Goal: Task Accomplishment & Management: Complete application form

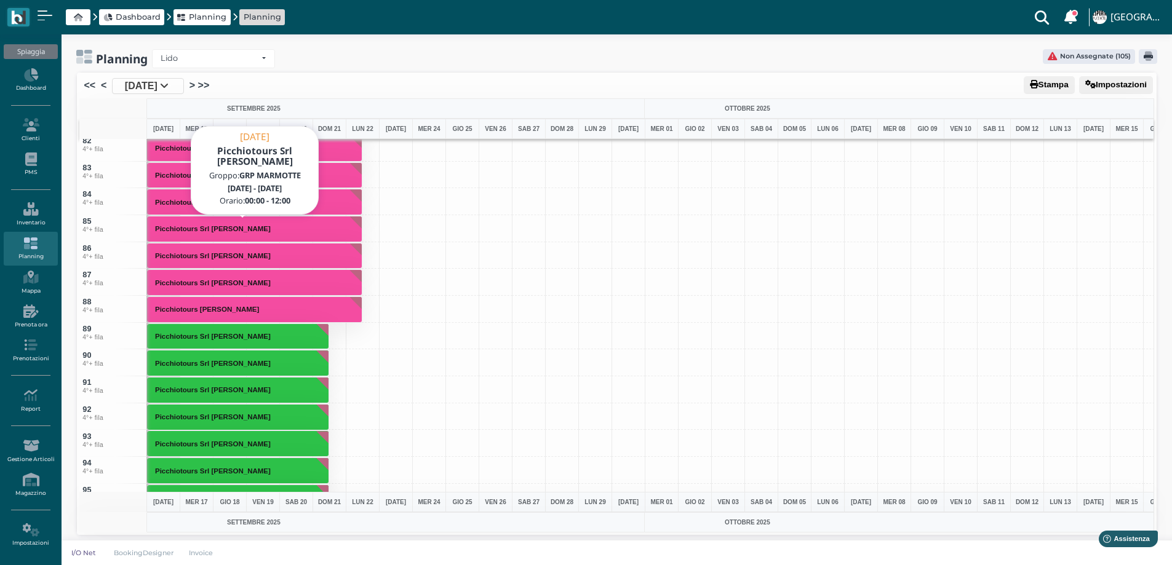
scroll to position [2153, 0]
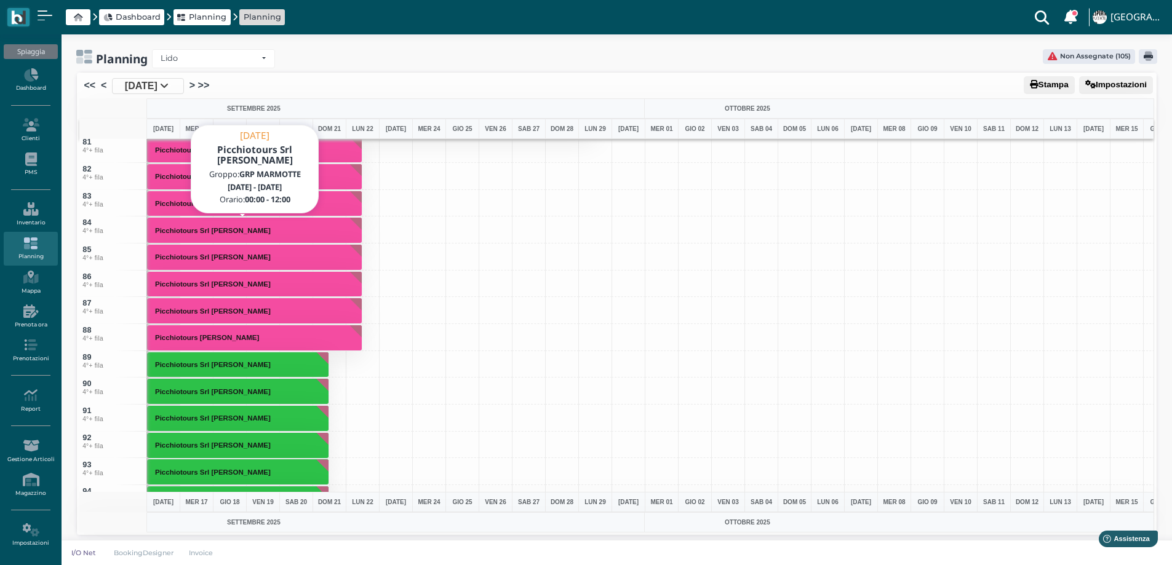
click at [212, 222] on button "Picchiotours Srl [PERSON_NAME]" at bounding box center [254, 230] width 215 height 26
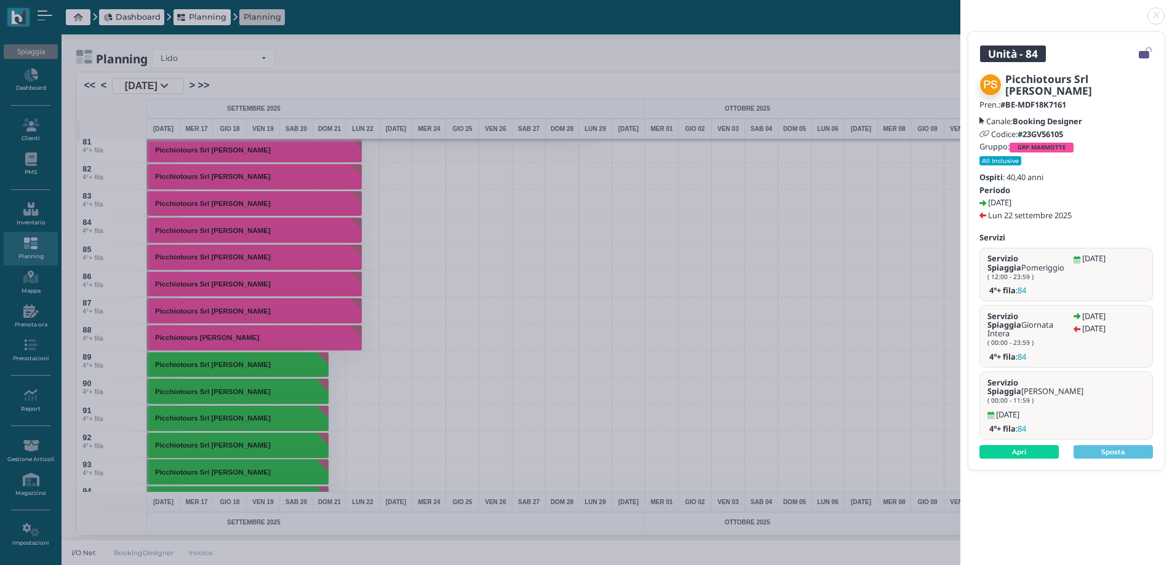
drag, startPoint x: 1159, startPoint y: 14, endPoint x: 1050, endPoint y: 33, distance: 111.2
click at [960, 9] on link at bounding box center [960, 9] width 0 height 0
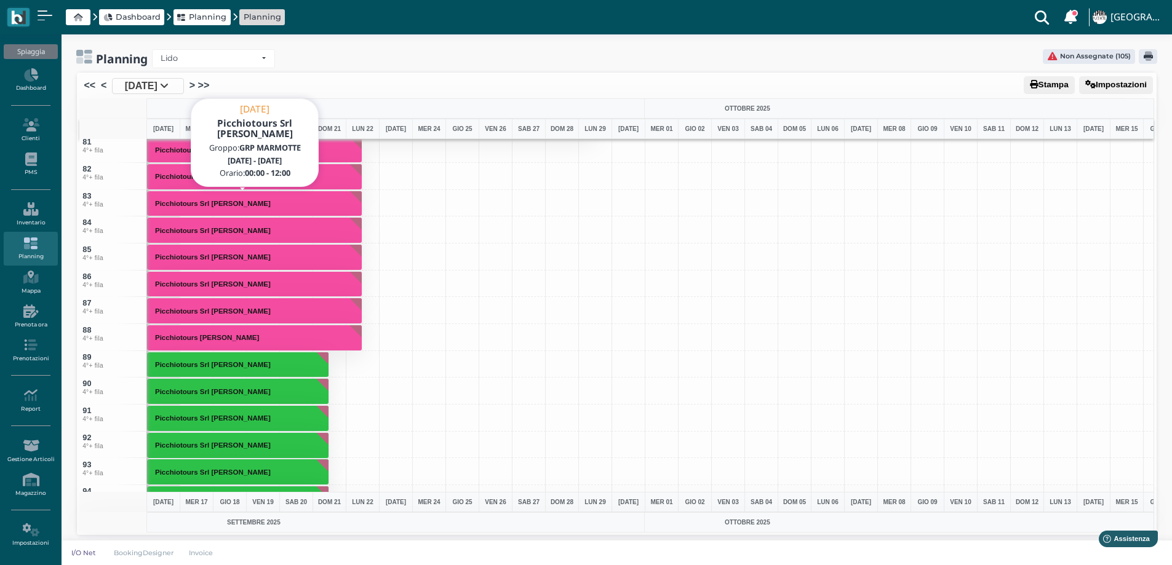
click at [179, 205] on h3 "Picchiotours Srl Mercante Angelo" at bounding box center [212, 203] width 125 height 7
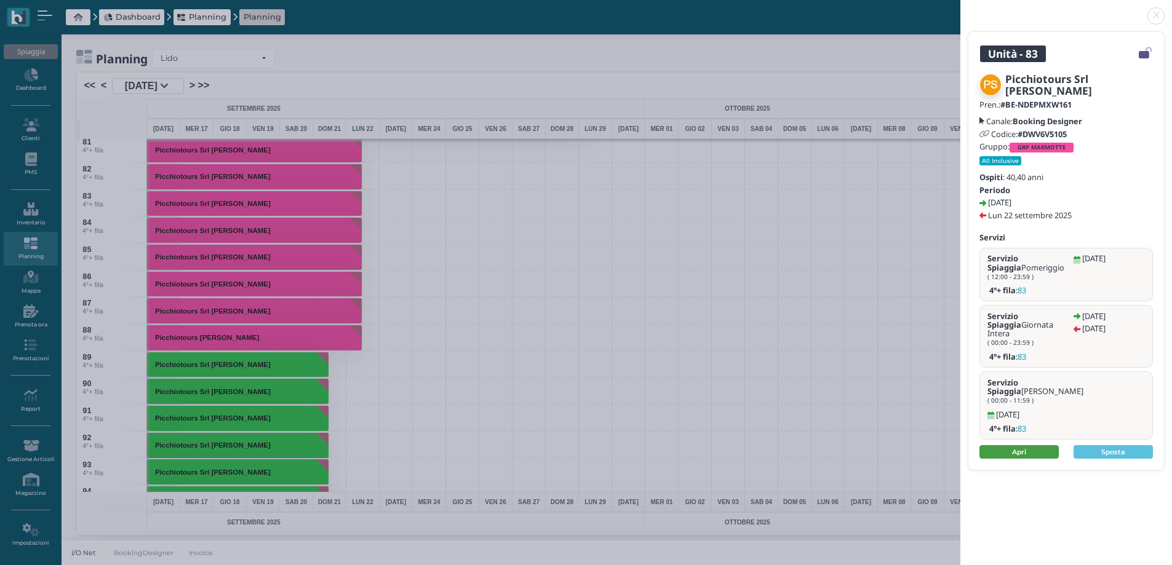
click at [1008, 445] on link "Apri" at bounding box center [1018, 452] width 79 height 14
drag, startPoint x: 1149, startPoint y: 17, endPoint x: 797, endPoint y: 130, distance: 370.4
click at [960, 9] on link at bounding box center [960, 9] width 0 height 0
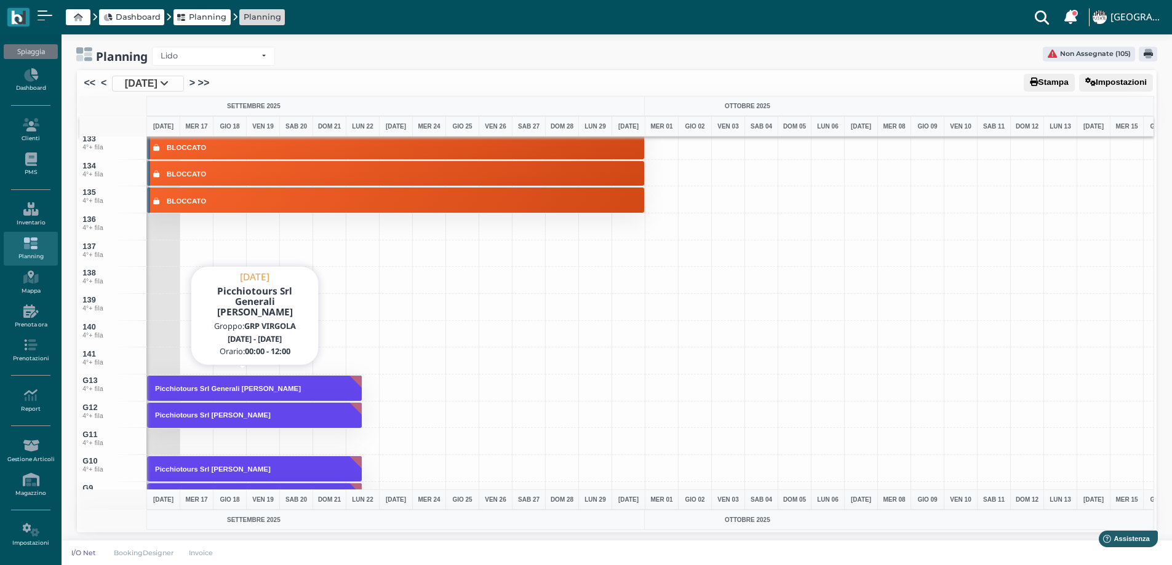
scroll to position [3568, 0]
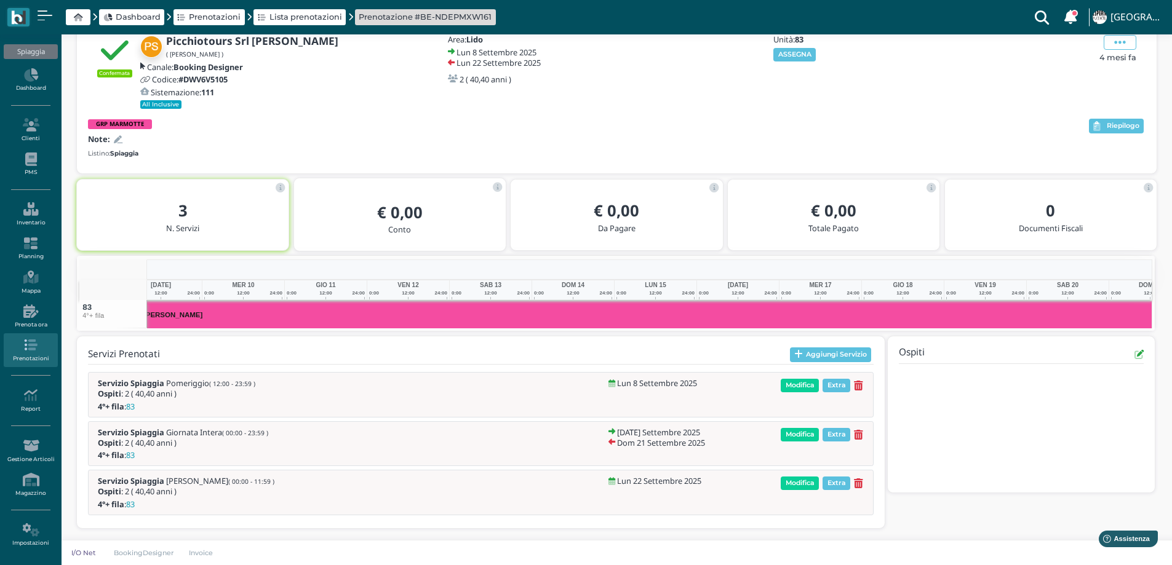
click at [860, 437] on icon at bounding box center [858, 435] width 9 height 10
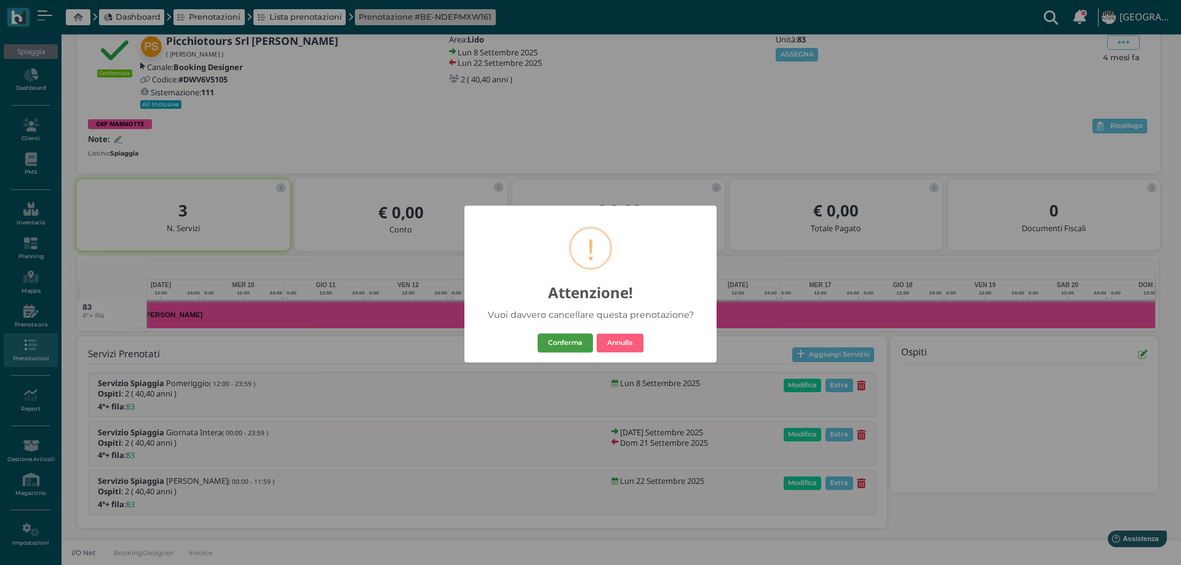
click at [564, 342] on button "Conferma" at bounding box center [565, 343] width 55 height 20
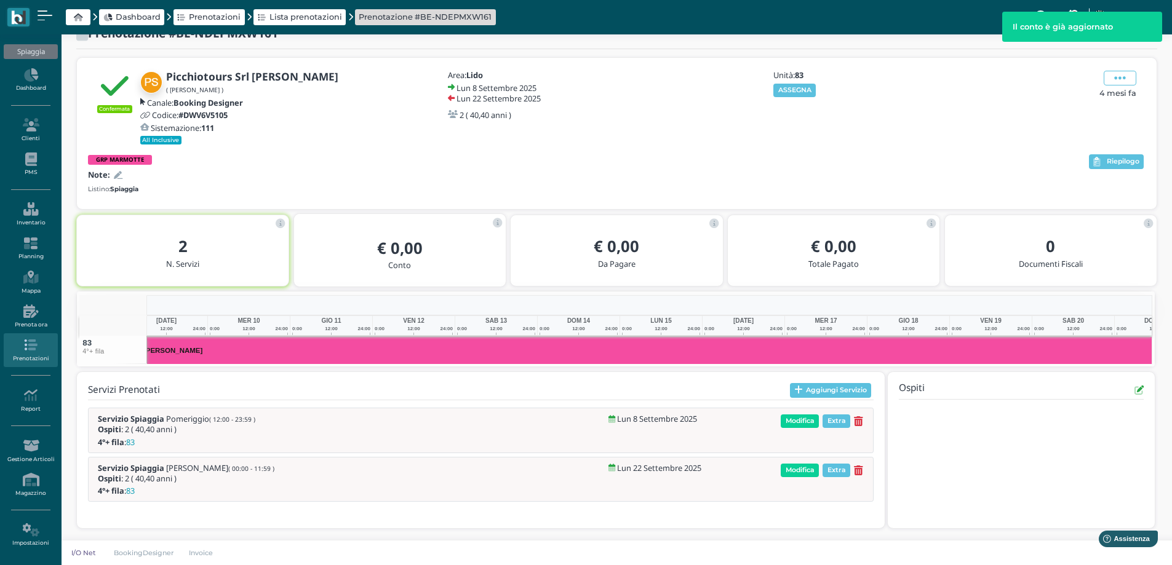
scroll to position [0, 192]
click at [861, 493] on div "4°+ fila : 83" at bounding box center [481, 491] width 784 height 12
click at [853, 474] on div "Modifica Extra" at bounding box center [822, 471] width 87 height 14
click at [857, 471] on icon at bounding box center [858, 471] width 9 height 10
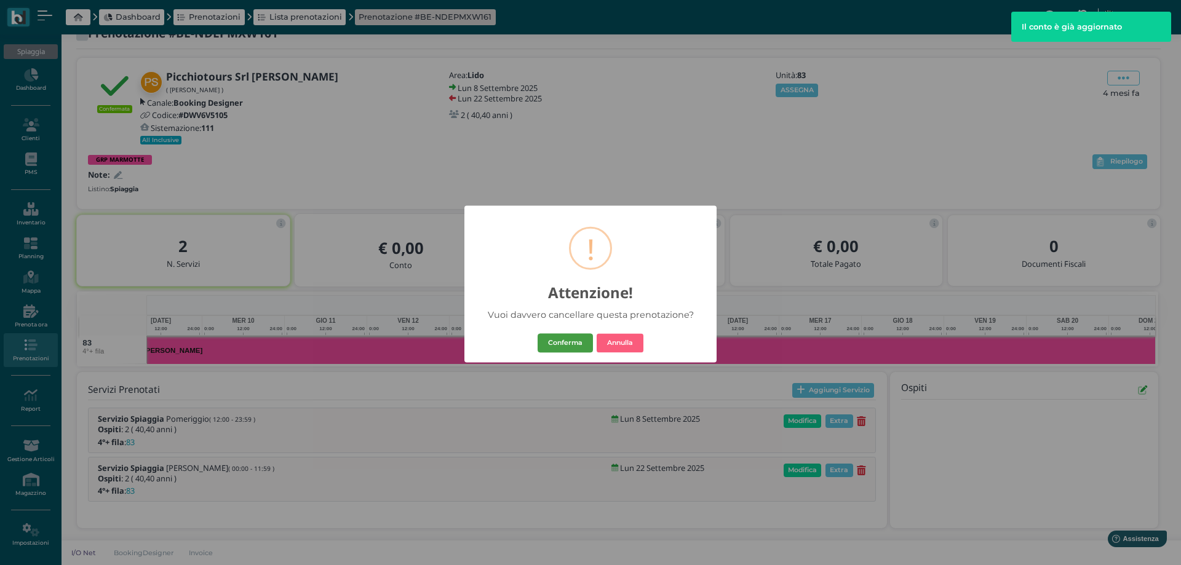
click at [560, 348] on button "Conferma" at bounding box center [565, 343] width 55 height 20
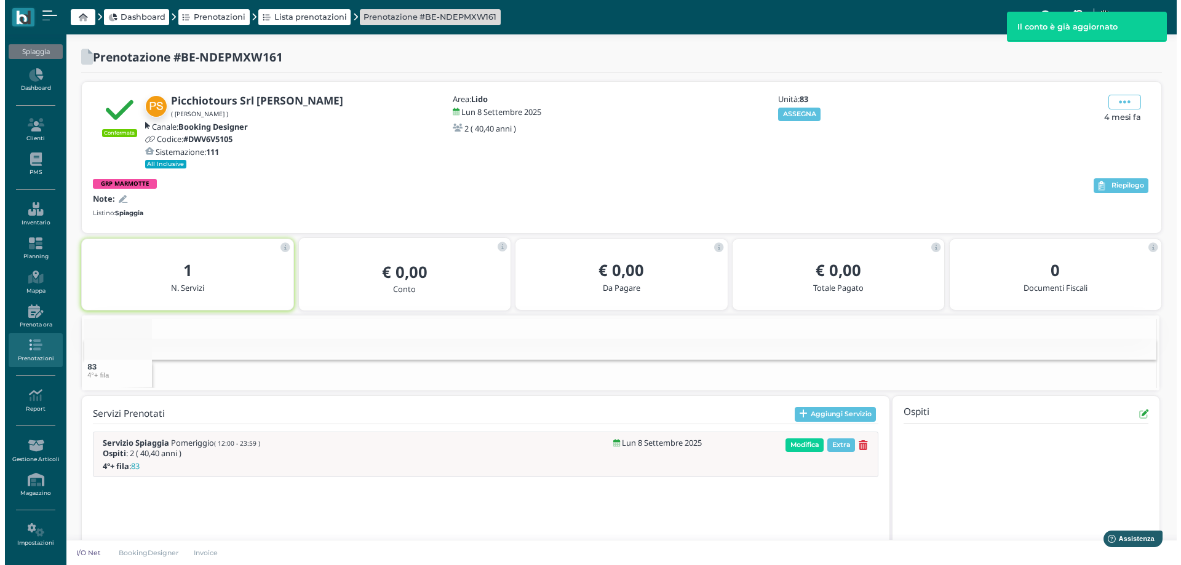
scroll to position [24, 0]
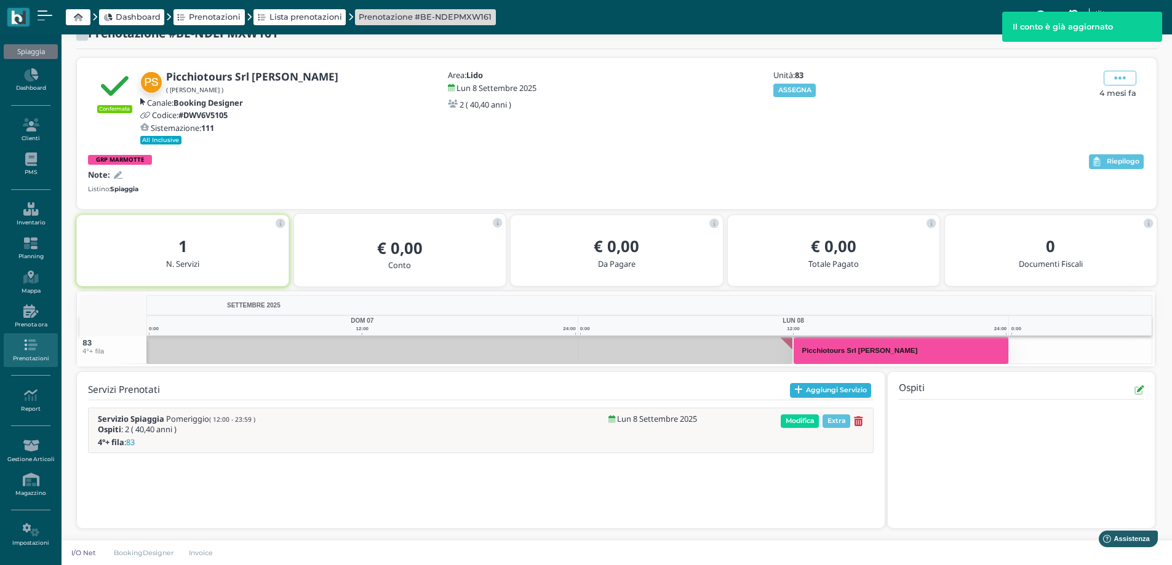
click at [822, 394] on button "Aggiungi Servizio" at bounding box center [831, 390] width 82 height 15
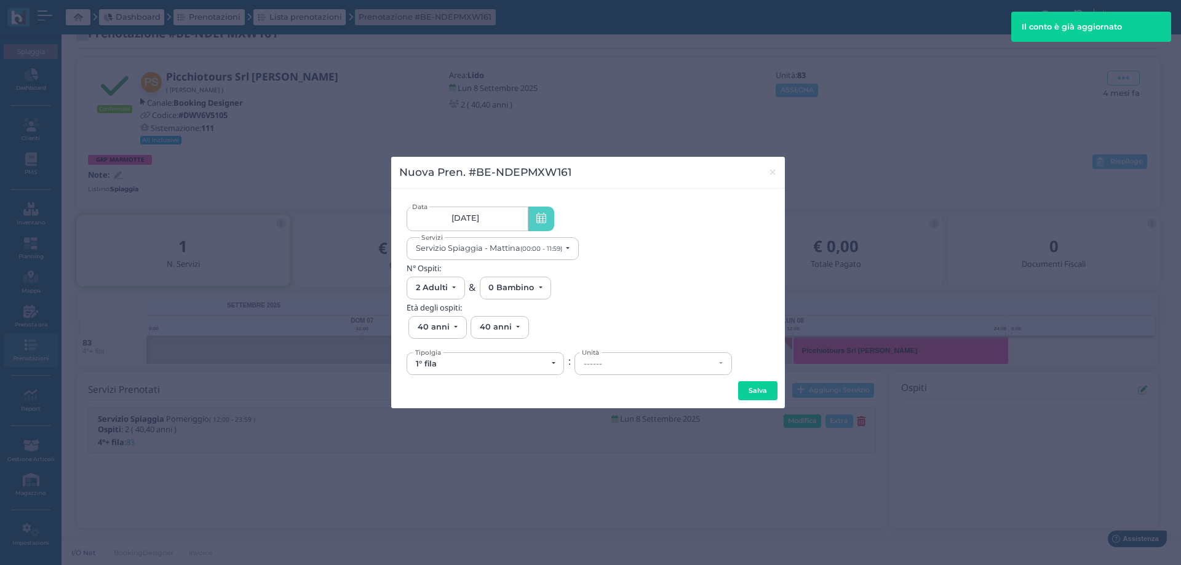
click at [515, 213] on link "08/09/25" at bounding box center [467, 219] width 121 height 25
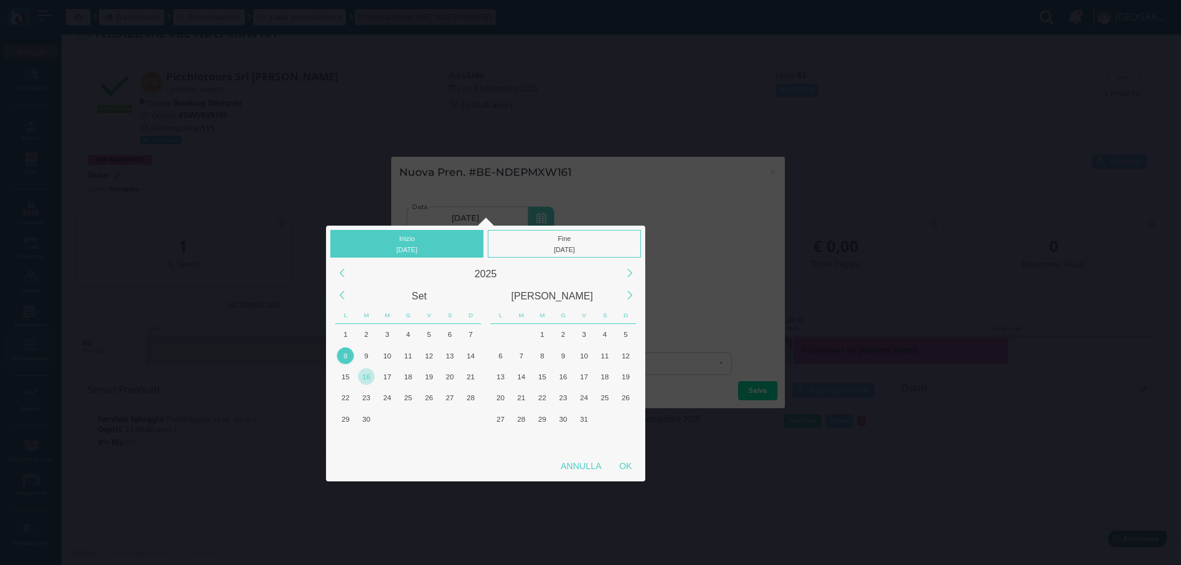
click at [369, 375] on div "16" at bounding box center [366, 376] width 17 height 17
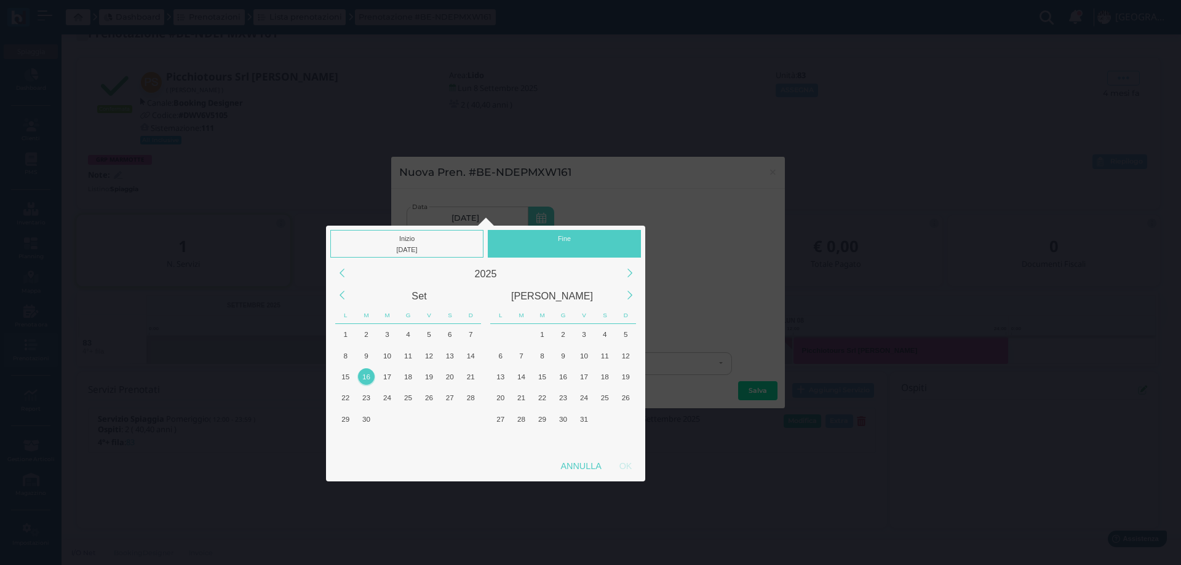
click at [369, 375] on div "16" at bounding box center [366, 376] width 17 height 17
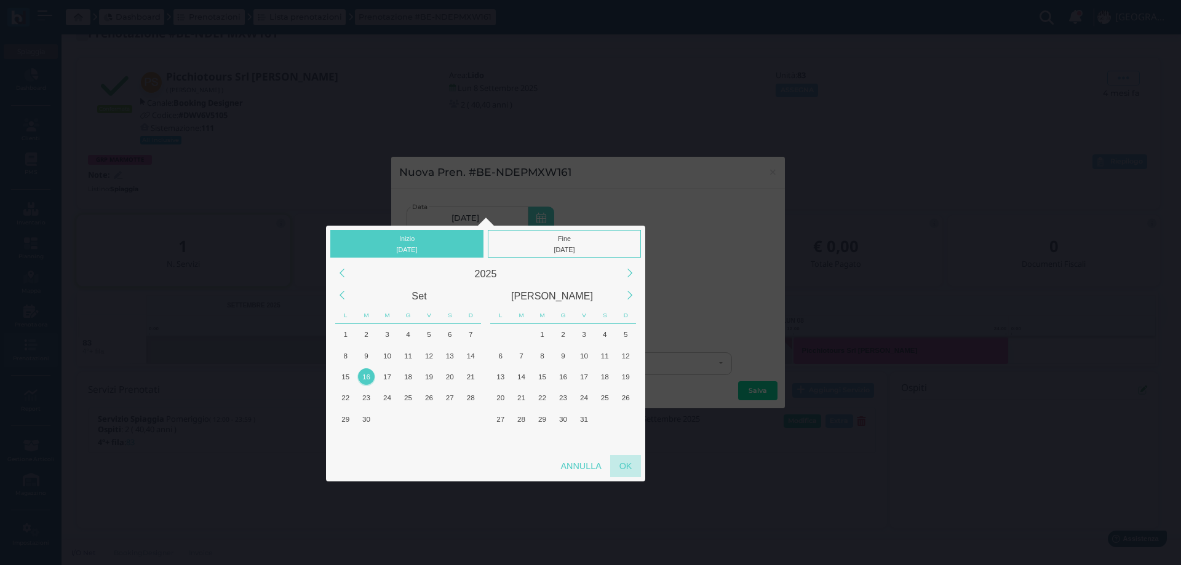
click at [623, 466] on div "OK" at bounding box center [625, 466] width 31 height 22
type input "16/09/2025 - 16/09/2025"
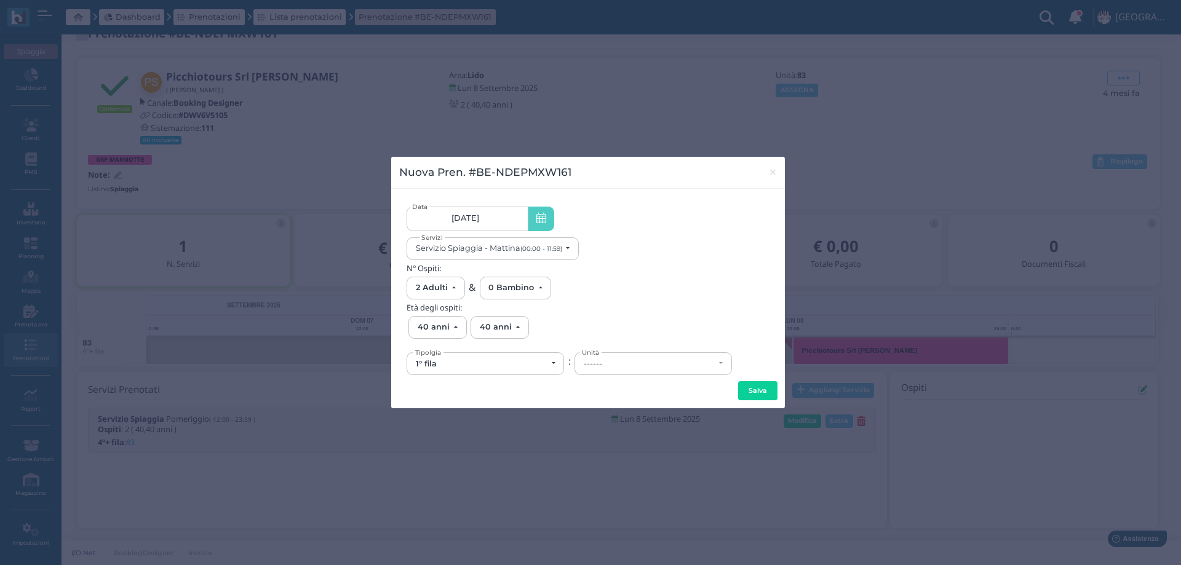
scroll to position [0, 111]
click at [541, 247] on small "(00:00 - 11:59)" at bounding box center [541, 249] width 42 height 8
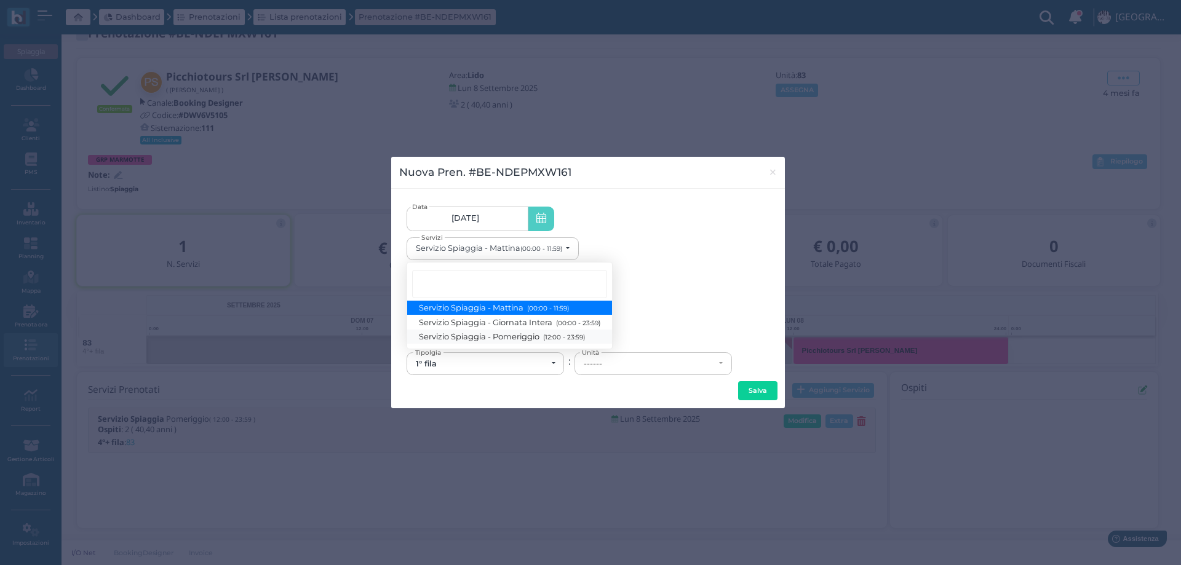
click at [520, 337] on span "Servizio Spiaggia - Pomeriggio (12:00 - 23:59)" at bounding box center [502, 337] width 165 height 10
select select "1369"
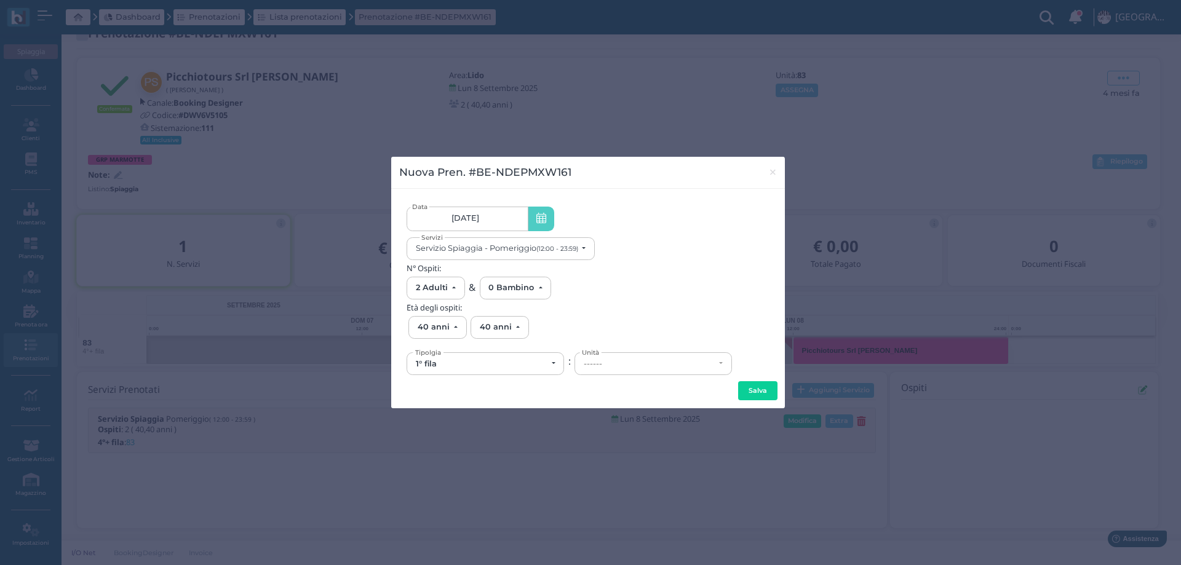
click at [533, 367] on div "1° fila" at bounding box center [481, 364] width 131 height 10
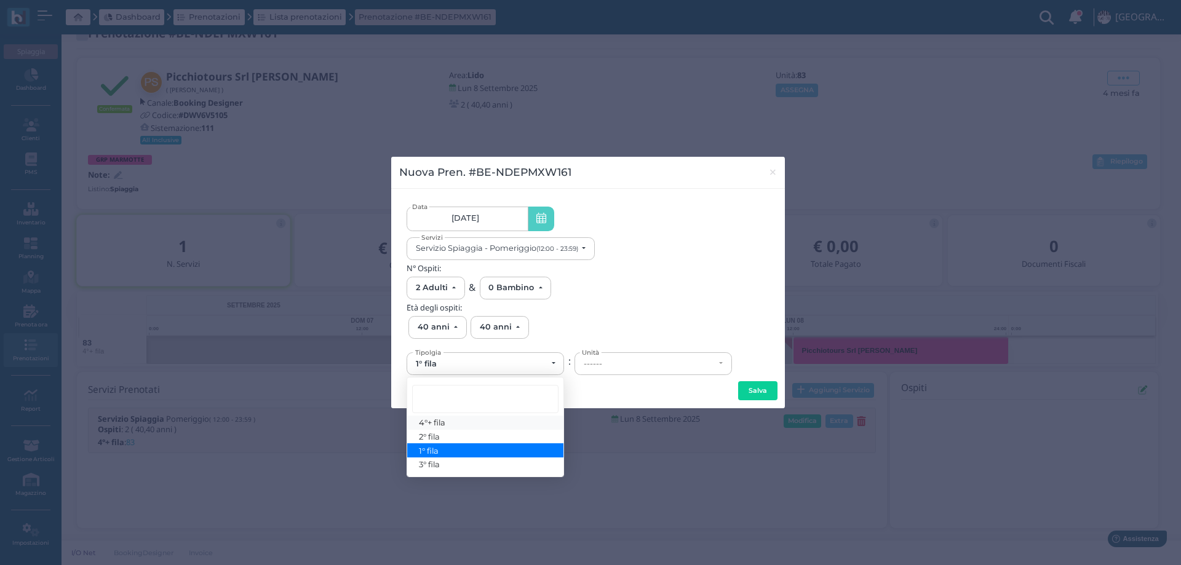
click at [431, 425] on span "4°+ fila" at bounding box center [433, 423] width 26 height 10
select select "434"
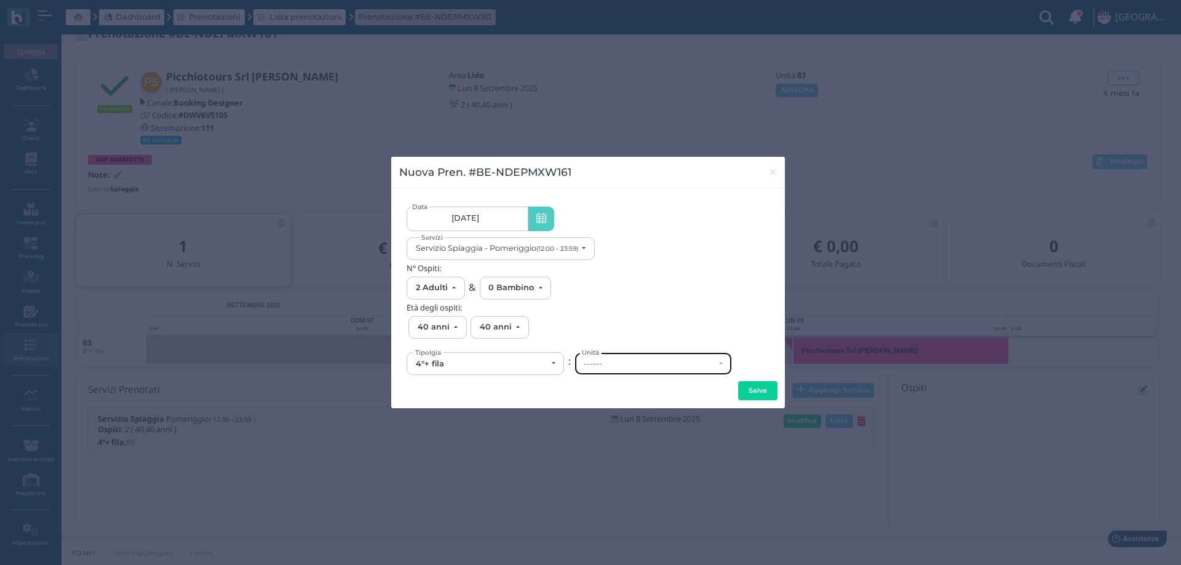
click at [595, 366] on div "------" at bounding box center [649, 364] width 131 height 10
click at [774, 173] on span "×" at bounding box center [772, 172] width 9 height 16
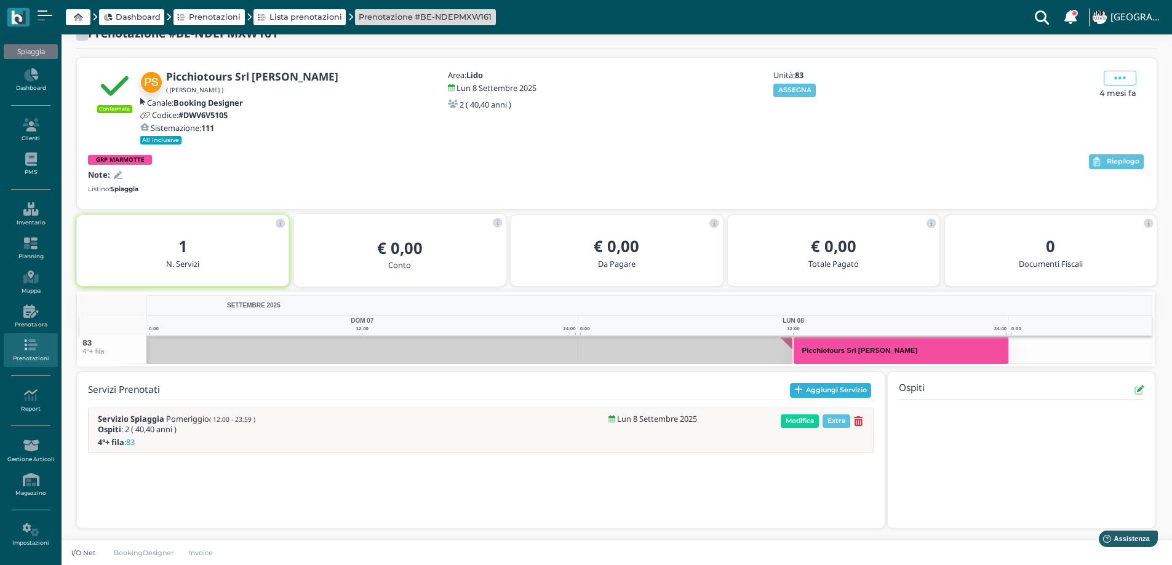
click at [814, 394] on button "Aggiungi Servizio" at bounding box center [831, 390] width 82 height 15
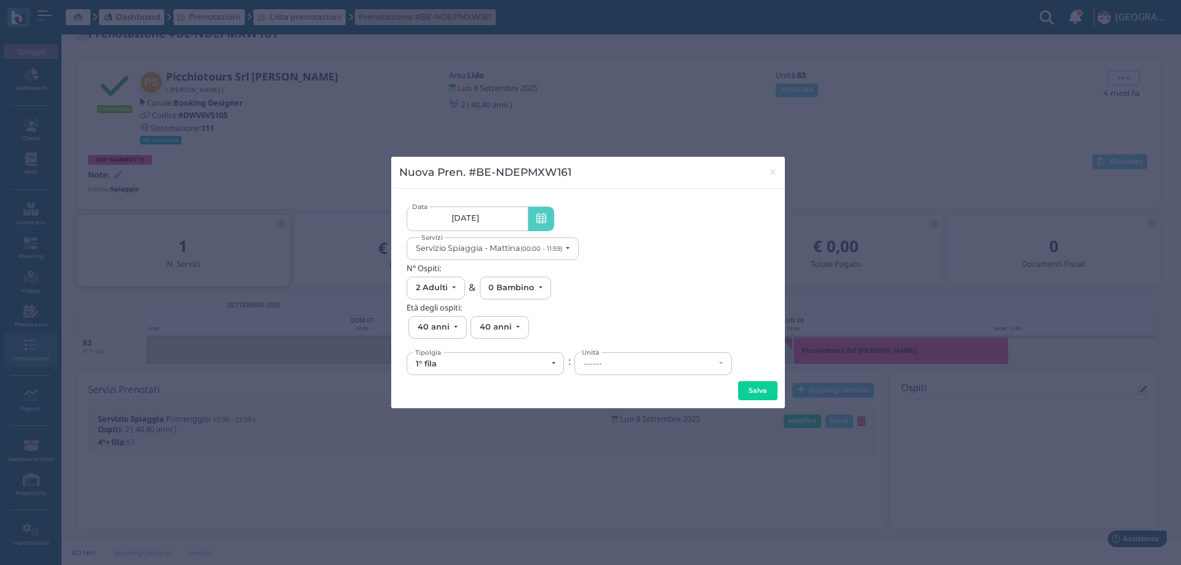
click at [489, 218] on link "[DATE]" at bounding box center [467, 219] width 121 height 25
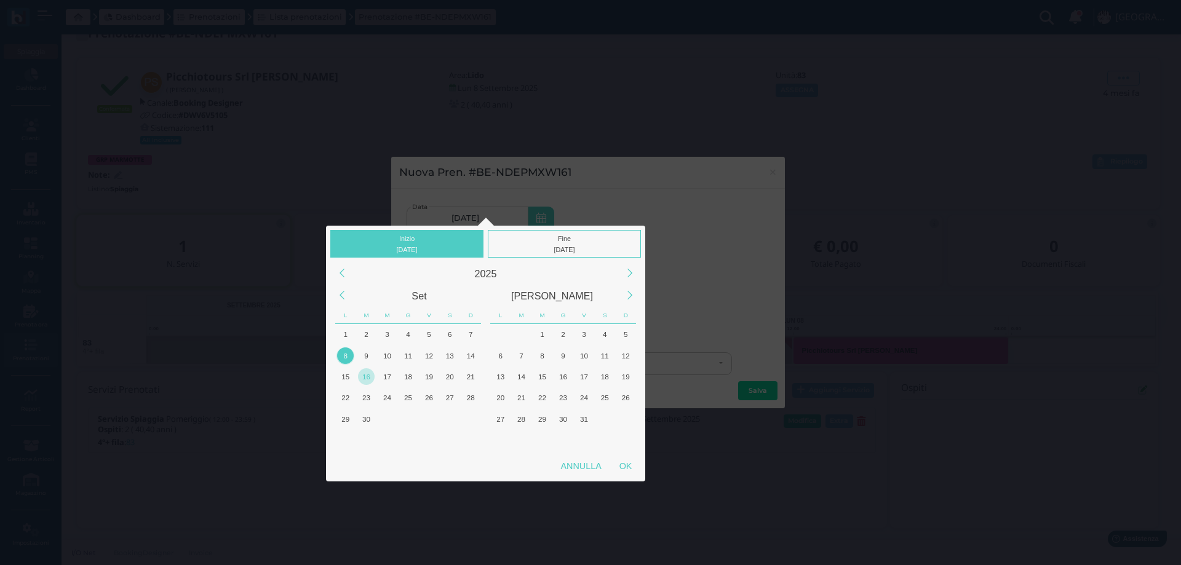
click at [367, 375] on div "16" at bounding box center [366, 376] width 17 height 17
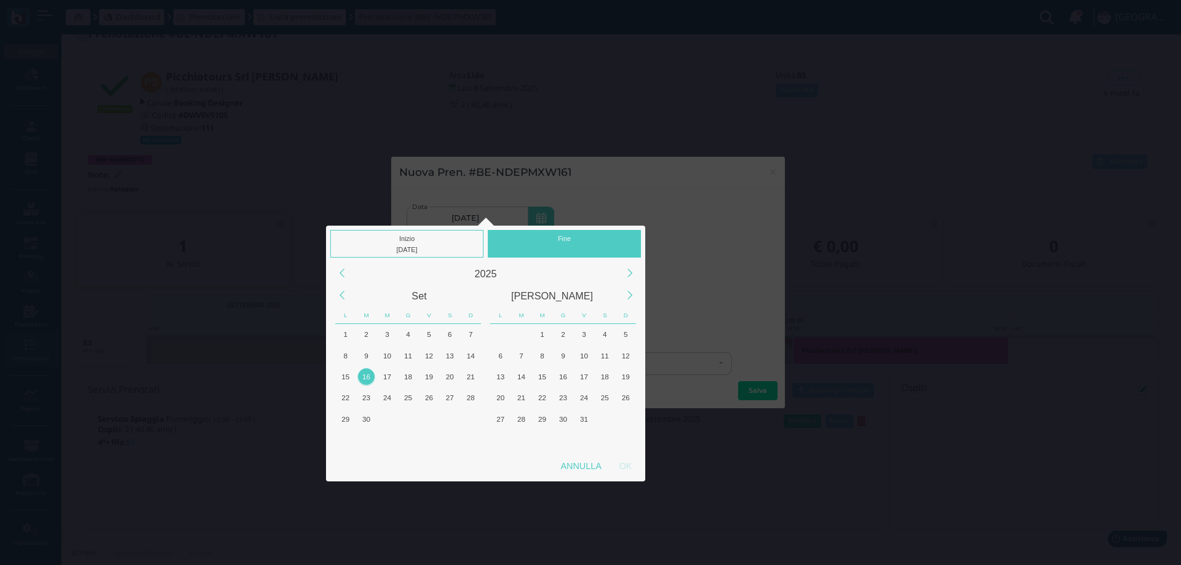
click at [367, 375] on div "16" at bounding box center [366, 376] width 17 height 17
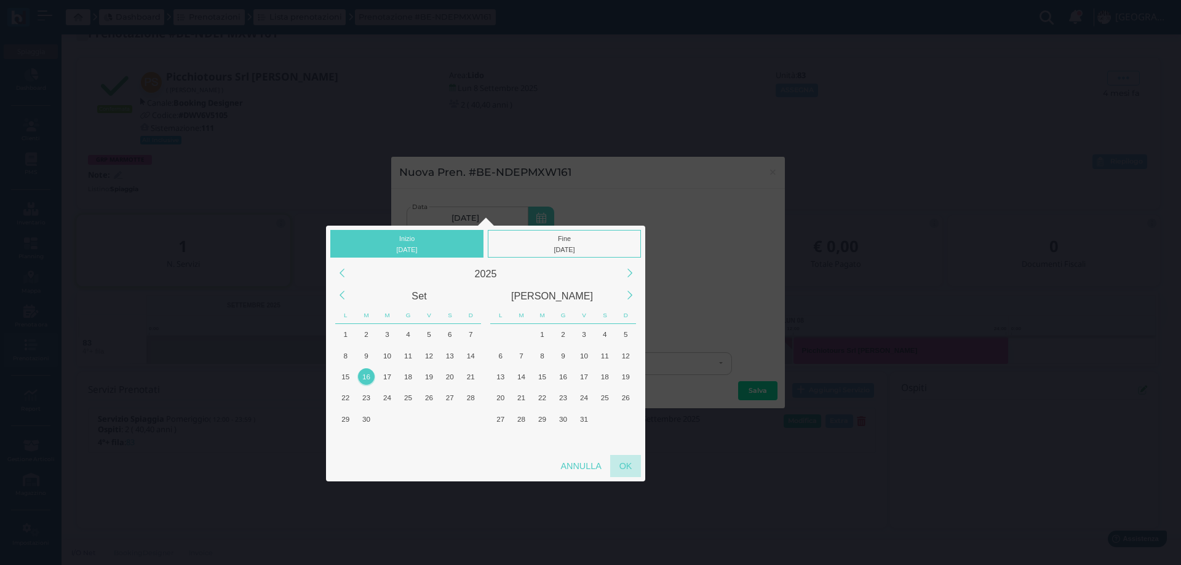
click at [624, 467] on div "OK" at bounding box center [625, 466] width 31 height 22
type input "16/09/2025 - 16/09/2025"
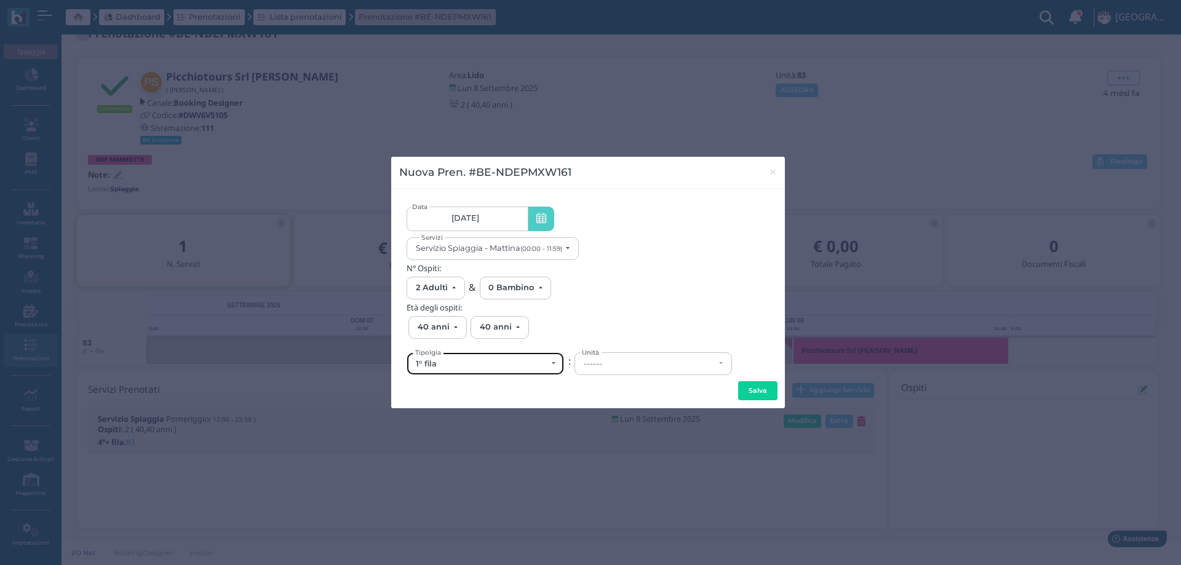
scroll to position [0, 0]
click at [535, 367] on div "1° fila" at bounding box center [481, 364] width 131 height 10
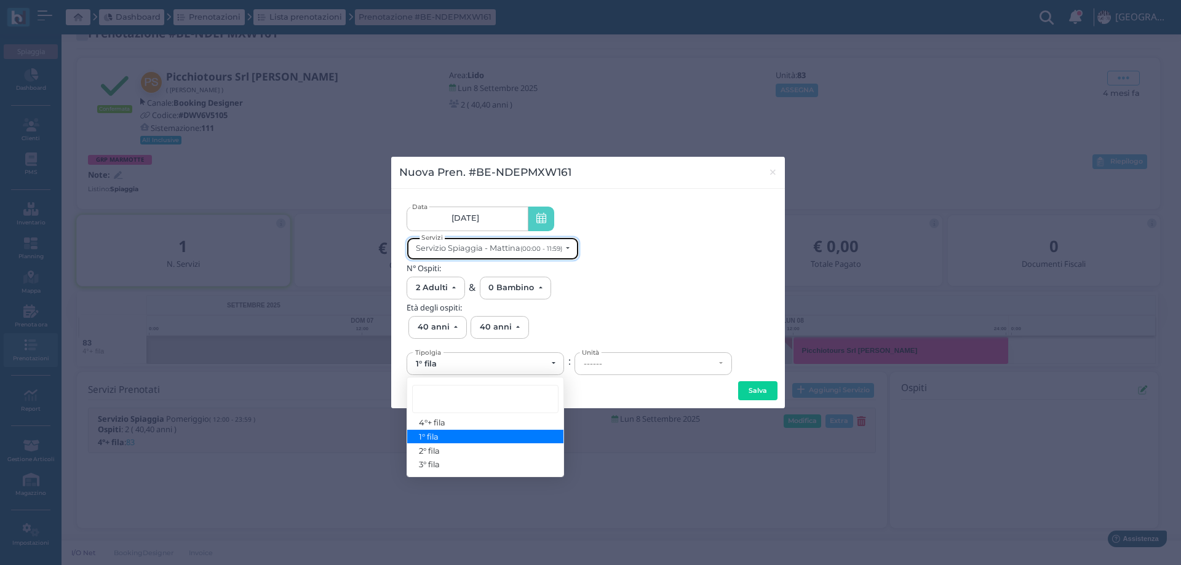
click at [515, 244] on div "Servizio Spiaggia - Mattina (00:00 - 11:59)" at bounding box center [489, 248] width 146 height 9
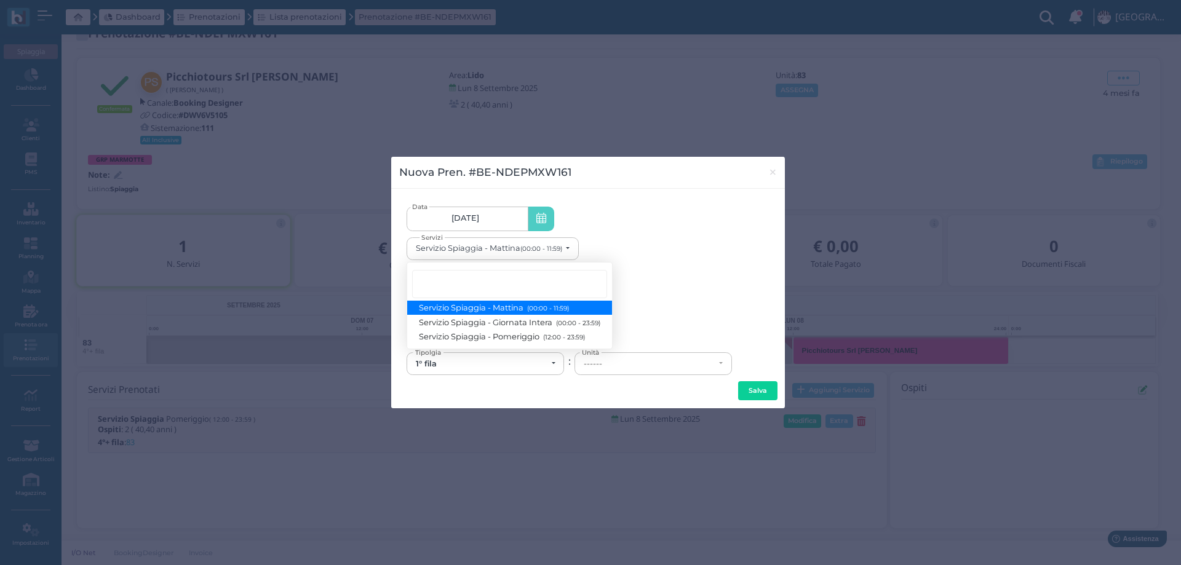
click at [503, 212] on link "16/09/2025 16/09/2025 - 16/09/2025" at bounding box center [467, 219] width 121 height 25
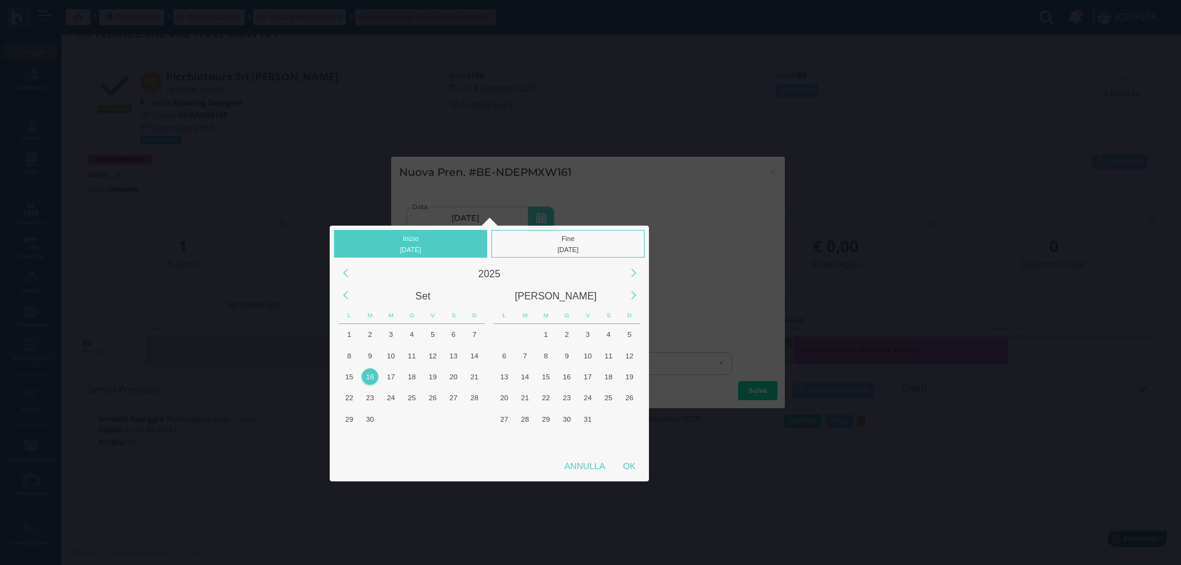
click at [371, 377] on div "16" at bounding box center [370, 376] width 17 height 17
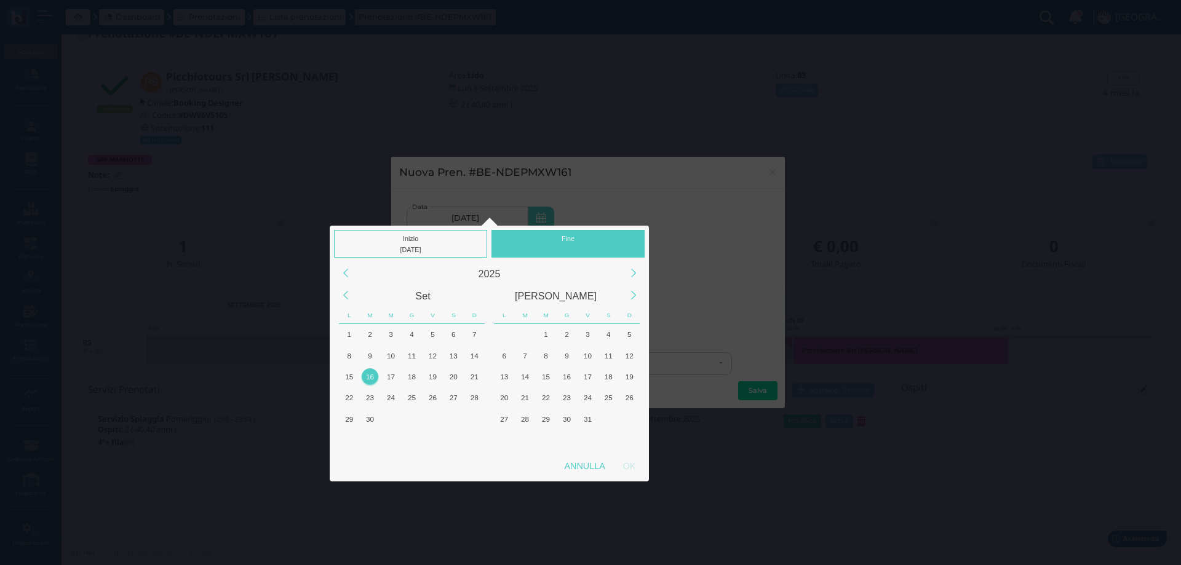
click at [591, 66] on div "Inizio 16/09/2025 Fine 2025 Set Ott L M M G V S D L M M G V S D 28 29 30 31 1 2…" at bounding box center [590, 270] width 1181 height 589
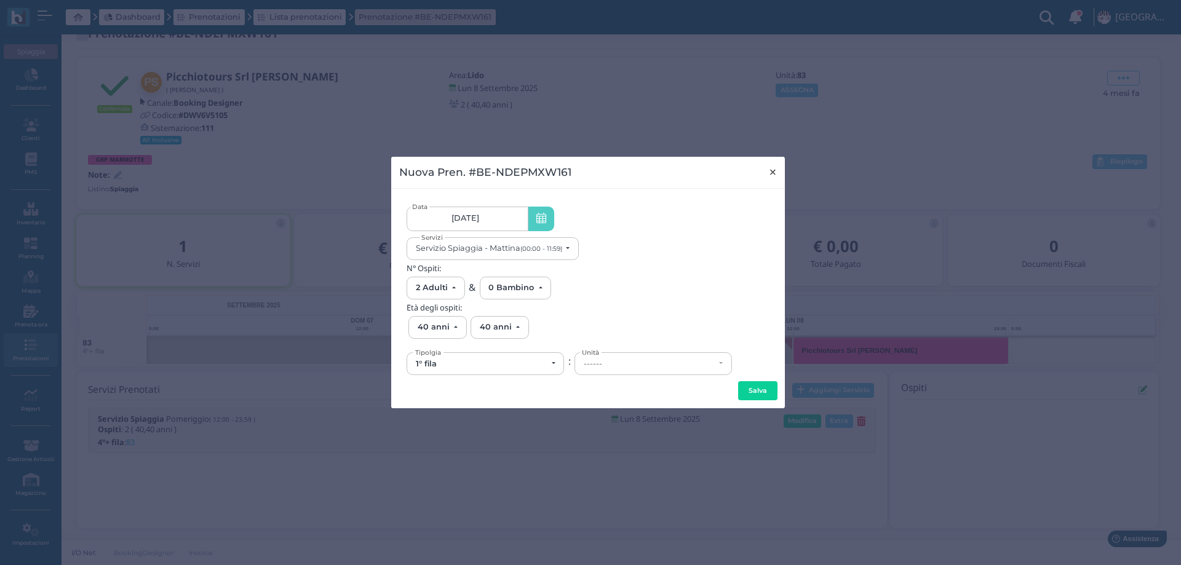
drag, startPoint x: 771, startPoint y: 169, endPoint x: 603, endPoint y: 83, distance: 189.3
click at [768, 166] on span "×" at bounding box center [772, 172] width 9 height 16
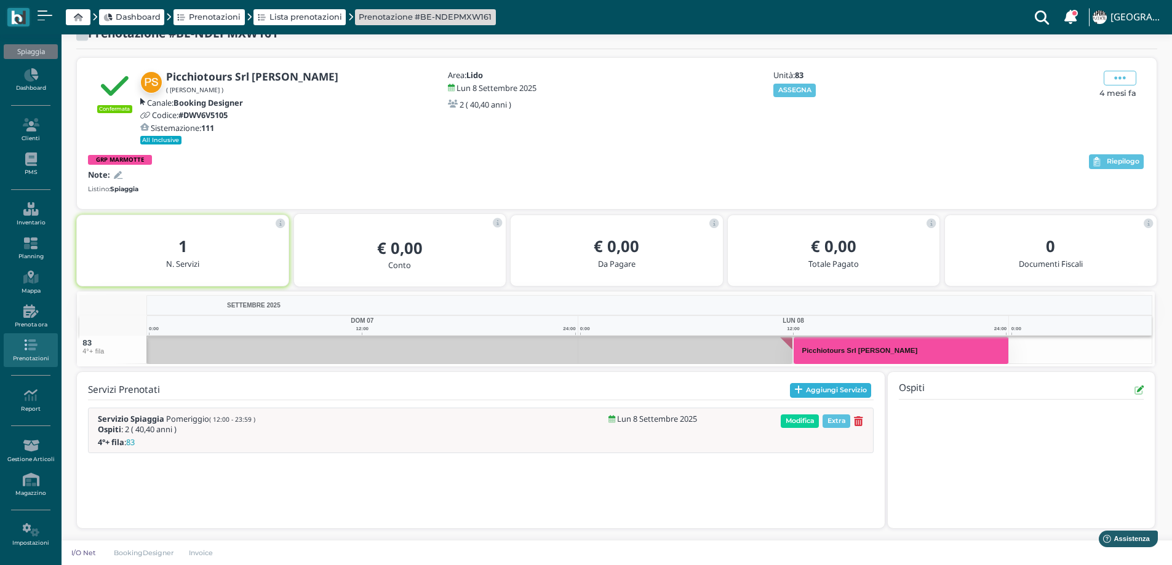
click at [803, 396] on button "Aggiungi Servizio" at bounding box center [831, 390] width 82 height 15
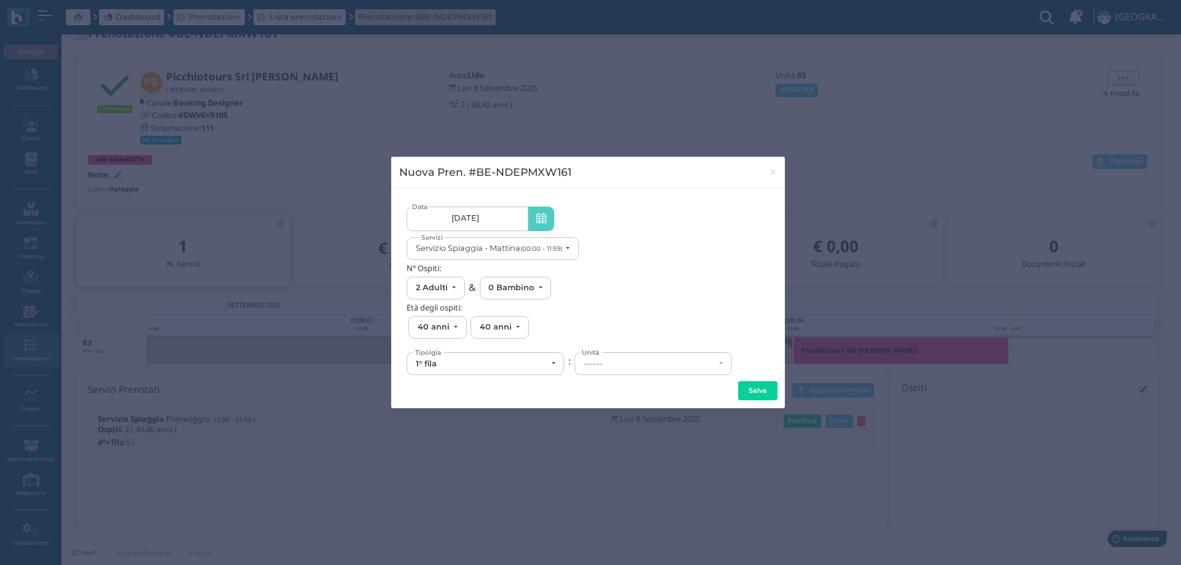
click at [469, 220] on span "08/09/25" at bounding box center [465, 218] width 28 height 10
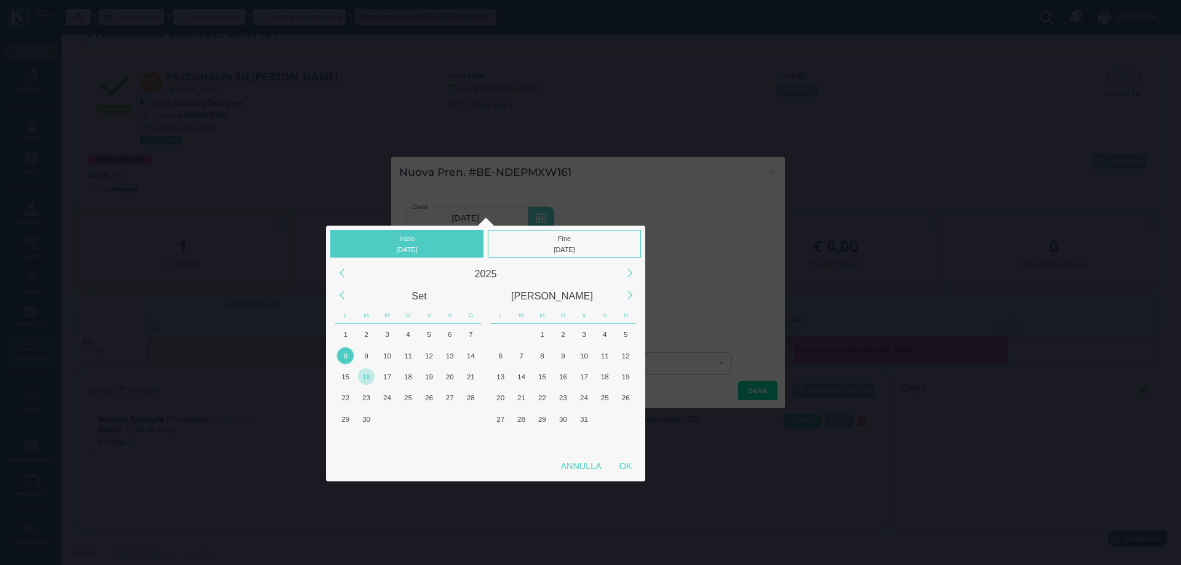
click at [365, 378] on div "16" at bounding box center [366, 376] width 17 height 17
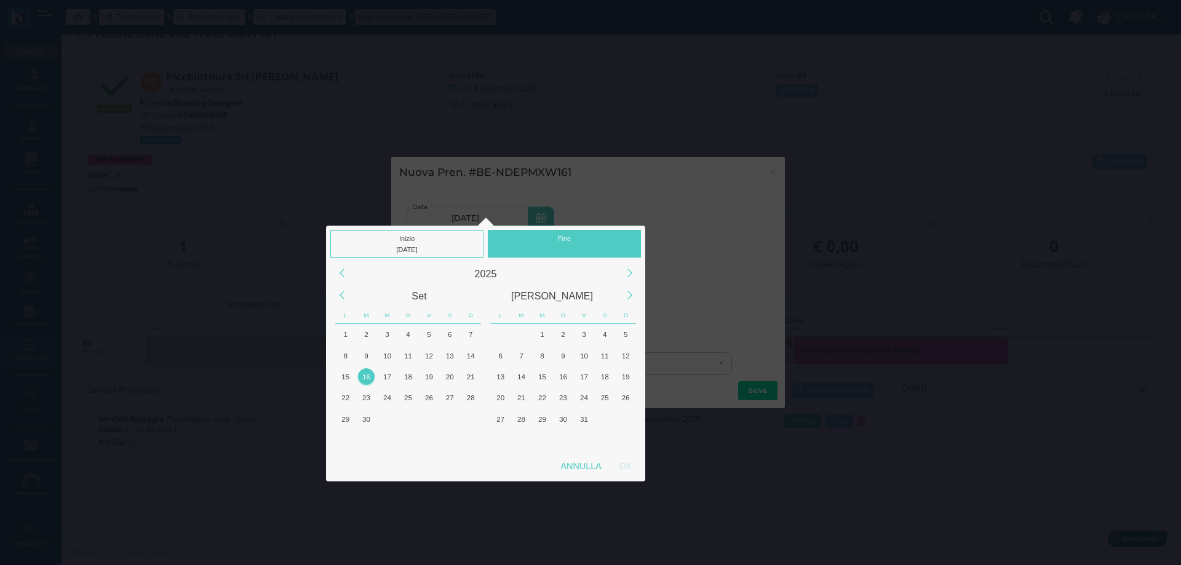
click at [365, 378] on div "16" at bounding box center [366, 376] width 17 height 17
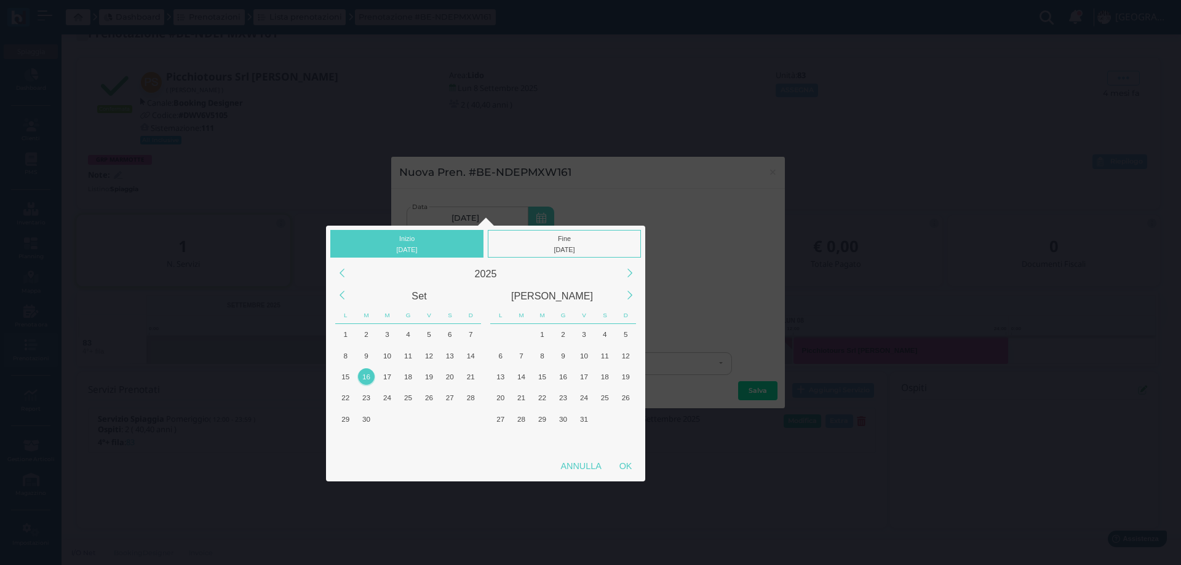
click at [364, 376] on div "16" at bounding box center [366, 376] width 17 height 17
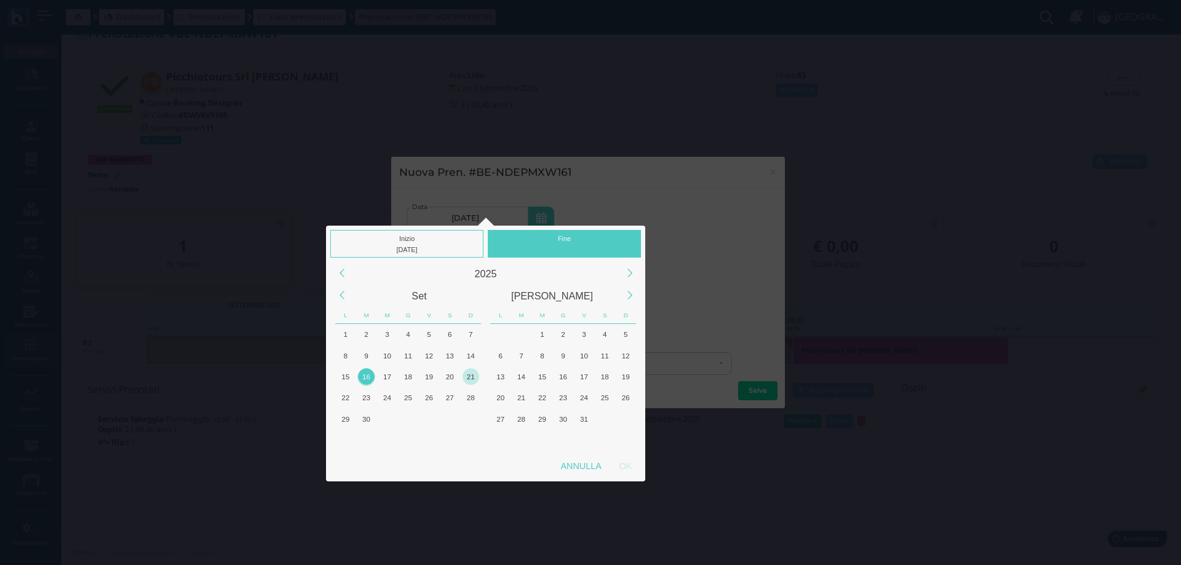
click at [470, 378] on div "21" at bounding box center [471, 376] width 17 height 17
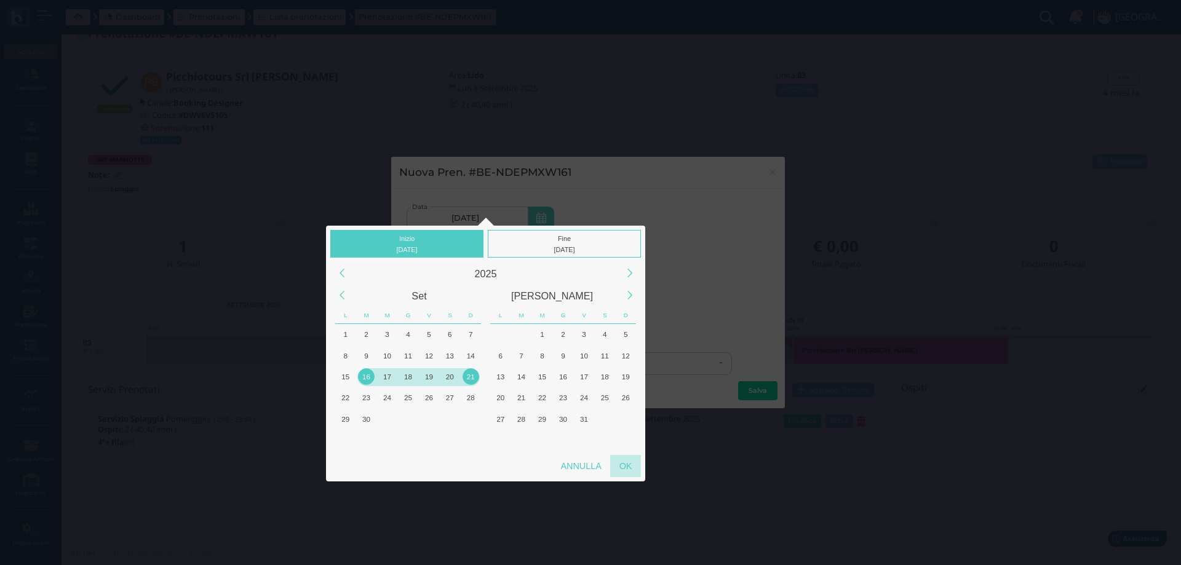
click at [625, 463] on div "OK" at bounding box center [625, 466] width 31 height 22
type input "16/09/2025 - 21/09/2025"
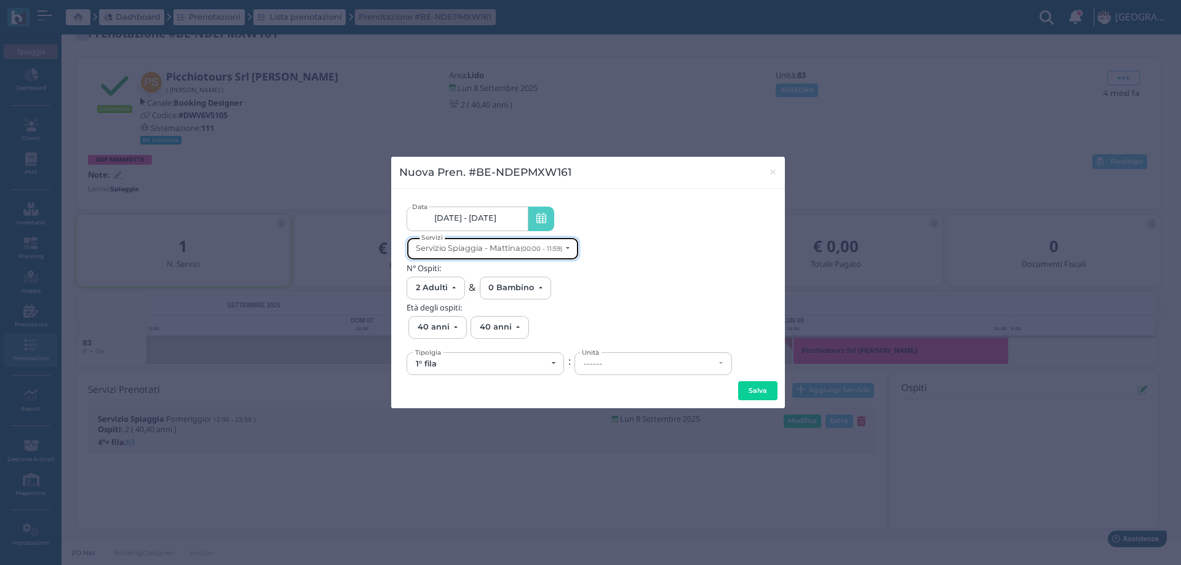
click at [543, 249] on small "(00:00 - 11:59)" at bounding box center [541, 249] width 42 height 8
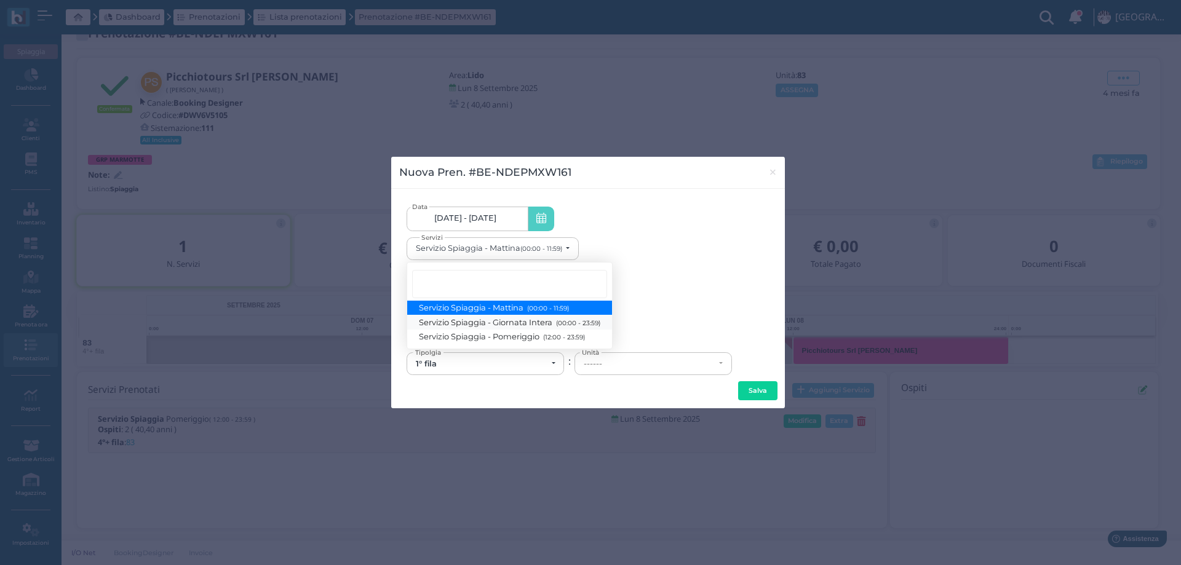
drag, startPoint x: 504, startPoint y: 320, endPoint x: 509, endPoint y: 326, distance: 7.4
click at [504, 320] on span "Servizio Spiaggia - Giornata Intera (00:00 - 23:59)" at bounding box center [510, 322] width 181 height 10
select select "1368"
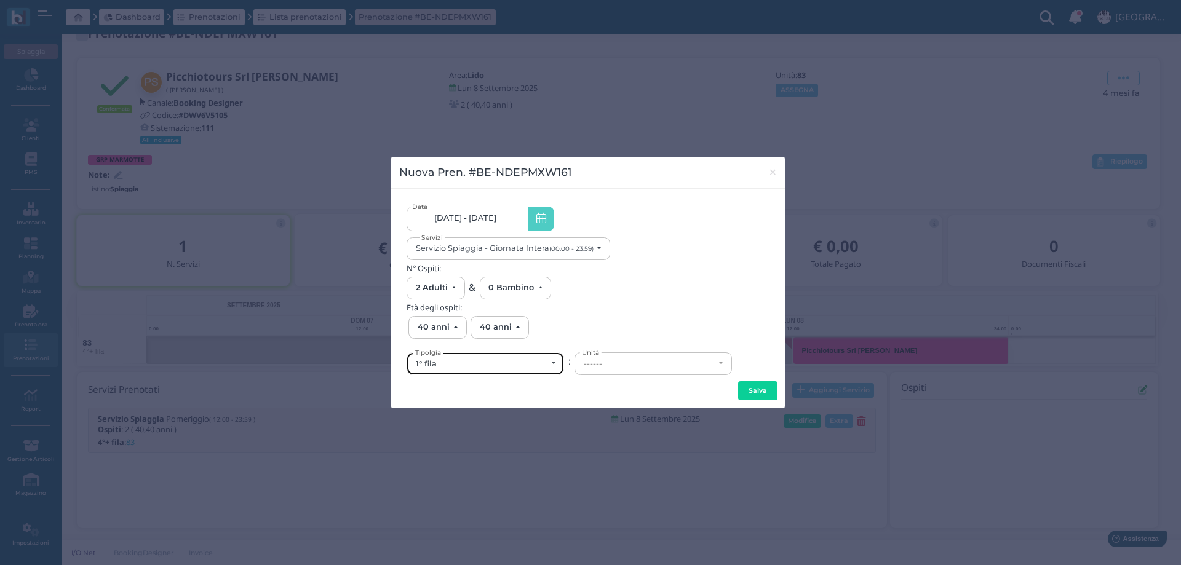
drag, startPoint x: 432, startPoint y: 366, endPoint x: 432, endPoint y: 384, distance: 17.8
click at [432, 366] on div "1° fila" at bounding box center [481, 364] width 131 height 10
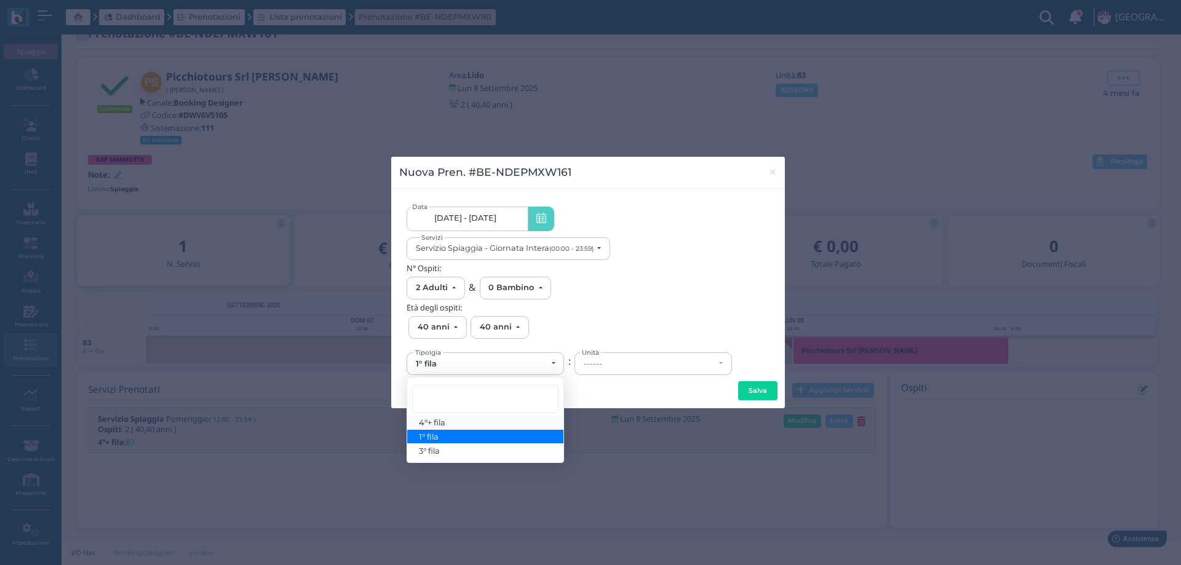
click at [432, 421] on span "4°+ fila" at bounding box center [433, 423] width 26 height 10
select select "434"
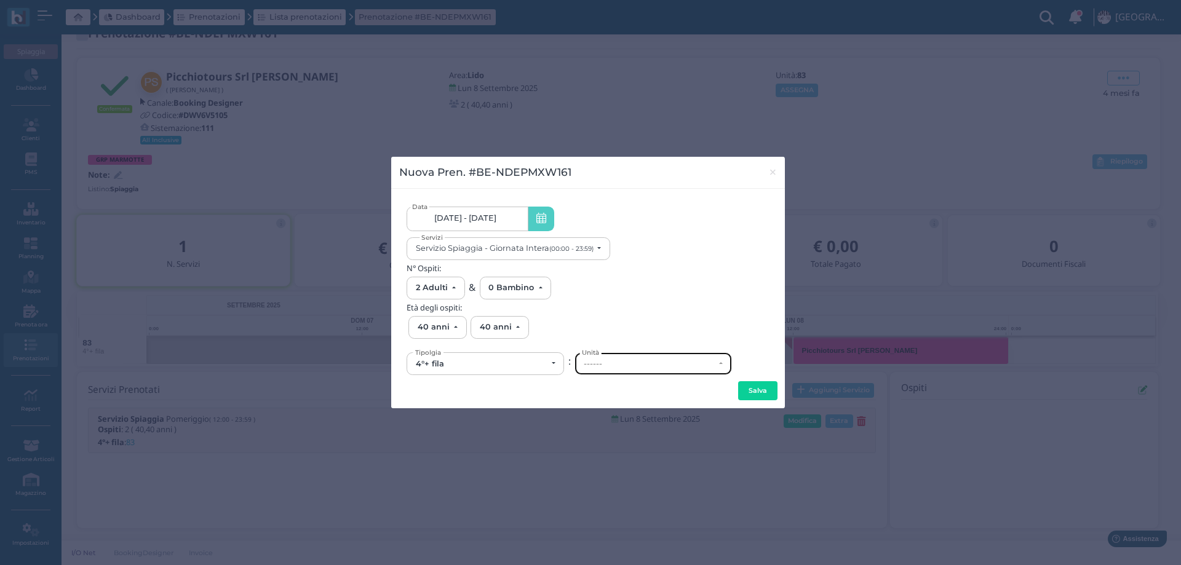
click at [608, 367] on div "------" at bounding box center [649, 364] width 131 height 10
click at [444, 222] on span "16/09/2025 - 21/09/2025" at bounding box center [465, 218] width 62 height 10
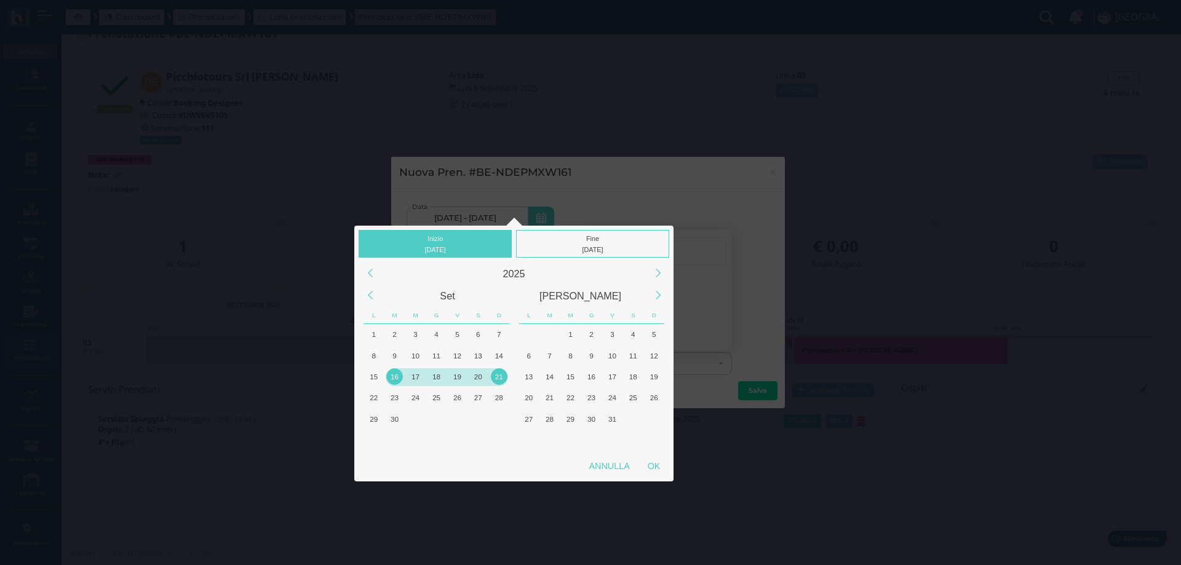
click at [416, 378] on div "17" at bounding box center [415, 376] width 17 height 17
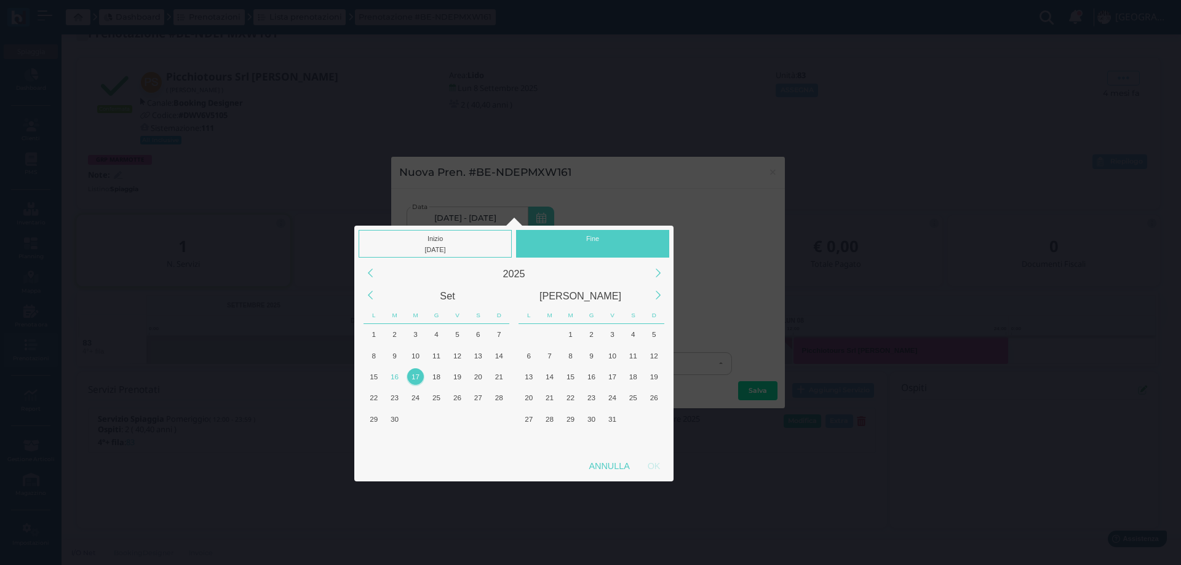
click at [416, 378] on div "17" at bounding box center [415, 376] width 17 height 17
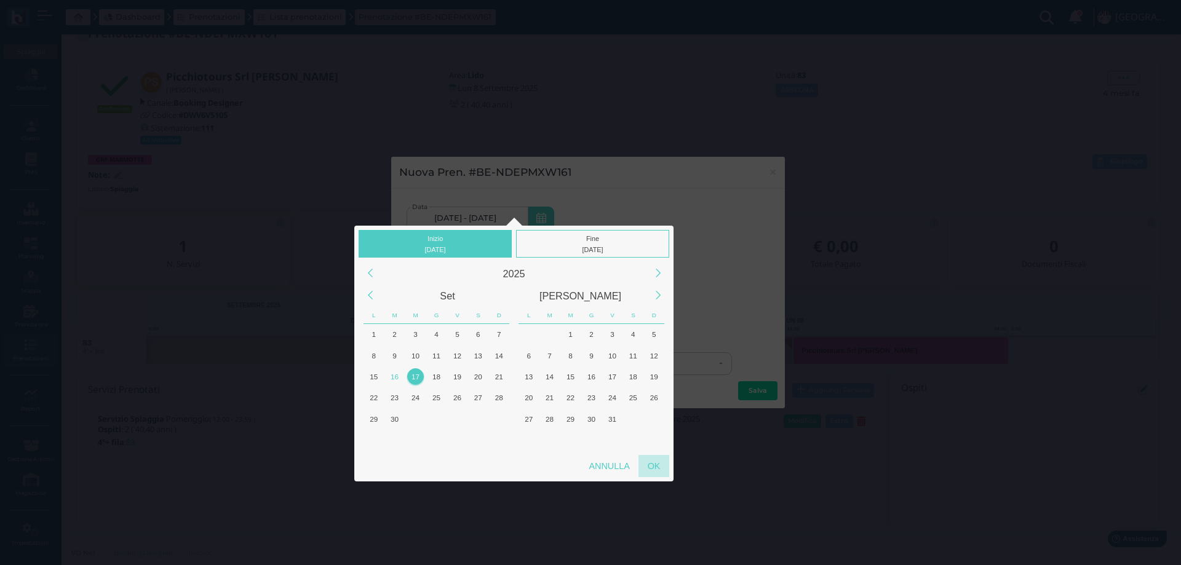
click at [654, 466] on div "OK" at bounding box center [653, 466] width 31 height 22
type input "17/09/2025 - 17/09/2025"
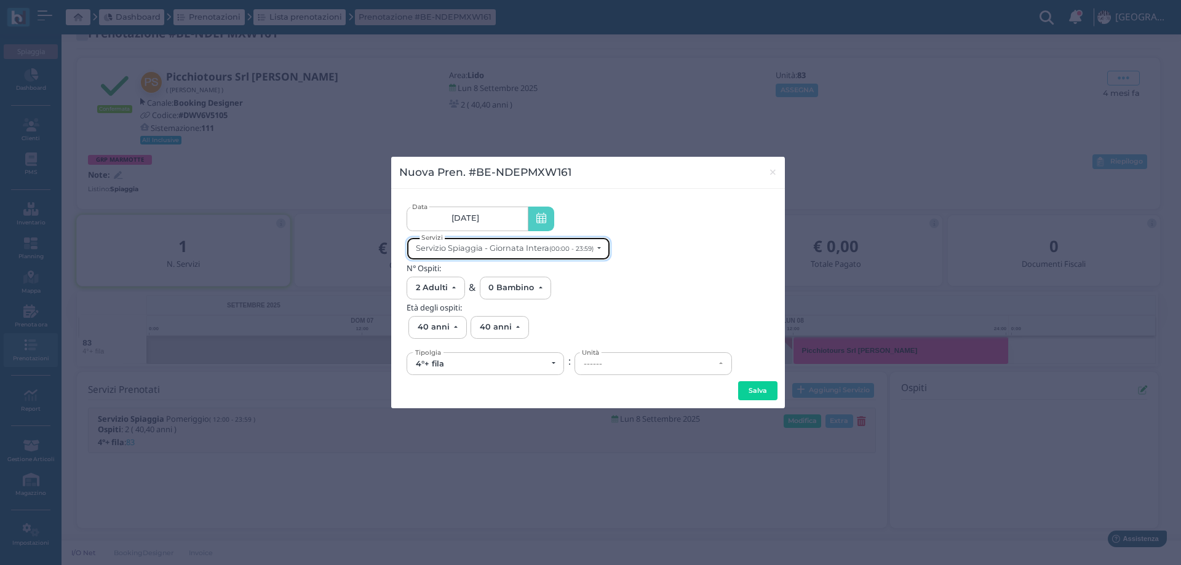
scroll to position [0, 0]
click at [538, 255] on button "Servizio Spiaggia - Giornata Intera (00:00 - 23:59)" at bounding box center [509, 248] width 204 height 23
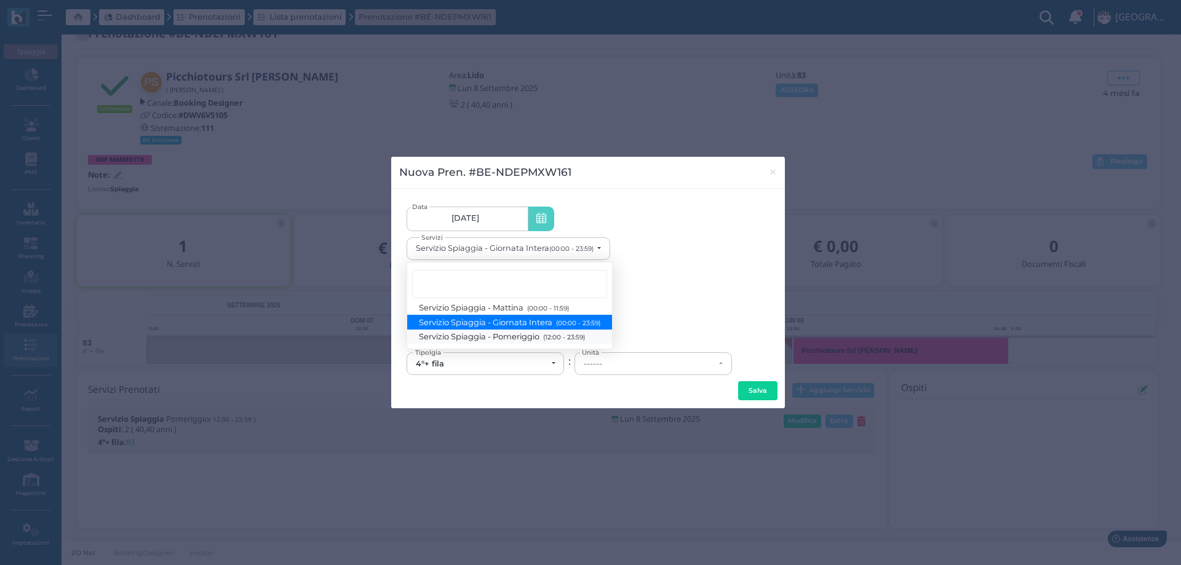
click at [520, 337] on span "Servizio Spiaggia - Pomeriggio (12:00 - 23:59)" at bounding box center [502, 337] width 165 height 10
select select "1369"
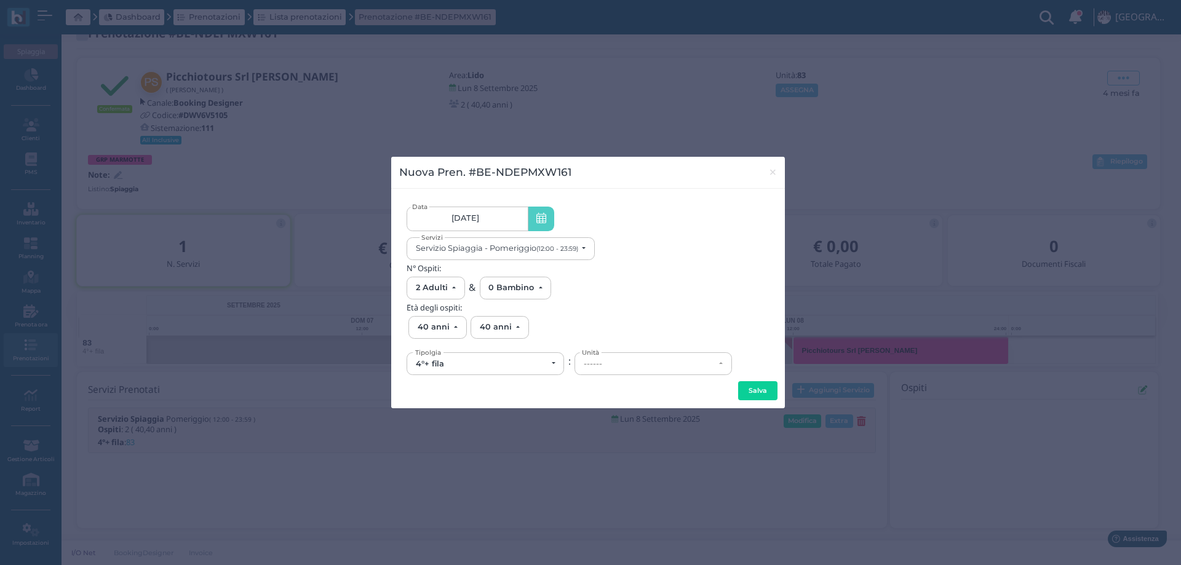
click at [453, 371] on div "4°+ fila" at bounding box center [485, 364] width 156 height 22
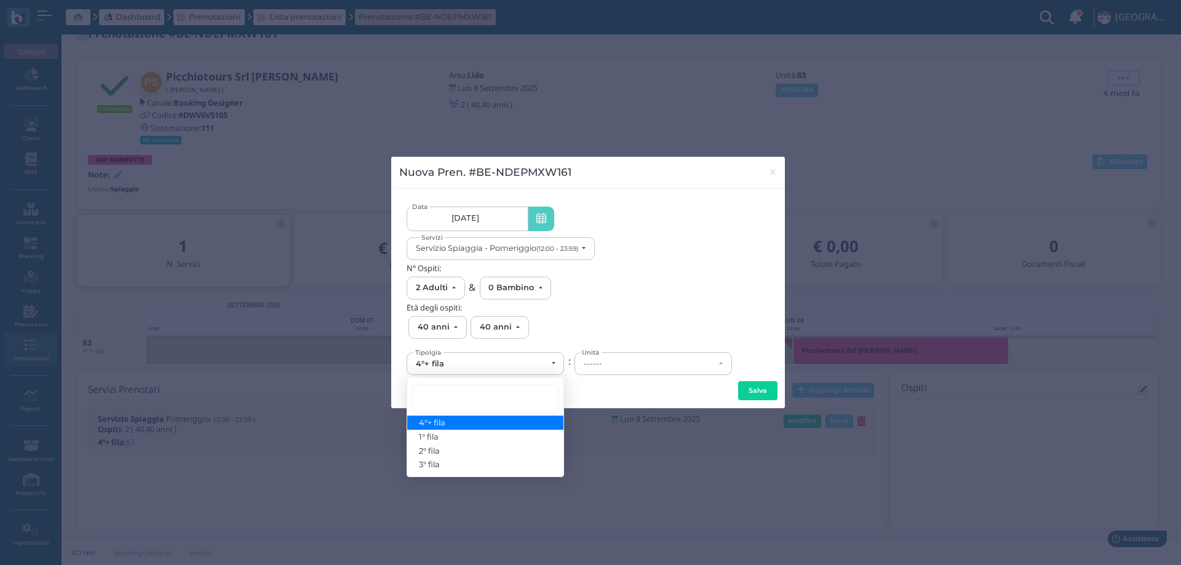
click at [440, 426] on span "4°+ fila" at bounding box center [433, 423] width 26 height 10
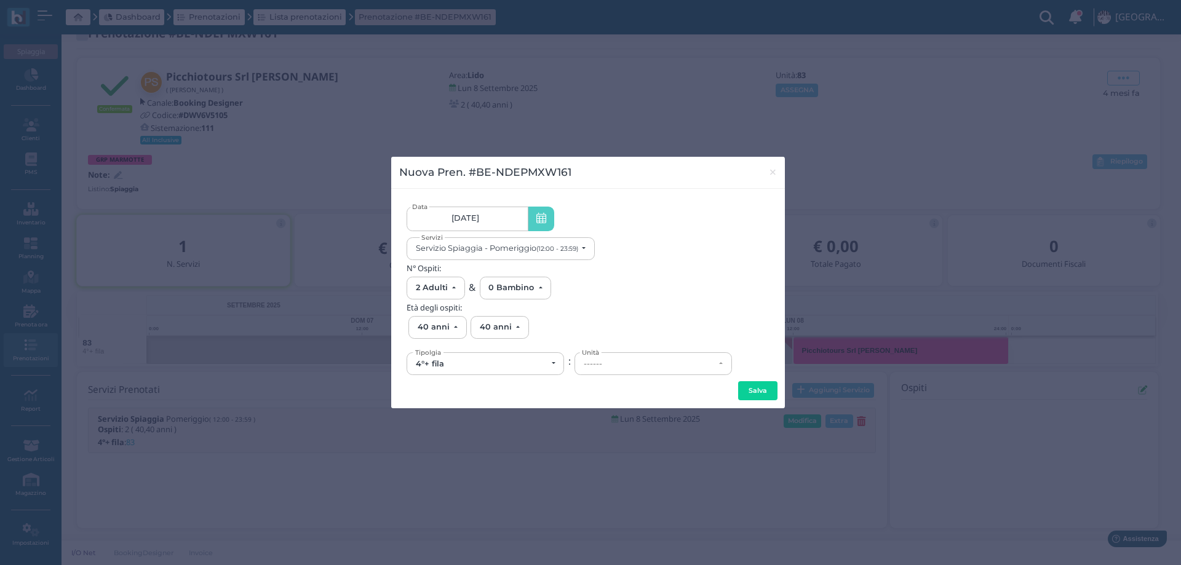
drag, startPoint x: 598, startPoint y: 356, endPoint x: 603, endPoint y: 360, distance: 6.5
click at [599, 356] on span "Unità" at bounding box center [590, 352] width 22 height 9
click at [604, 362] on div "------" at bounding box center [649, 364] width 131 height 10
click at [607, 316] on link "138" at bounding box center [653, 314] width 156 height 14
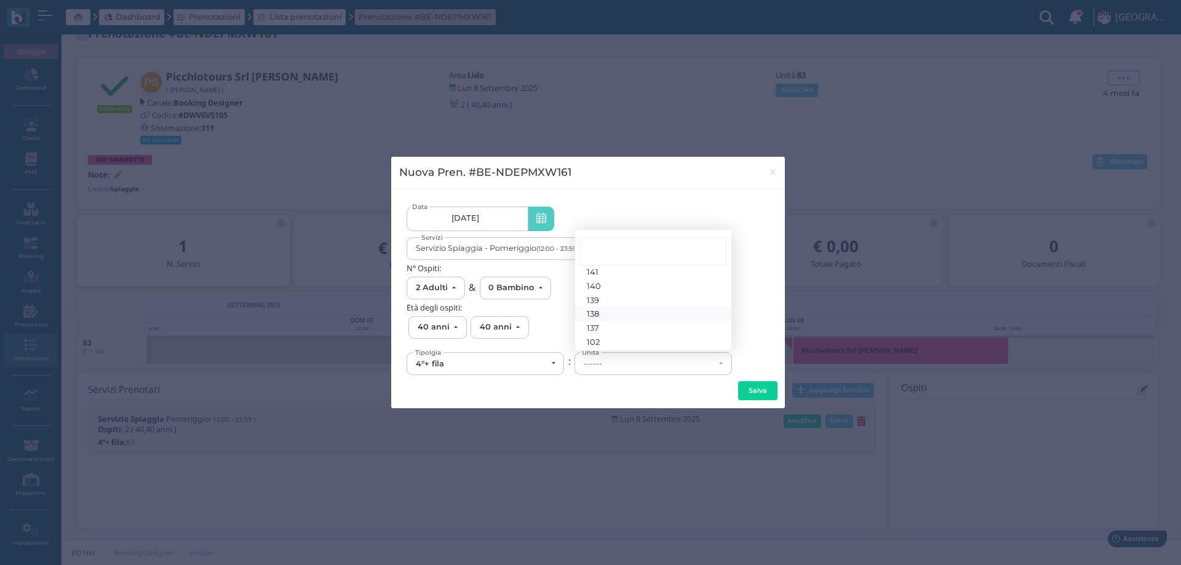
select select "6264"
click at [753, 394] on button "Salva" at bounding box center [757, 391] width 39 height 20
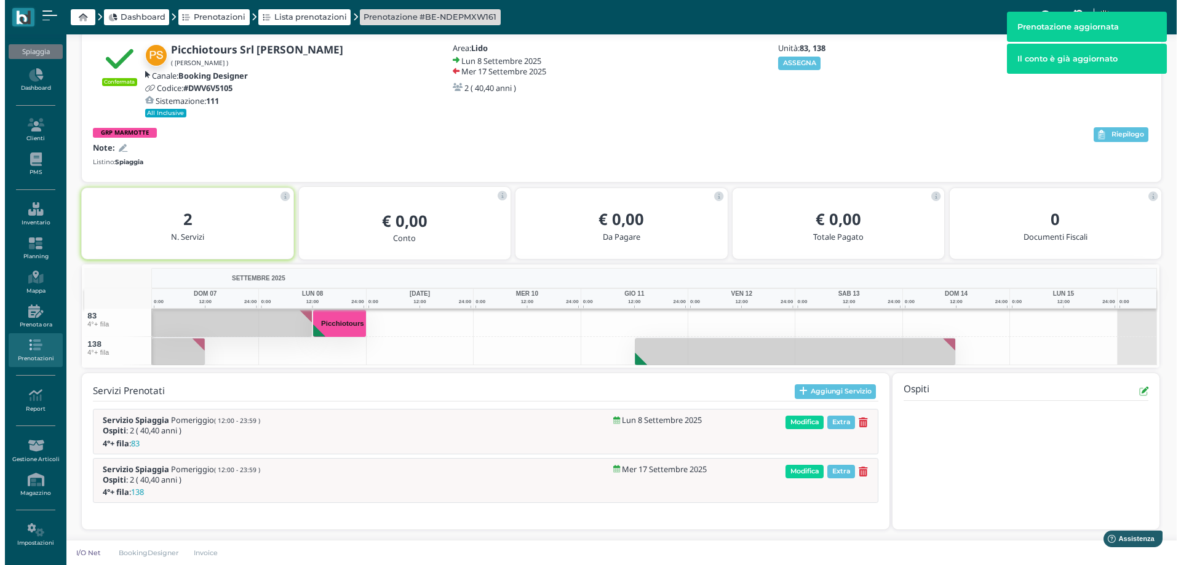
scroll to position [52, 0]
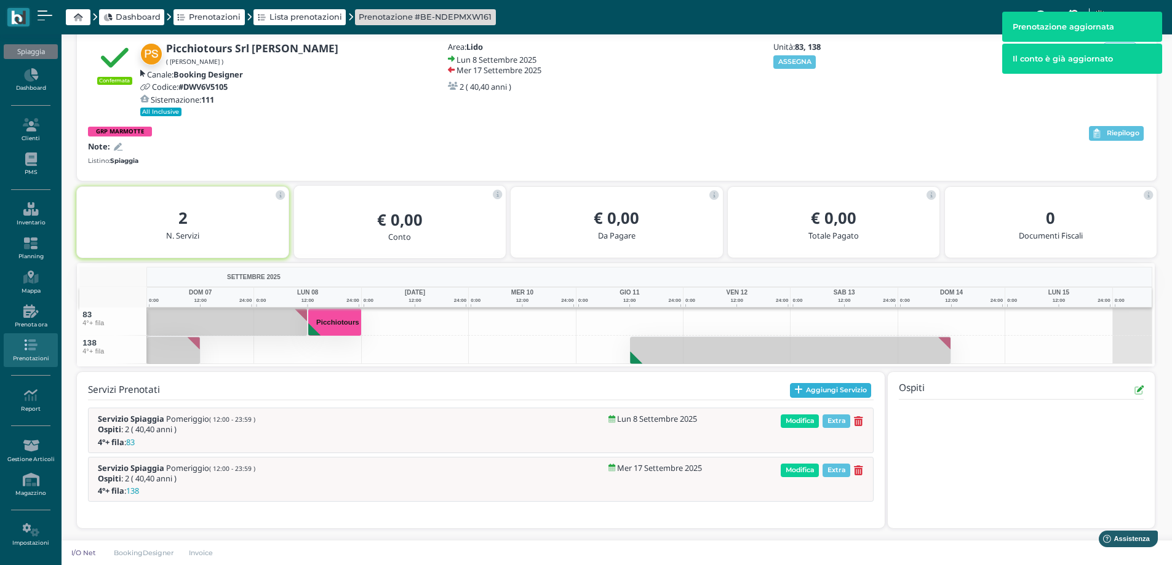
click at [817, 392] on button "Aggiungi Servizio" at bounding box center [831, 390] width 82 height 15
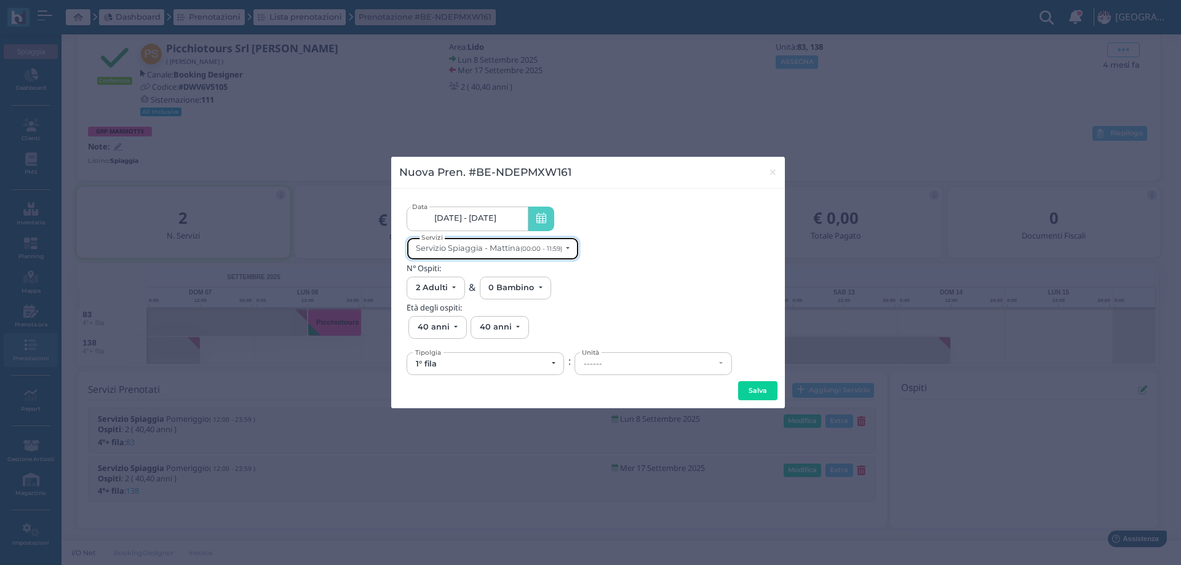
click at [519, 247] on div "Servizio Spiaggia - Mattina (00:00 - 11:59)" at bounding box center [489, 248] width 146 height 9
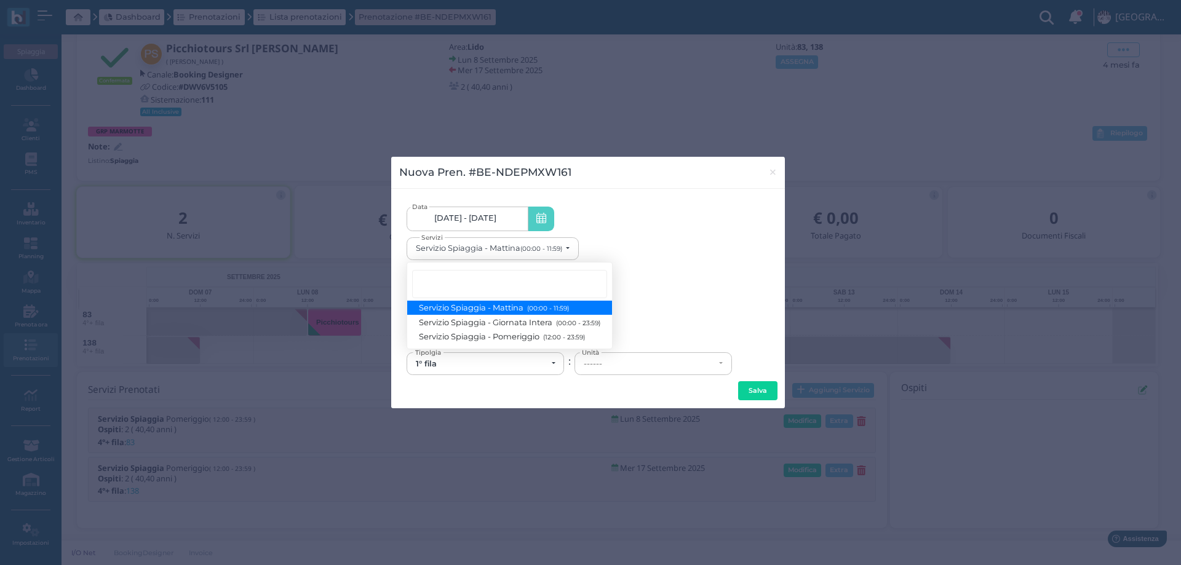
click at [448, 217] on span "08/09/25 - 17/09/25" at bounding box center [465, 218] width 62 height 10
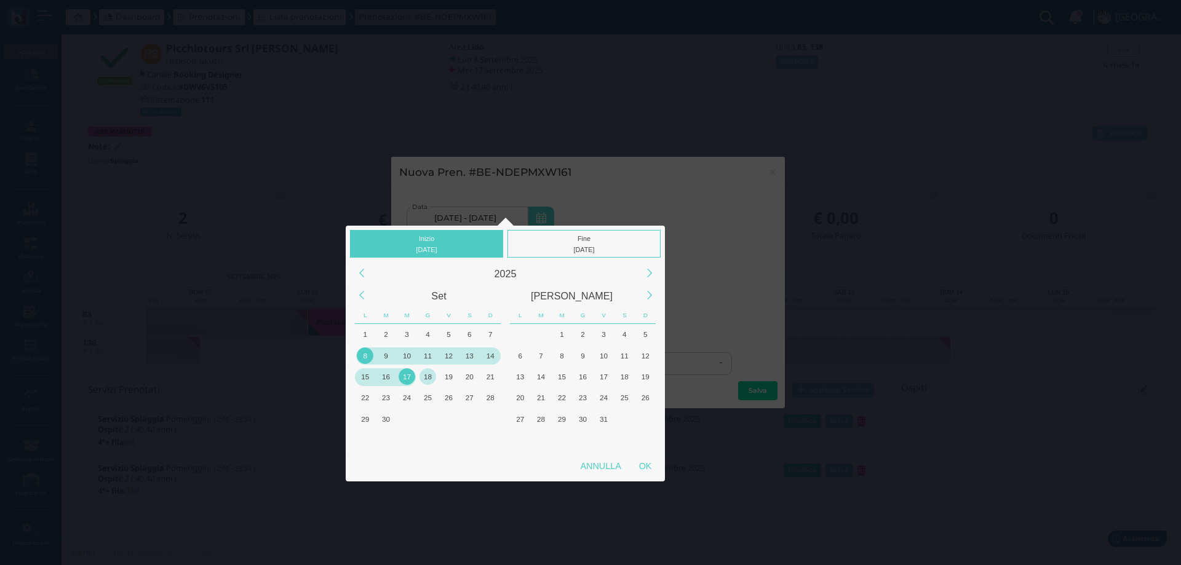
click at [430, 380] on div "18" at bounding box center [428, 376] width 17 height 17
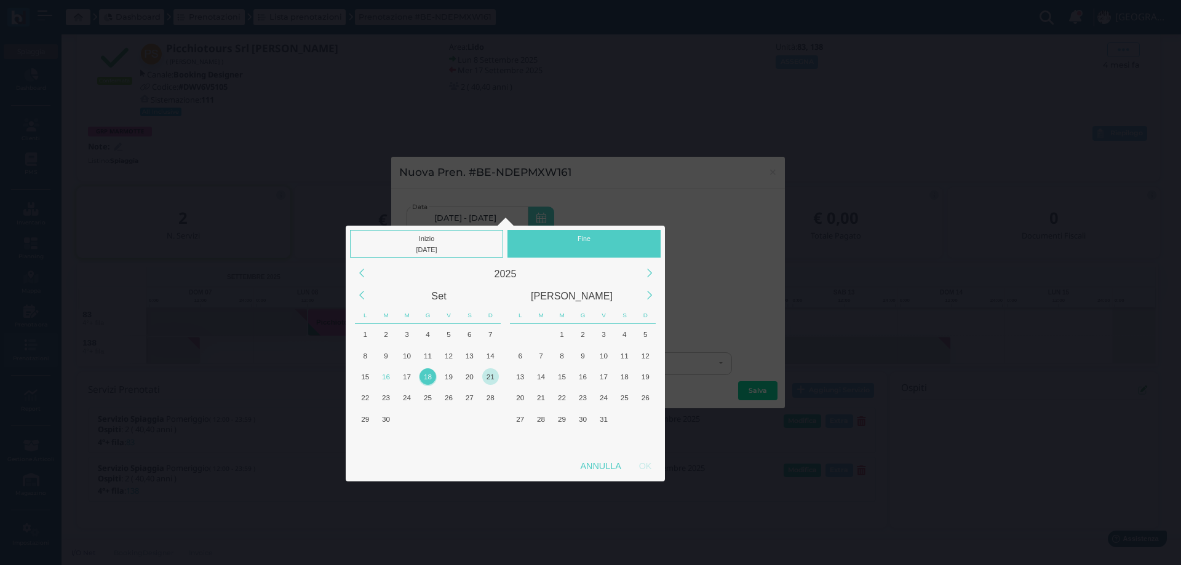
click at [487, 380] on div "21" at bounding box center [490, 376] width 17 height 17
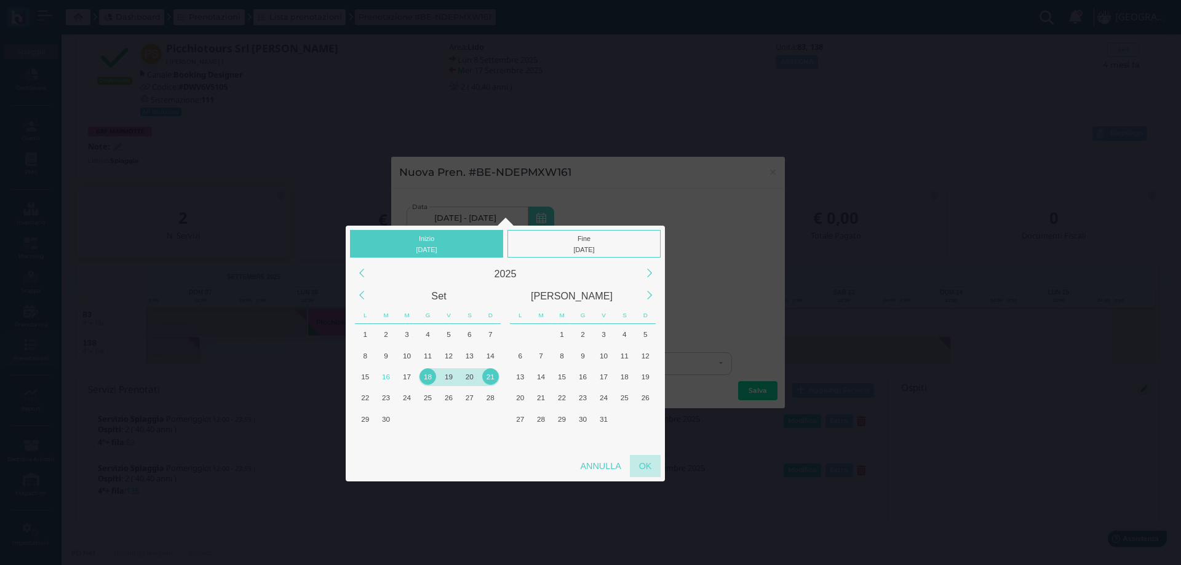
click at [640, 460] on div "OK" at bounding box center [645, 466] width 31 height 22
type input "18/09/2025 - 21/09/2025"
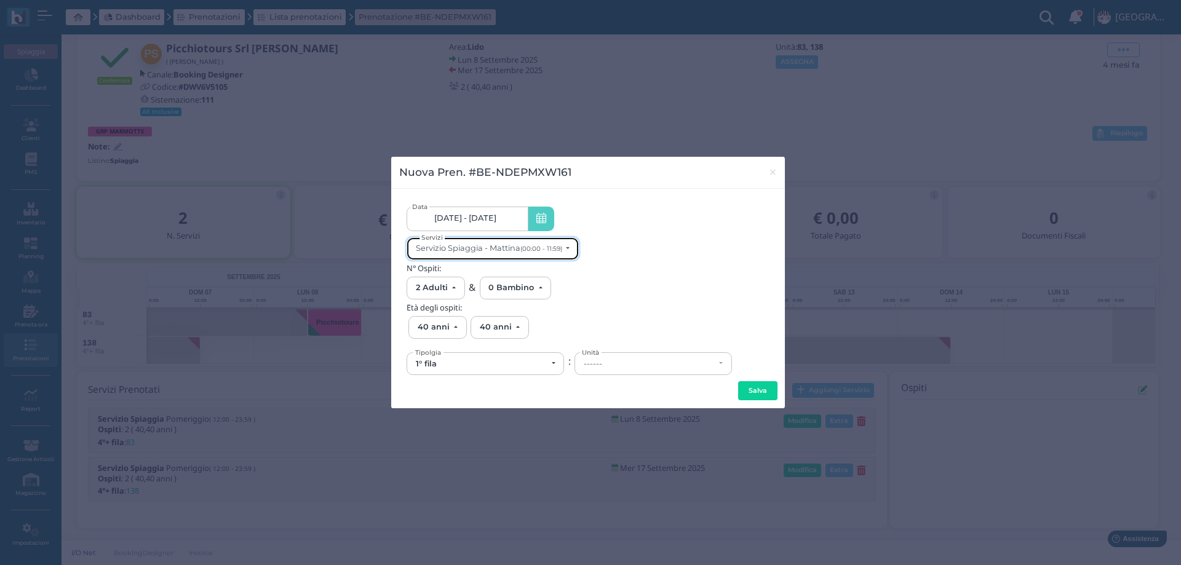
scroll to position [0, 0]
click at [504, 253] on button "Servizio Spiaggia - Mattina (00:00 - 11:59)" at bounding box center [493, 248] width 172 height 23
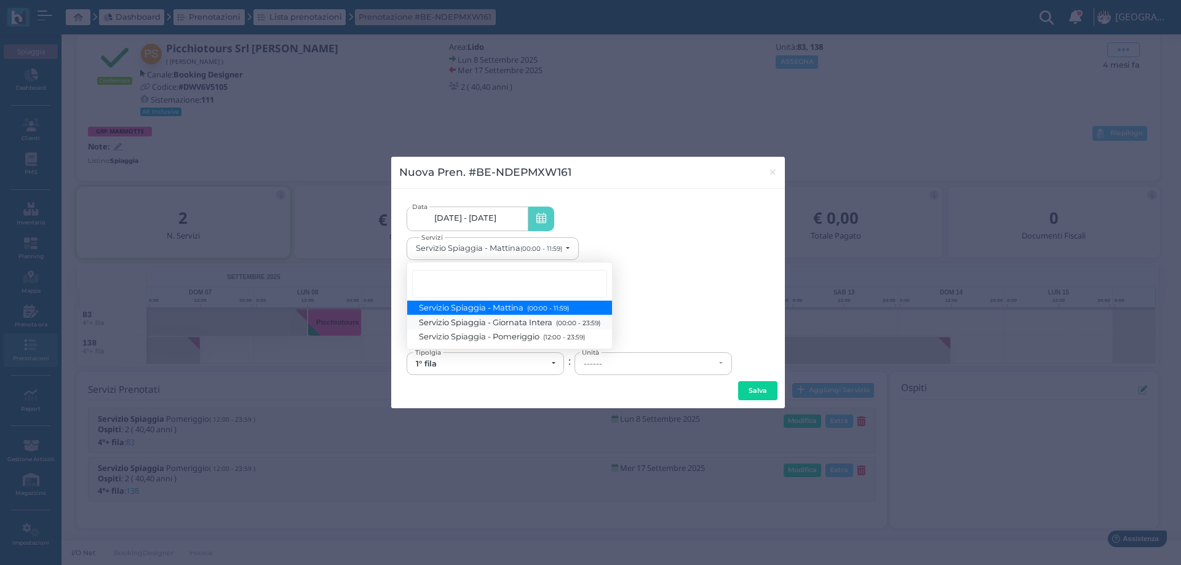
click at [511, 323] on span "Servizio Spiaggia - Giornata Intera (00:00 - 23:59)" at bounding box center [510, 322] width 181 height 10
select select "1368"
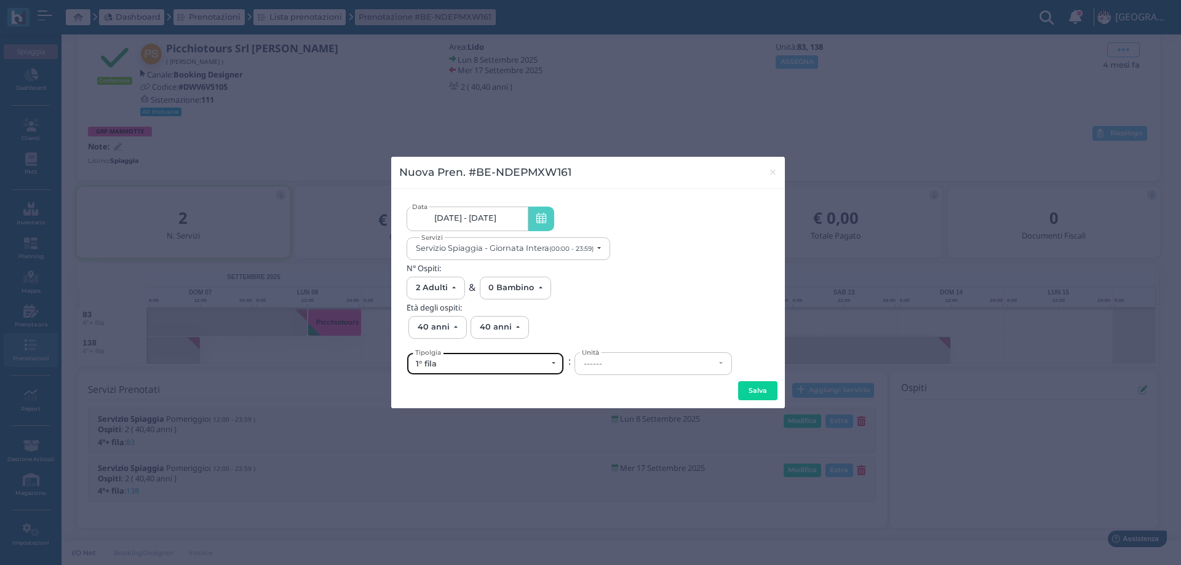
click at [488, 375] on button "1° fila" at bounding box center [485, 363] width 157 height 23
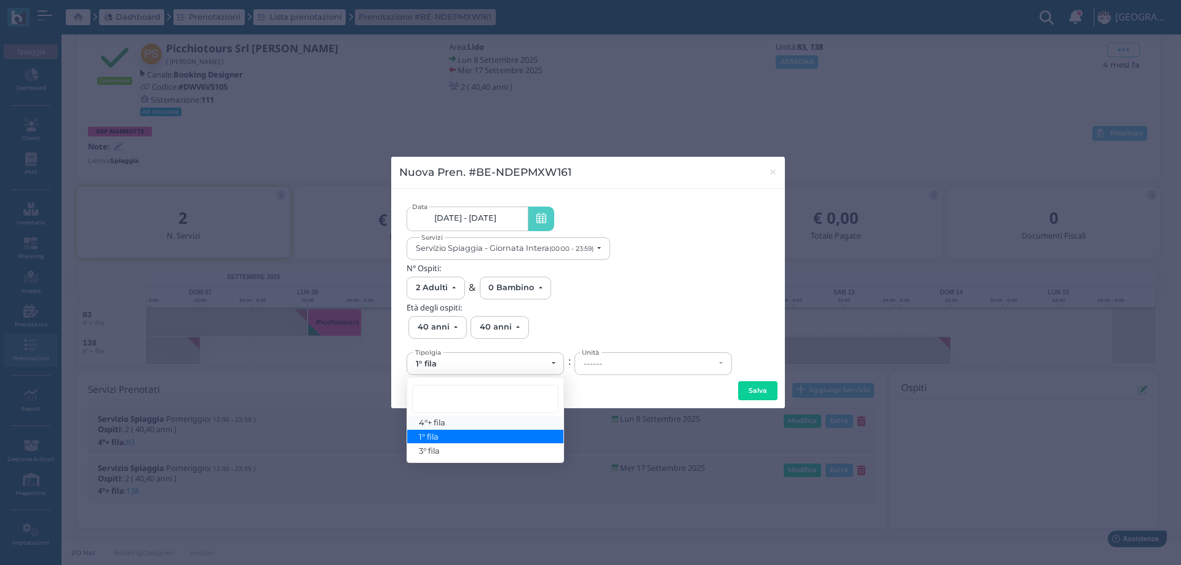
click at [463, 424] on link "4°+ fila" at bounding box center [485, 423] width 156 height 14
select select "434"
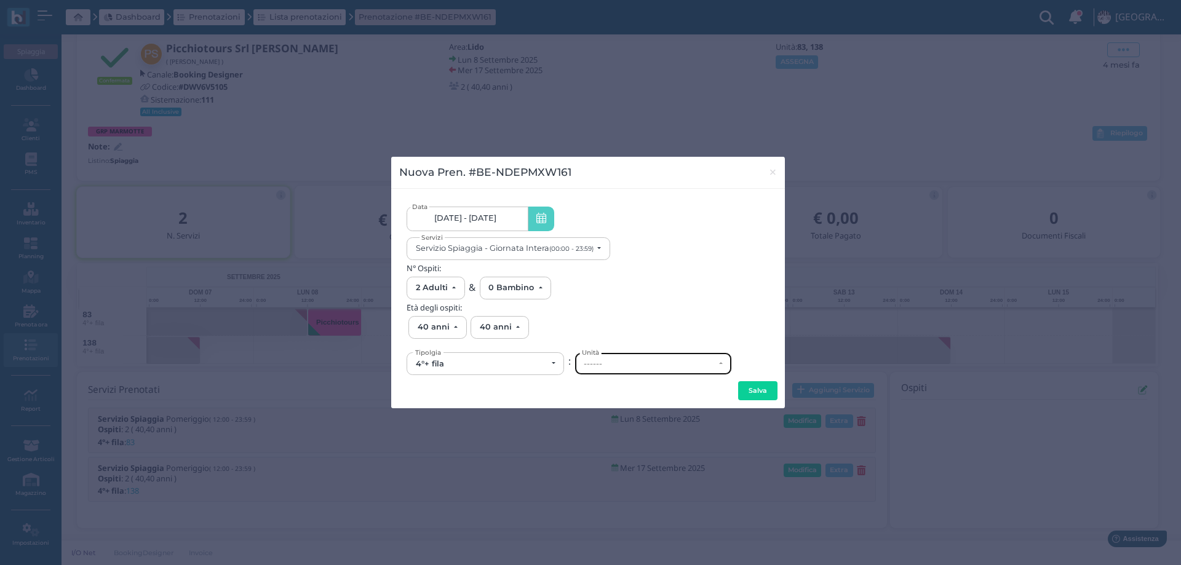
click at [602, 362] on div "------" at bounding box center [649, 364] width 131 height 10
click at [602, 304] on link "138" at bounding box center [653, 305] width 156 height 14
select select "6264"
click at [746, 388] on button "Salva" at bounding box center [757, 391] width 39 height 20
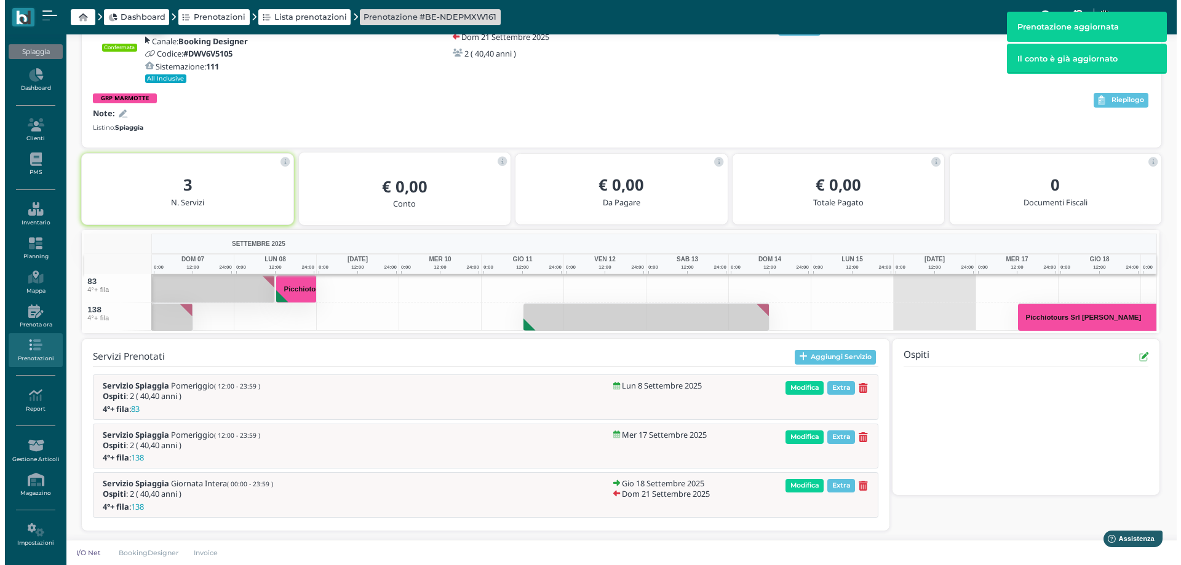
scroll to position [88, 0]
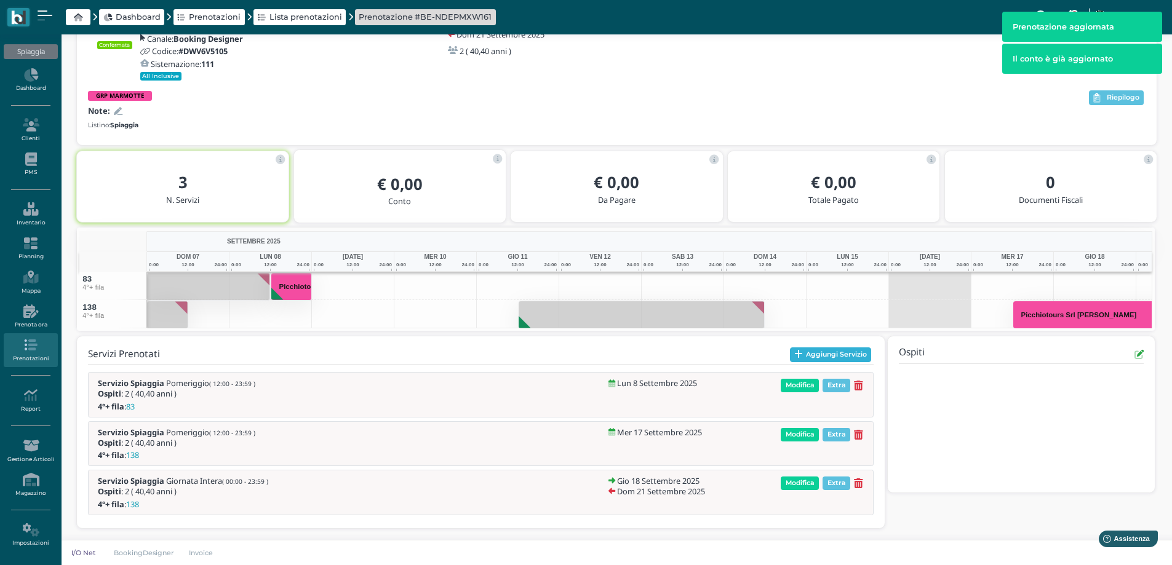
click at [811, 354] on button "Aggiungi Servizio" at bounding box center [831, 355] width 82 height 15
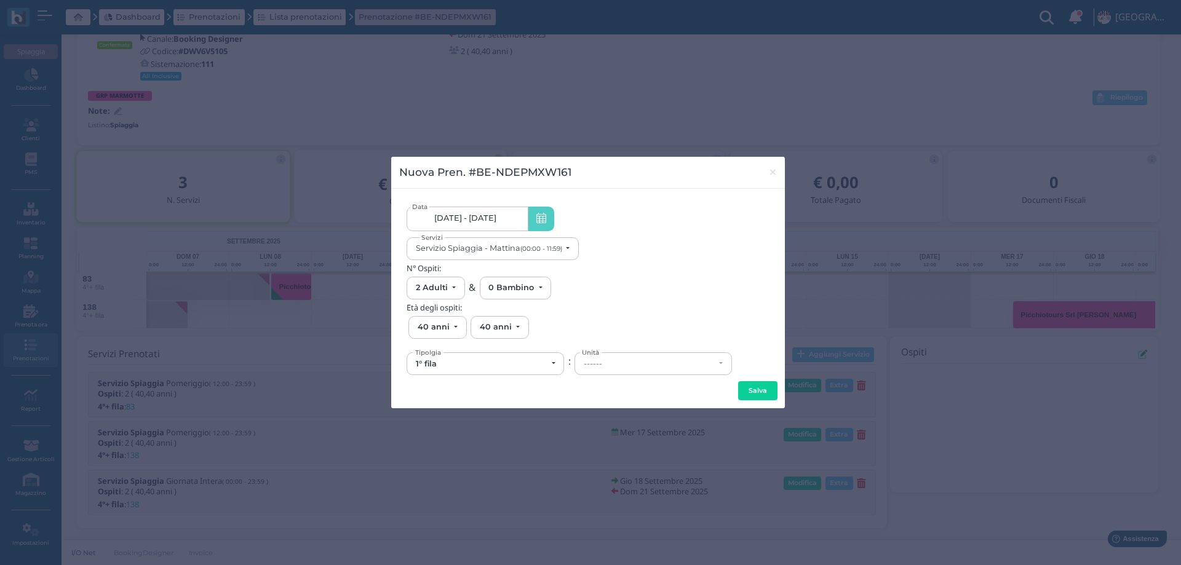
click at [513, 222] on link "08/09/25 - 21/09/25" at bounding box center [467, 219] width 121 height 25
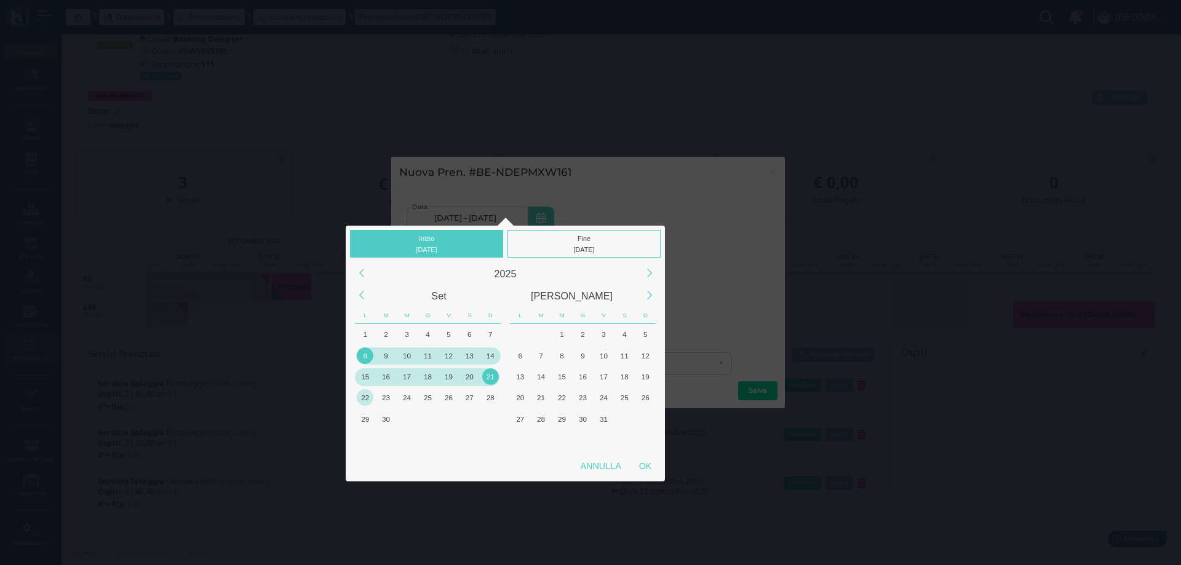
click at [365, 398] on div "22" at bounding box center [365, 397] width 17 height 17
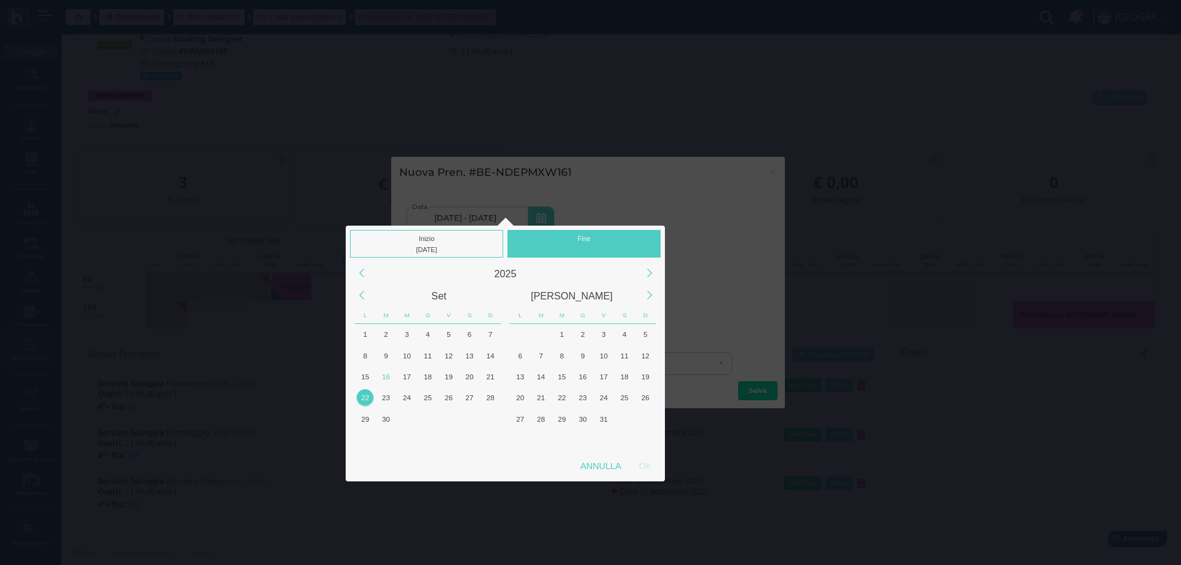
click at [365, 397] on div "22" at bounding box center [365, 397] width 17 height 17
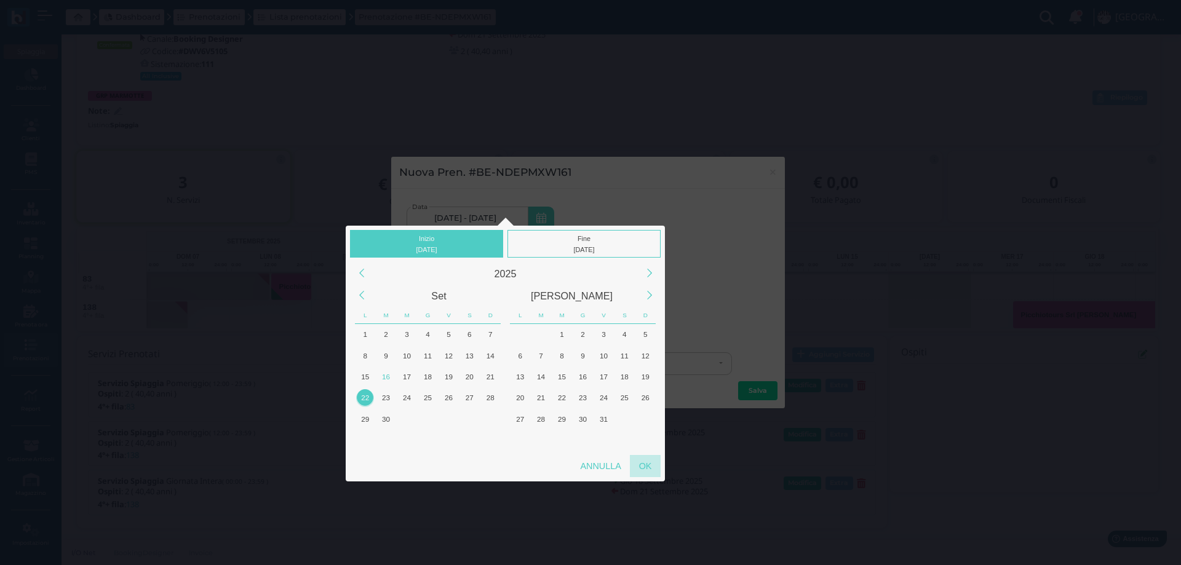
click at [643, 467] on div "OK" at bounding box center [645, 466] width 31 height 22
type input "22/09/2025 - 22/09/2025"
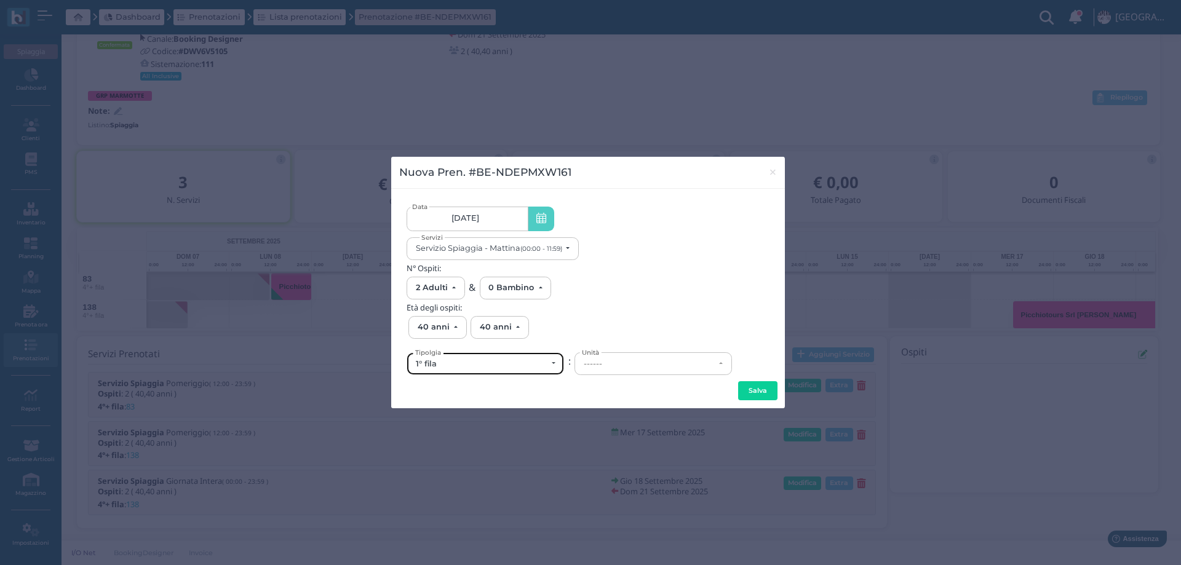
scroll to position [0, 0]
click at [499, 363] on div "1° fila" at bounding box center [481, 364] width 131 height 10
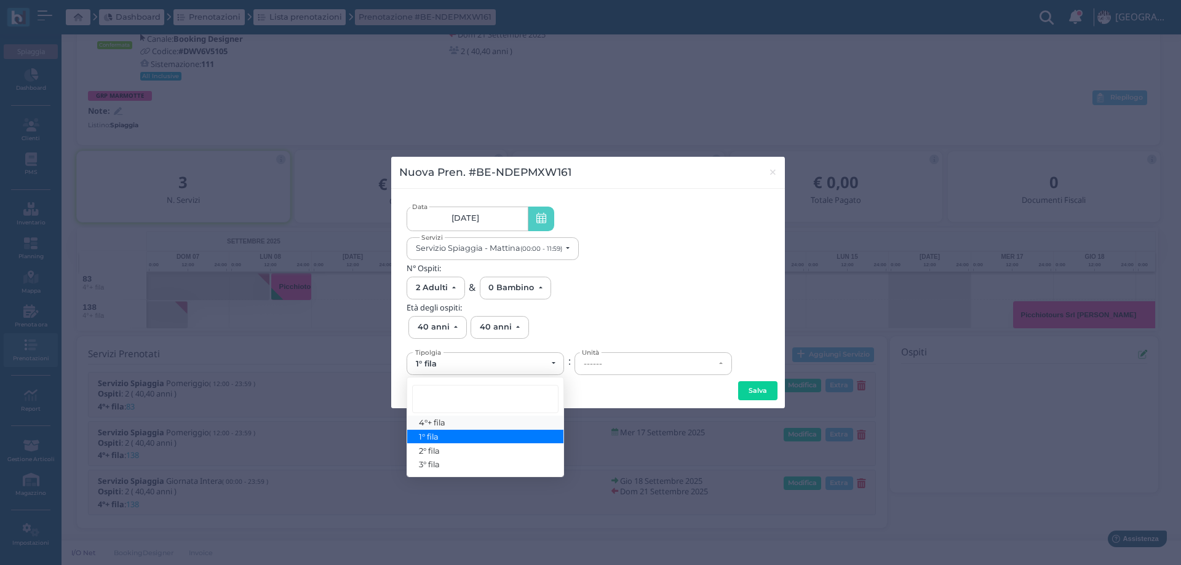
click at [443, 421] on span "4°+ fila" at bounding box center [433, 423] width 26 height 10
select select "434"
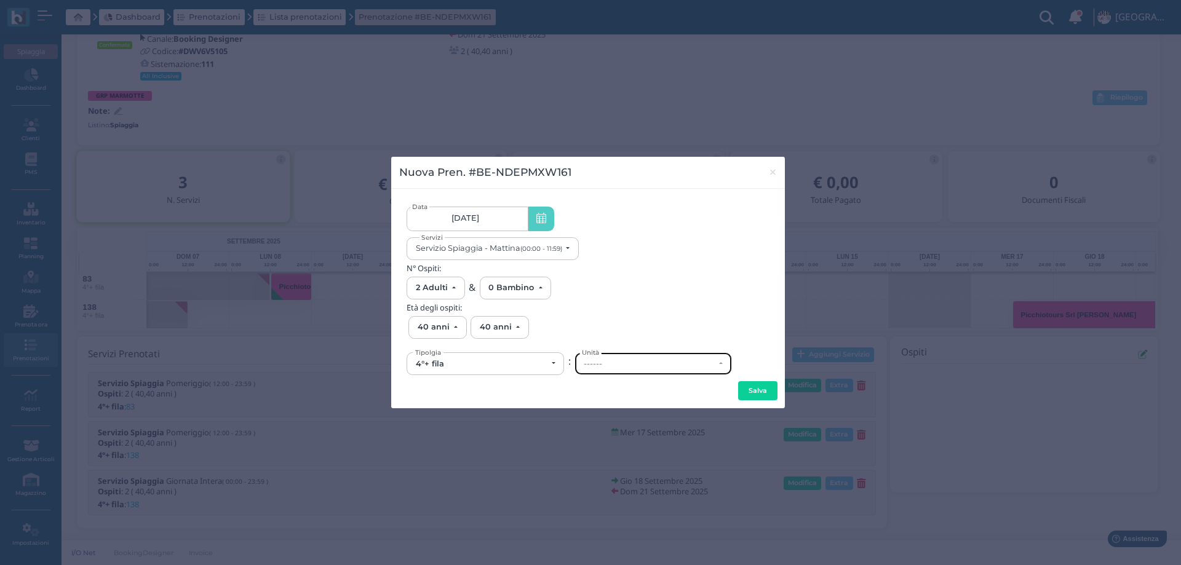
drag, startPoint x: 591, startPoint y: 380, endPoint x: 635, endPoint y: 358, distance: 49.8
click at [635, 358] on div "------" at bounding box center [653, 364] width 156 height 22
click at [610, 325] on link "138" at bounding box center [653, 325] width 156 height 14
select select "6264"
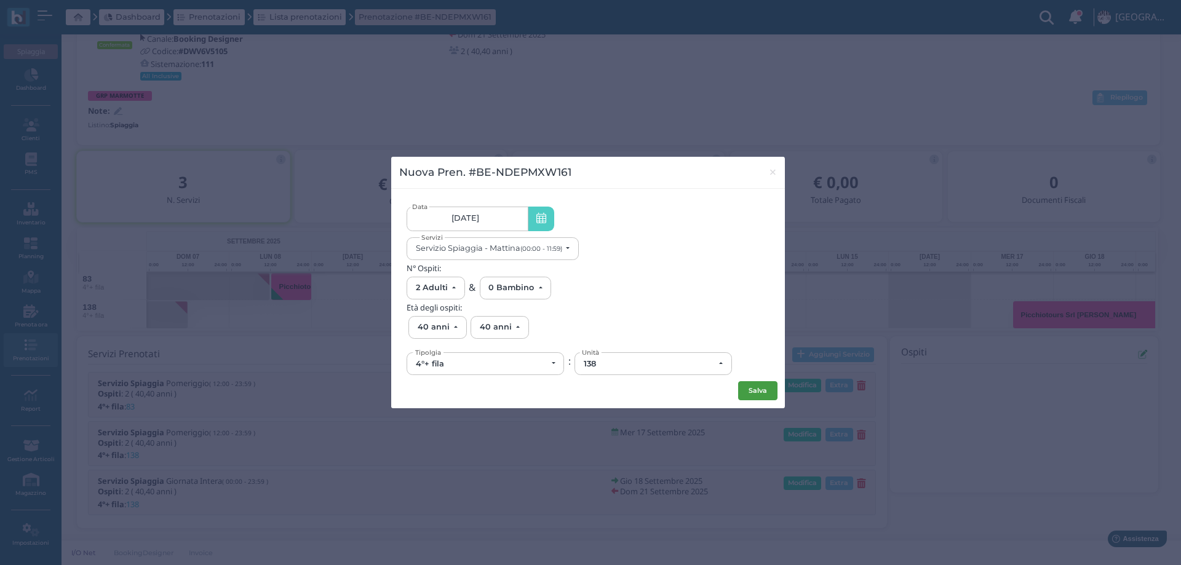
click at [747, 394] on button "Salva" at bounding box center [757, 391] width 39 height 20
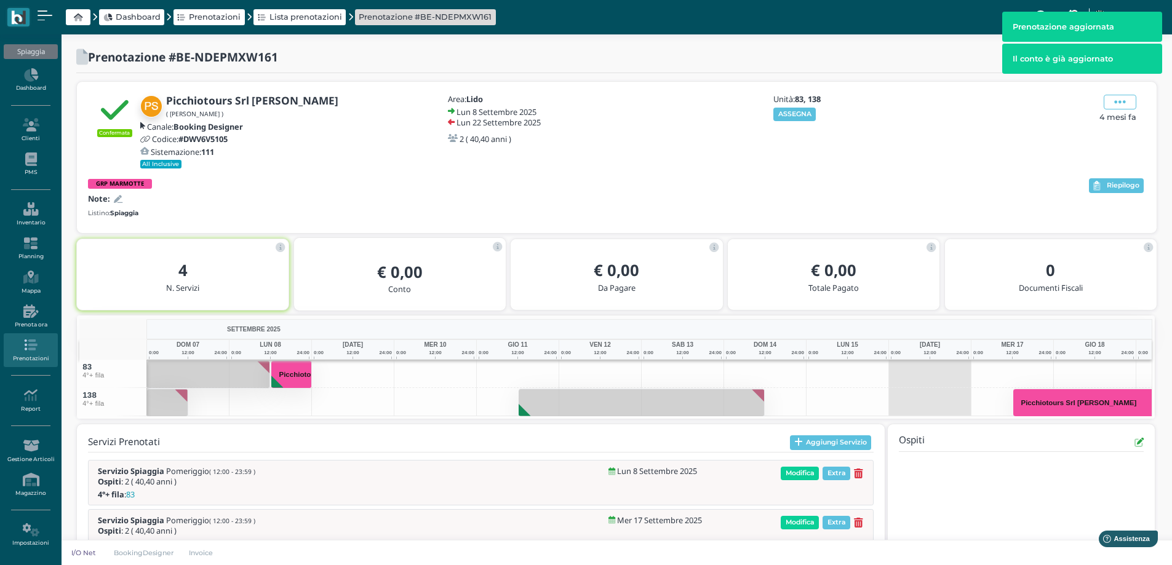
scroll to position [92, 0]
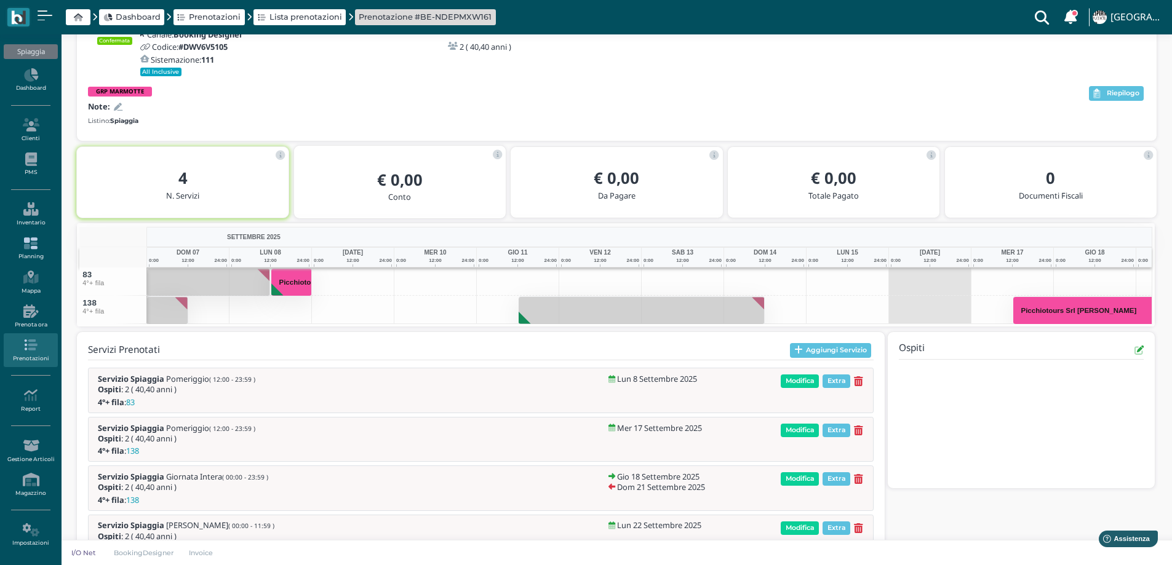
click at [24, 242] on icon at bounding box center [31, 244] width 54 height 14
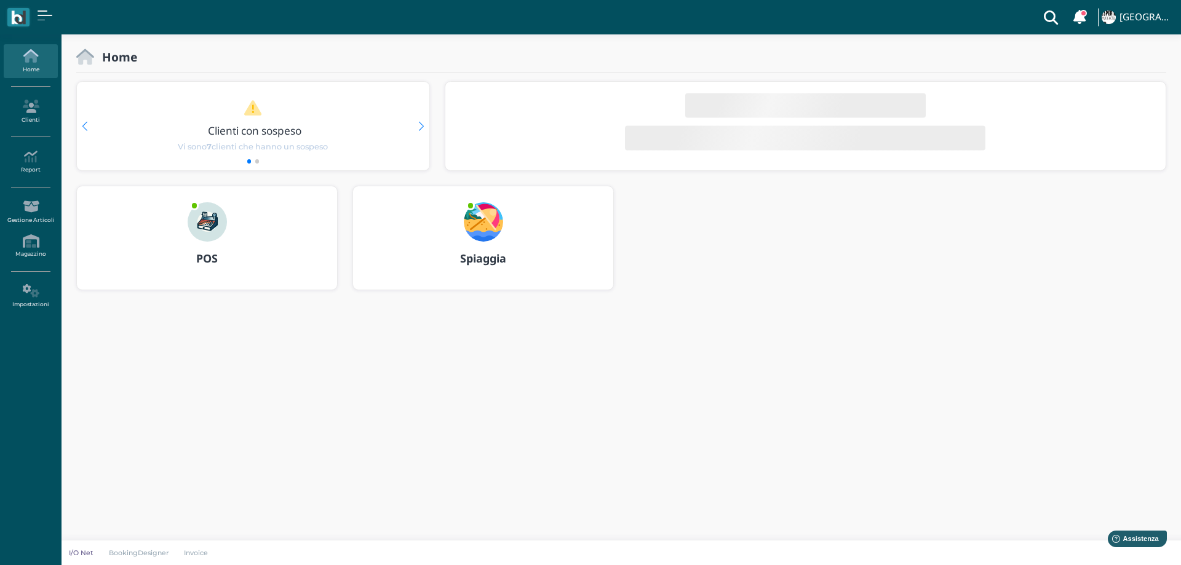
click at [480, 225] on img at bounding box center [483, 221] width 39 height 39
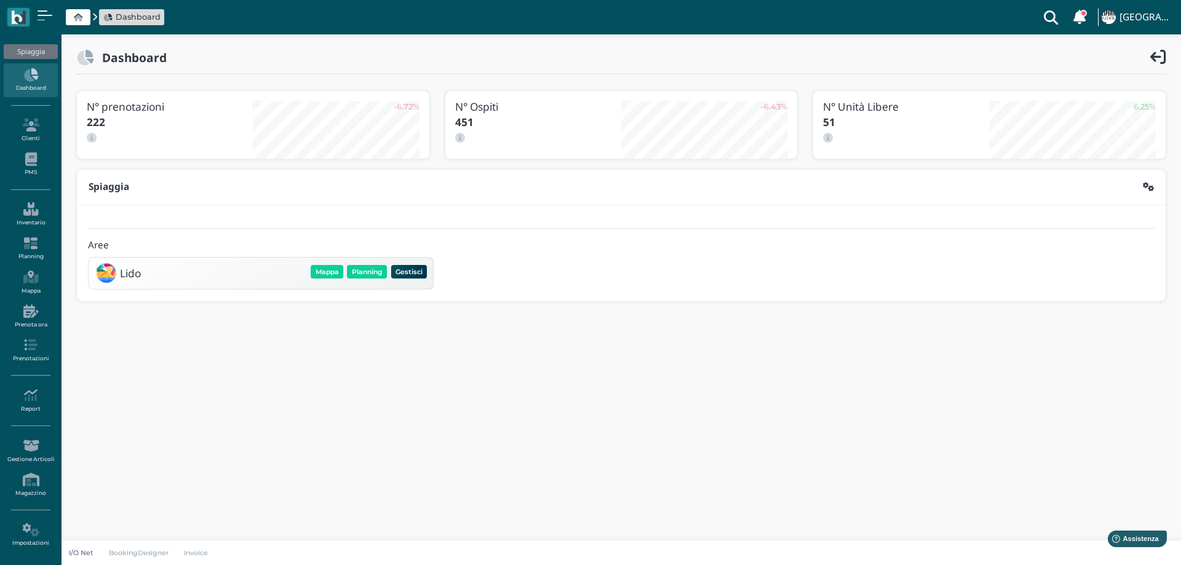
click at [362, 265] on div "Mappa Planning Gestisci Elimina" at bounding box center [369, 271] width 120 height 17
click at [362, 277] on button "Planning" at bounding box center [367, 272] width 40 height 14
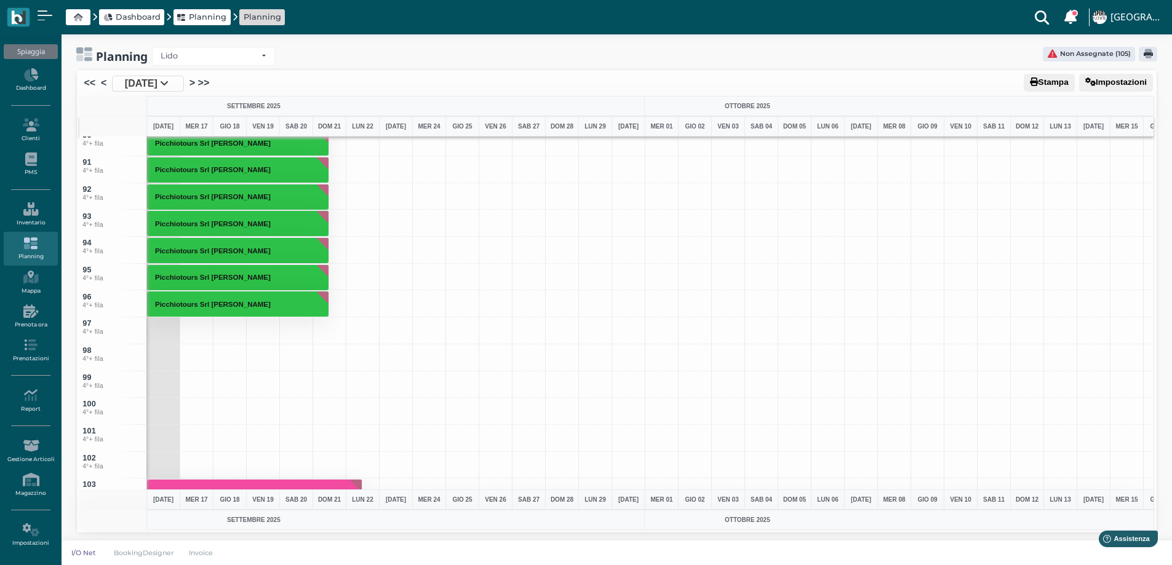
scroll to position [2522, 0]
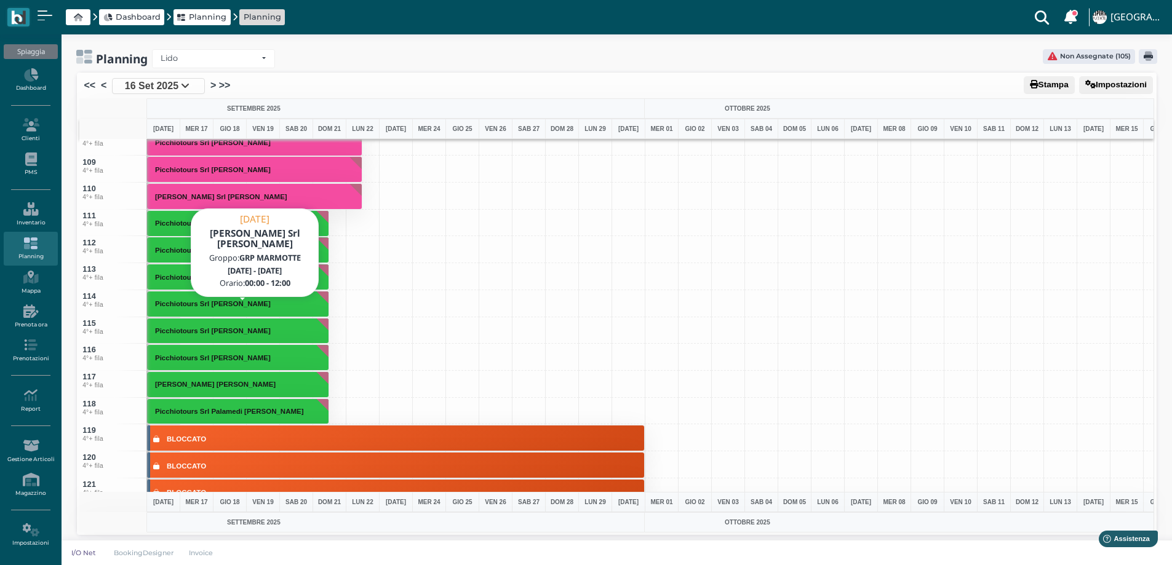
scroll to position [2768, 0]
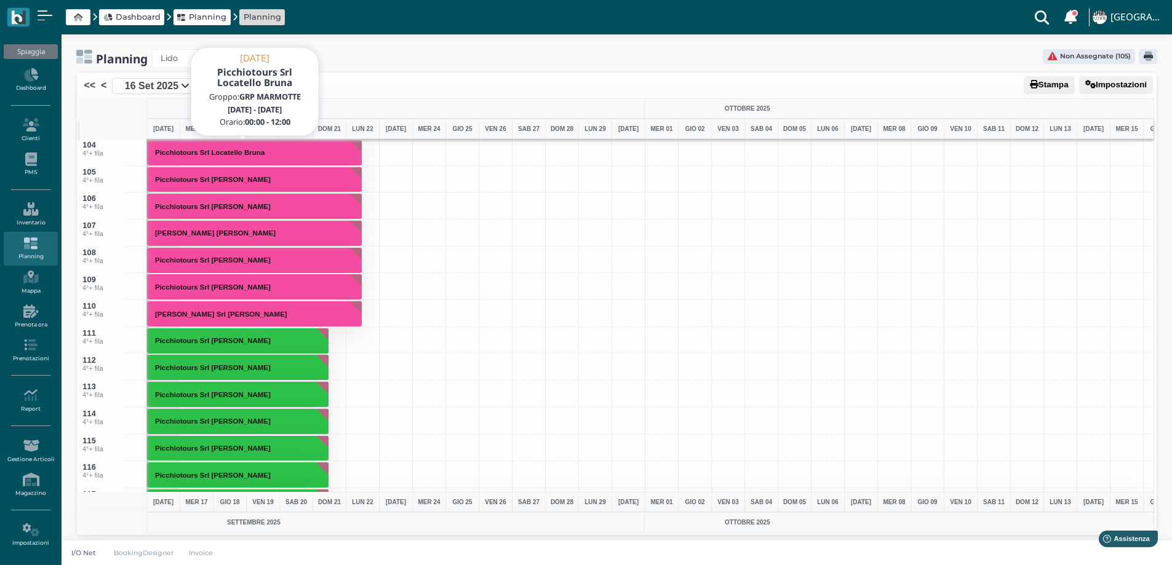
click at [212, 147] on button "Picchiotours Srl Locatello Bruna" at bounding box center [254, 153] width 215 height 26
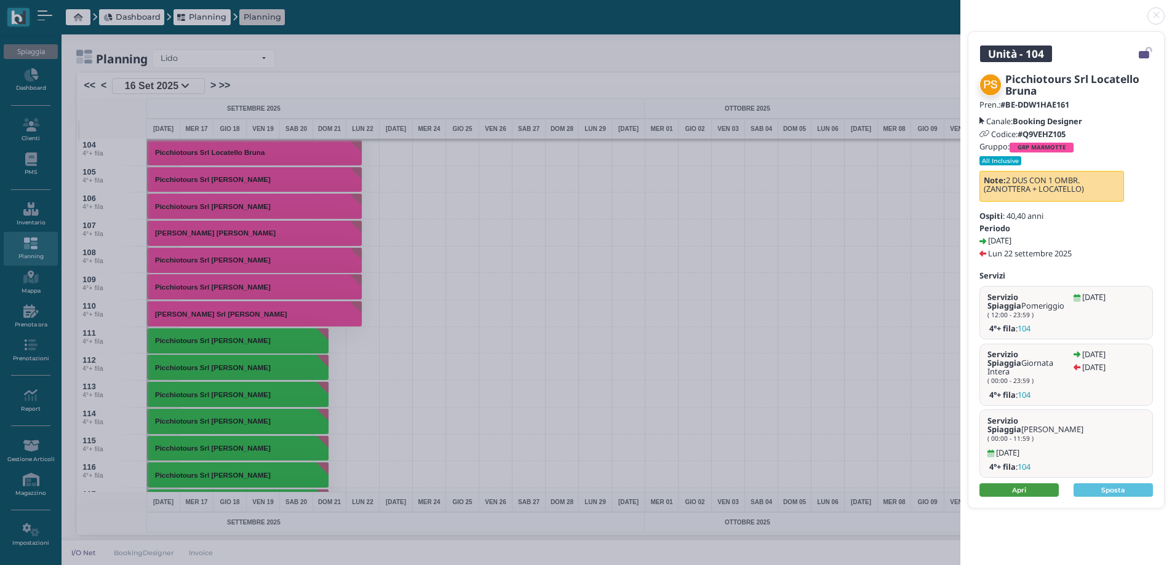
click at [1005, 483] on link "Apri" at bounding box center [1018, 490] width 79 height 14
click at [960, 9] on link at bounding box center [960, 9] width 0 height 0
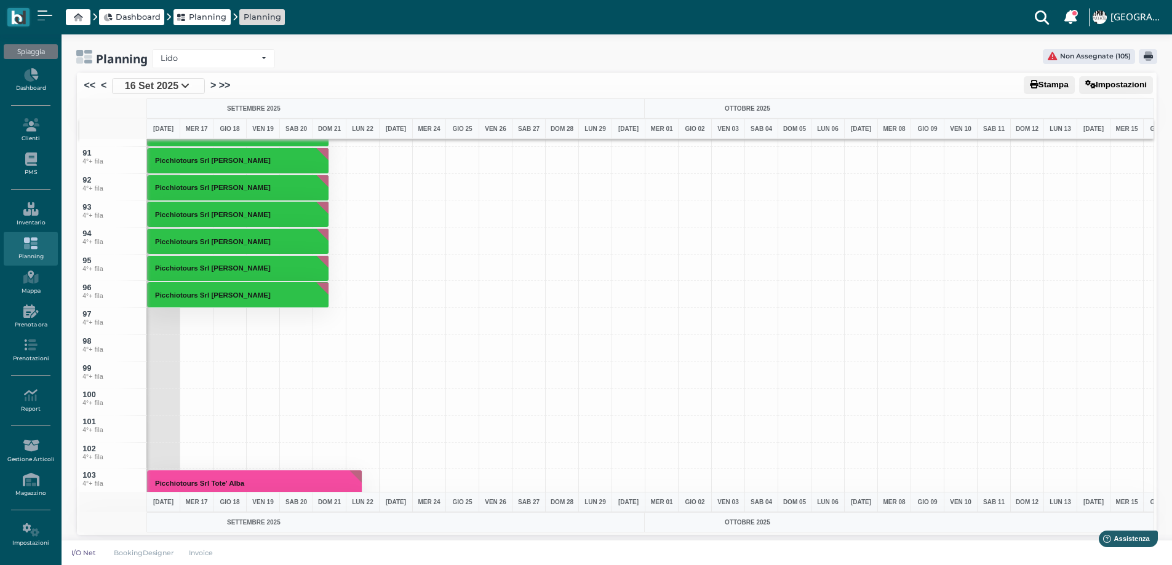
scroll to position [2399, 0]
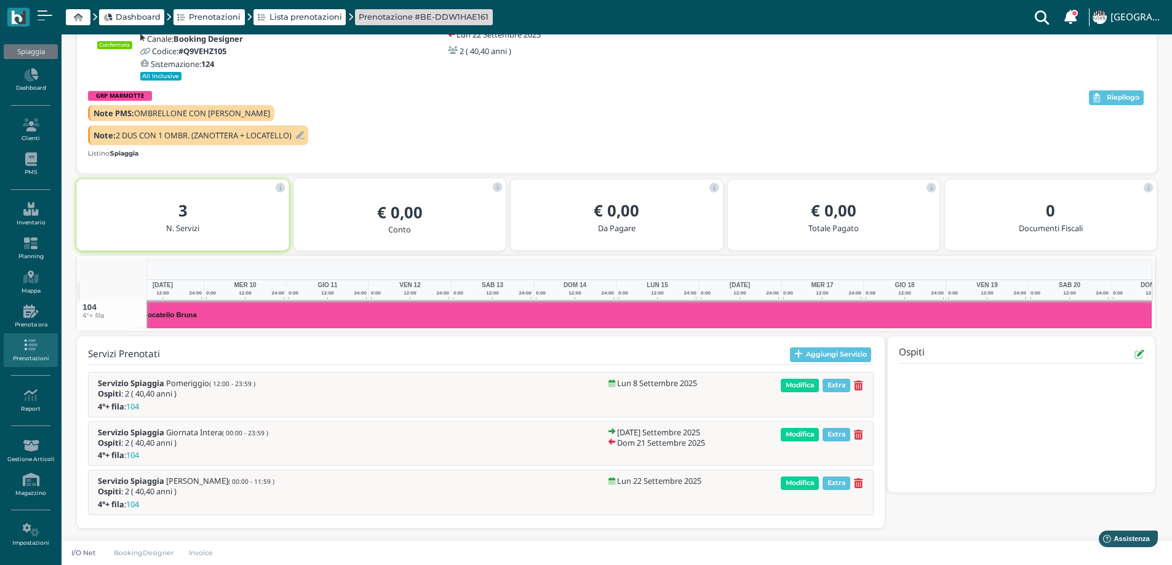
scroll to position [0, 192]
click at [859, 434] on icon at bounding box center [858, 435] width 9 height 10
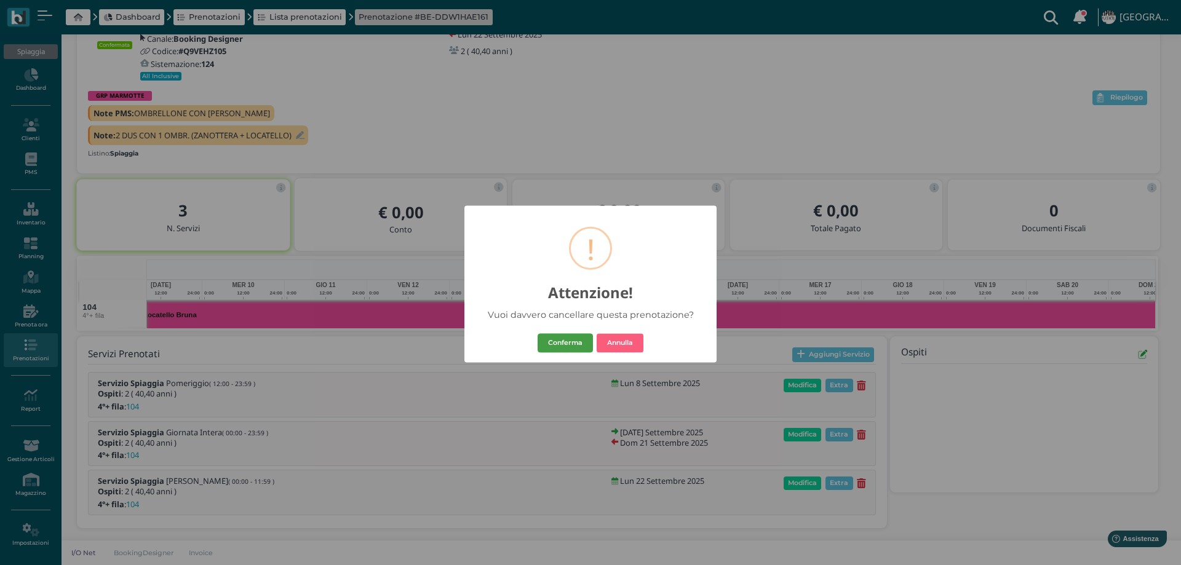
click at [576, 340] on button "Conferma" at bounding box center [565, 343] width 55 height 20
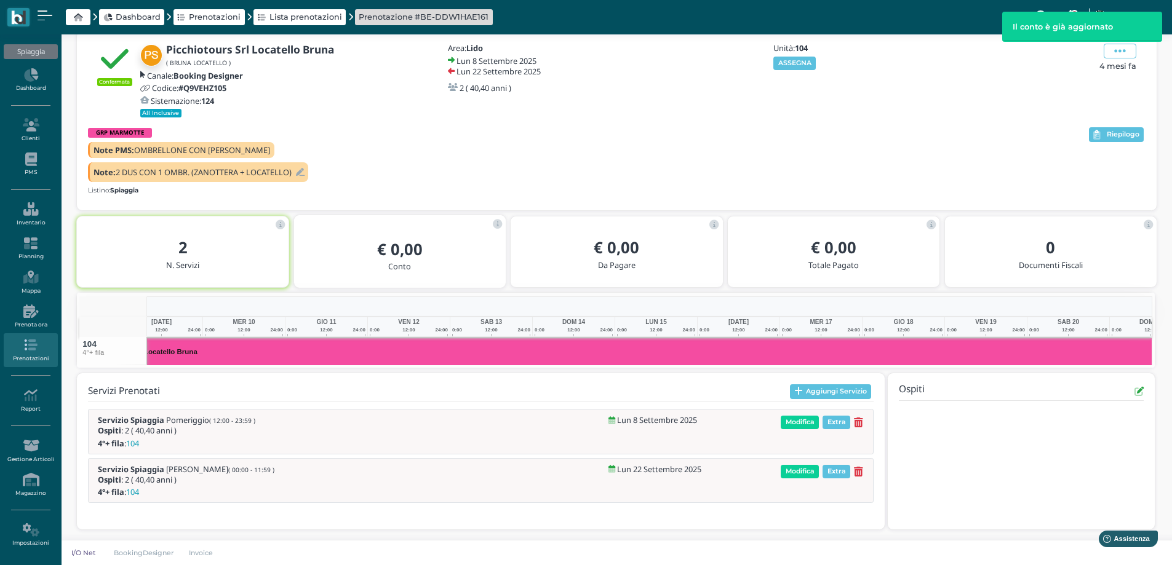
scroll to position [52, 0]
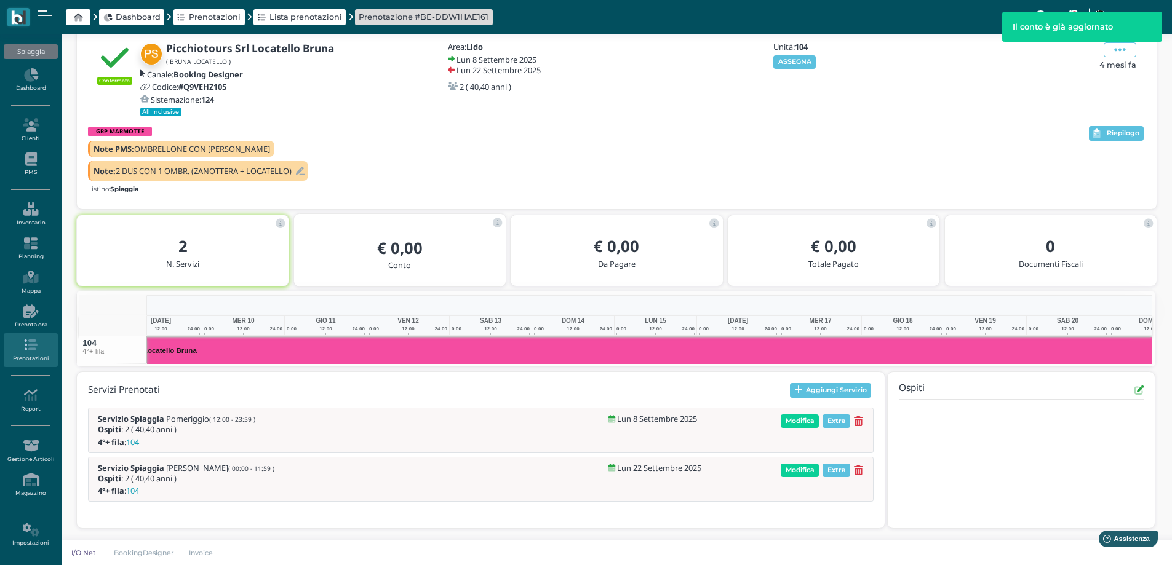
click at [861, 472] on icon at bounding box center [858, 471] width 9 height 10
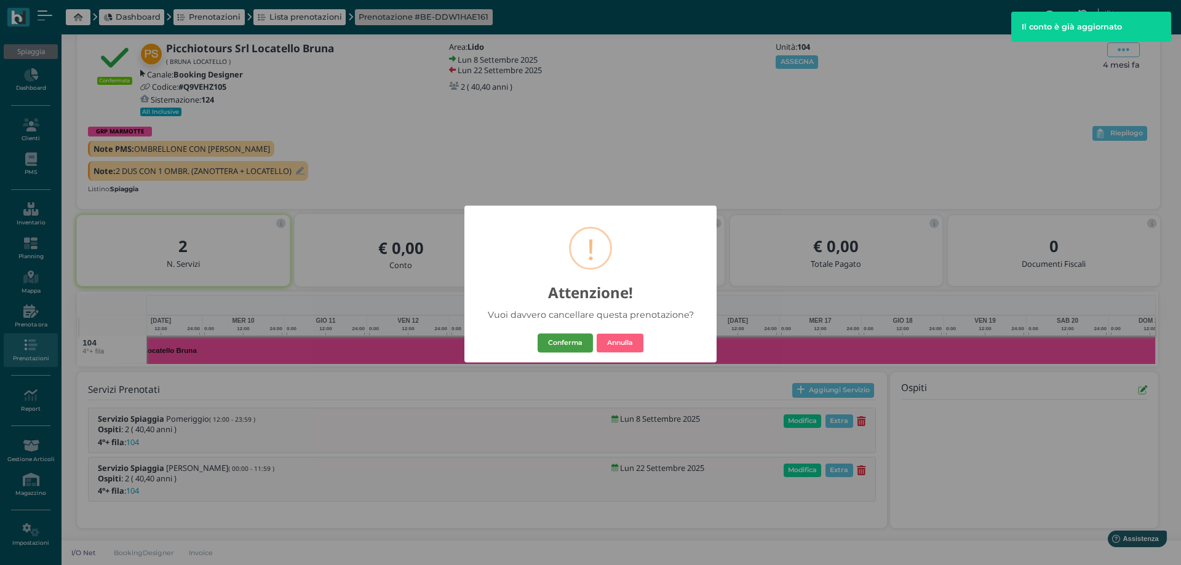
click at [560, 339] on button "Conferma" at bounding box center [565, 343] width 55 height 20
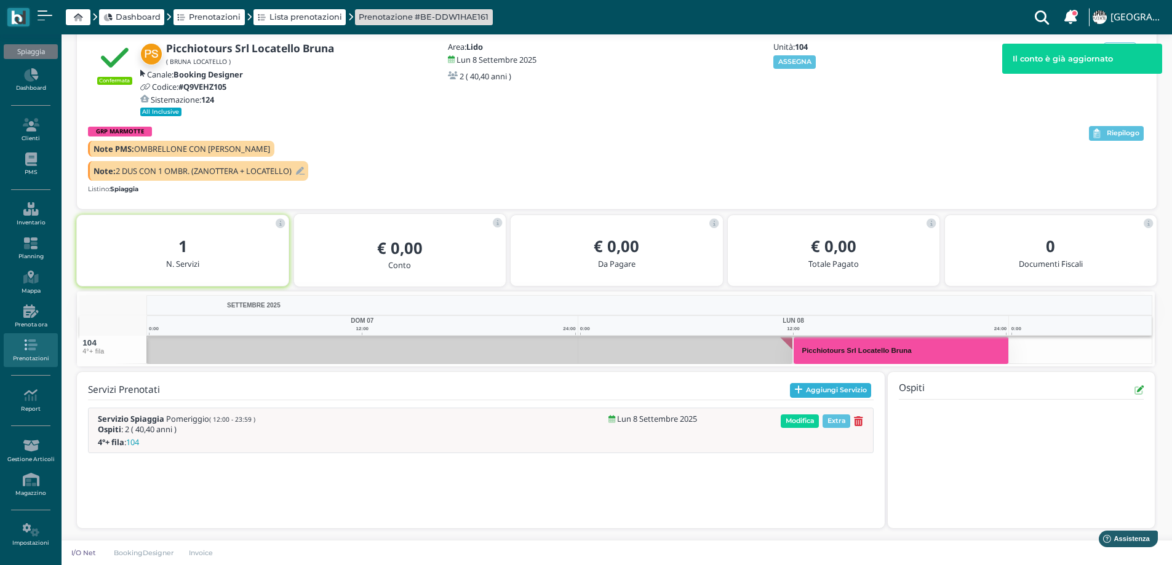
click at [803, 392] on button "Aggiungi Servizio" at bounding box center [831, 390] width 82 height 15
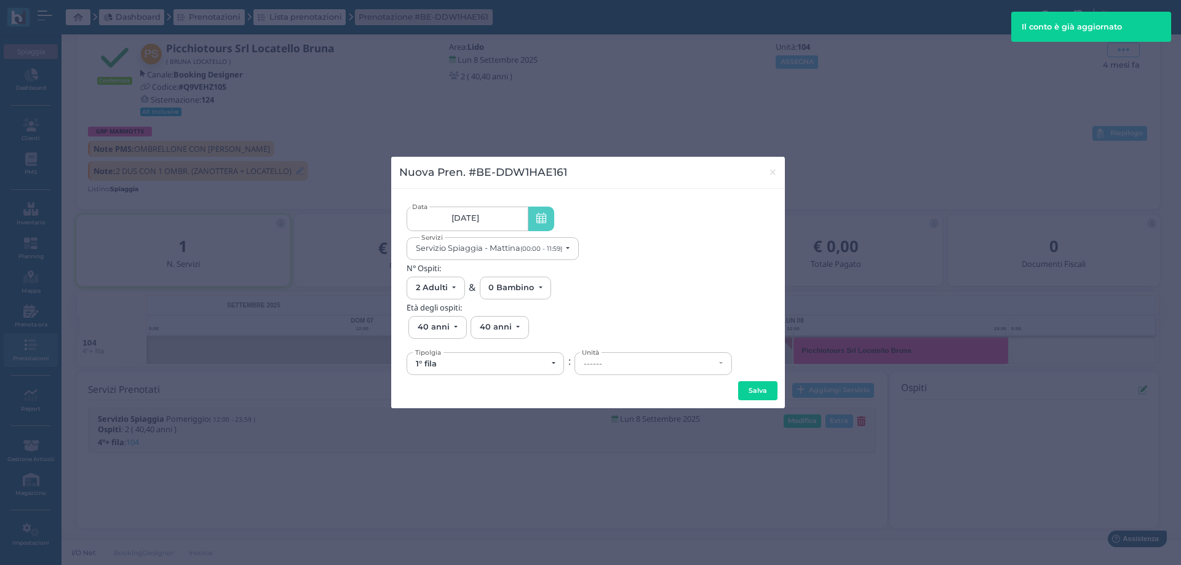
click at [461, 220] on span "[DATE]" at bounding box center [465, 218] width 28 height 10
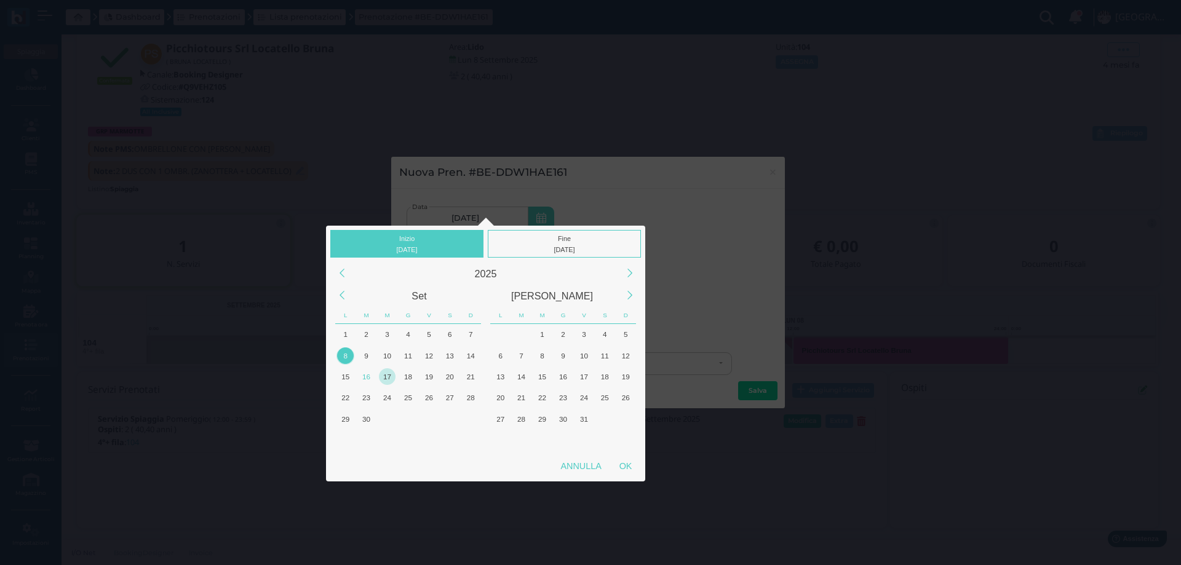
click at [392, 371] on div "17" at bounding box center [387, 376] width 17 height 17
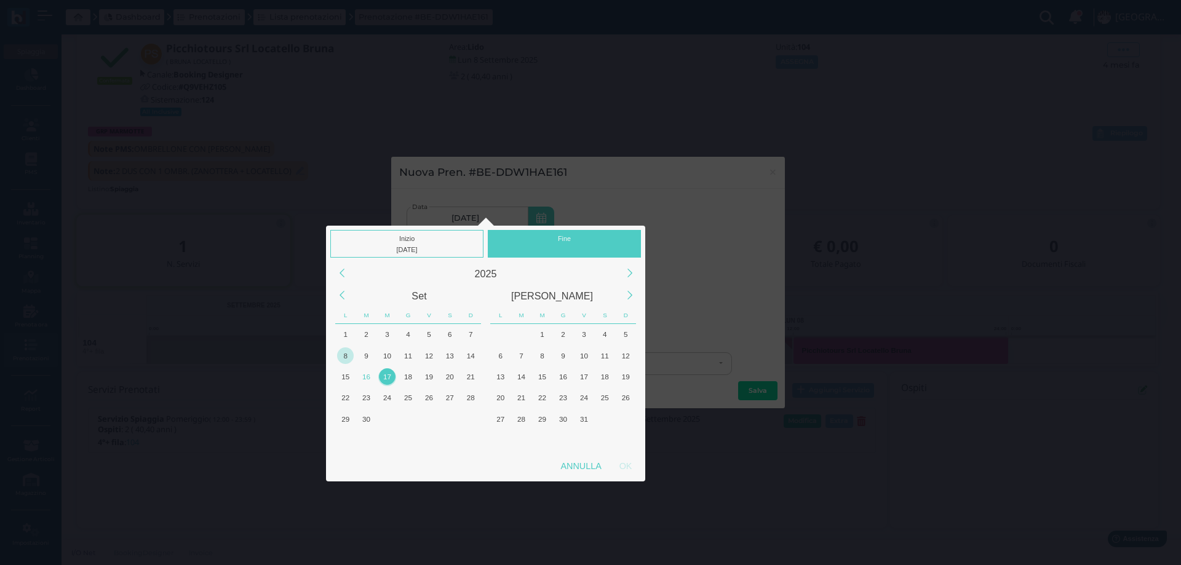
click at [392, 371] on div "17" at bounding box center [387, 376] width 17 height 17
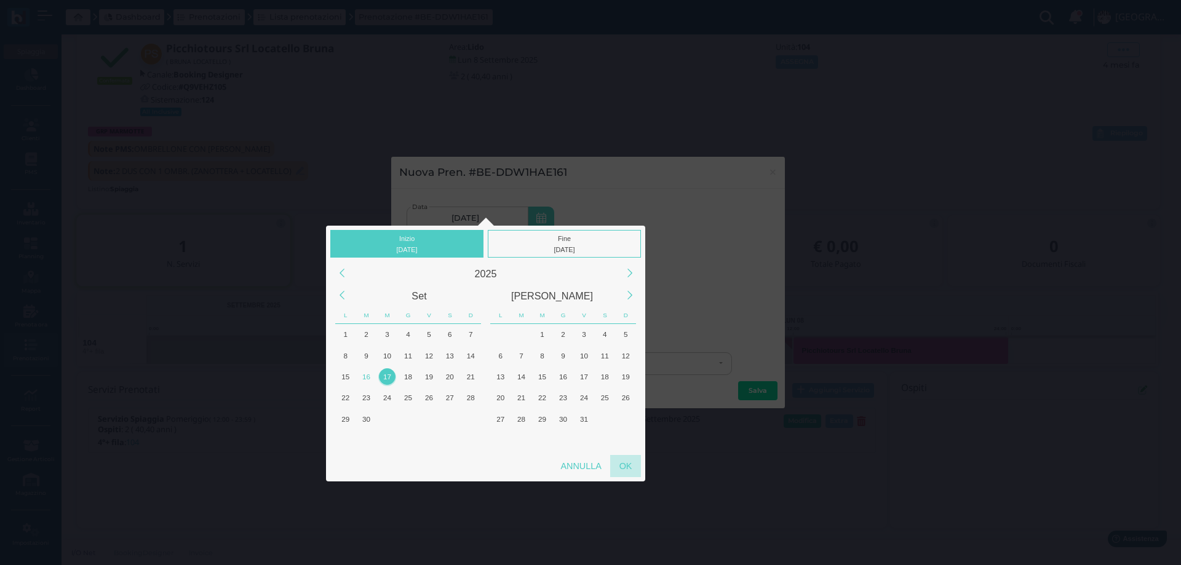
click at [621, 466] on div "OK" at bounding box center [625, 466] width 31 height 22
type input "[DATE] - [DATE]"
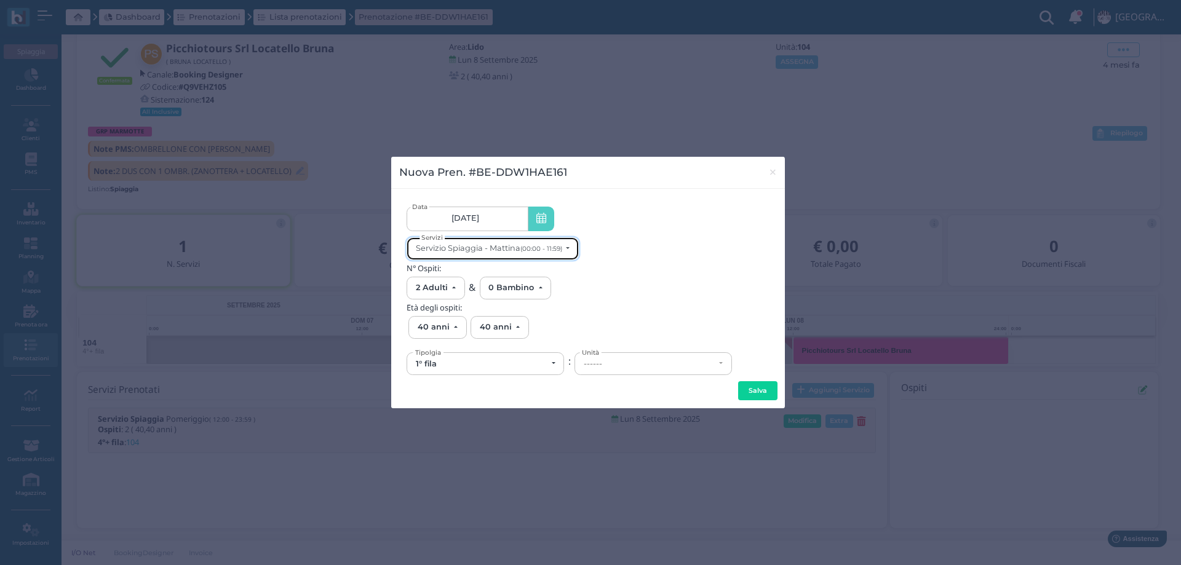
scroll to position [0, 0]
click at [499, 252] on div "Servizio Spiaggia - Mattina (00:00 - 11:59)" at bounding box center [489, 248] width 146 height 9
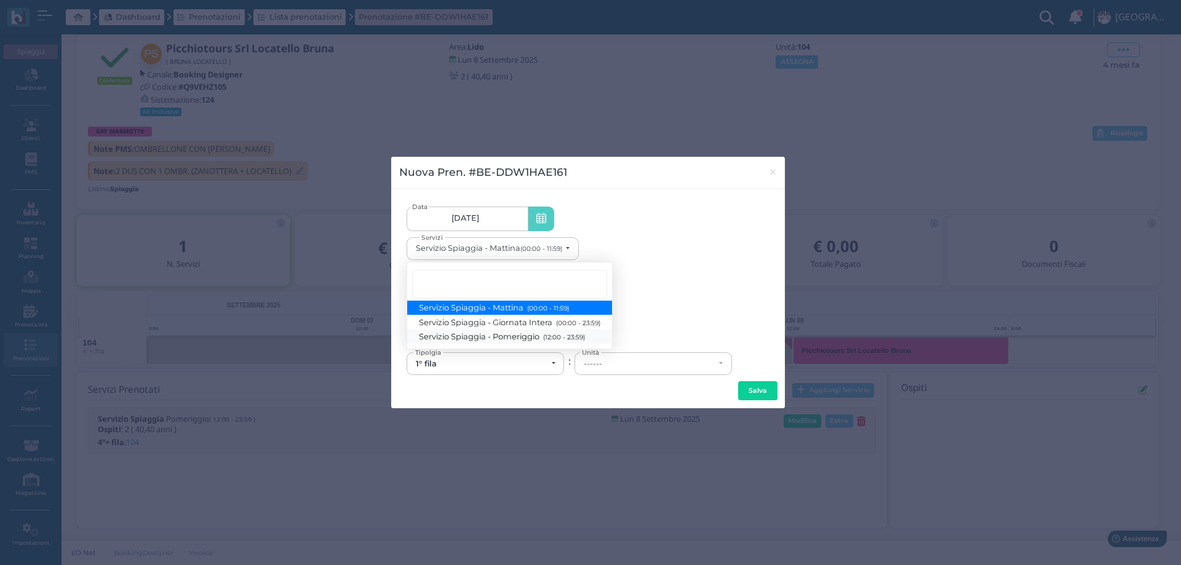
click at [497, 331] on link "Servizio Spiaggia - Pomeriggio (12:00 - 23:59)" at bounding box center [509, 336] width 205 height 14
select select "1369"
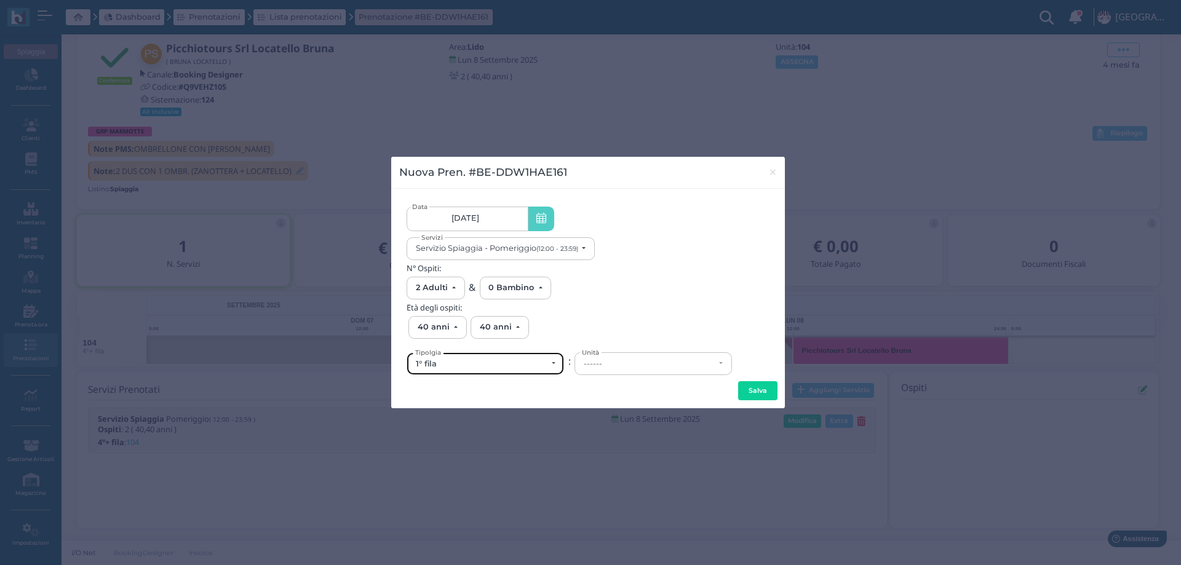
drag, startPoint x: 517, startPoint y: 368, endPoint x: 477, endPoint y: 375, distance: 40.1
click at [516, 368] on div "1° fila" at bounding box center [481, 364] width 131 height 10
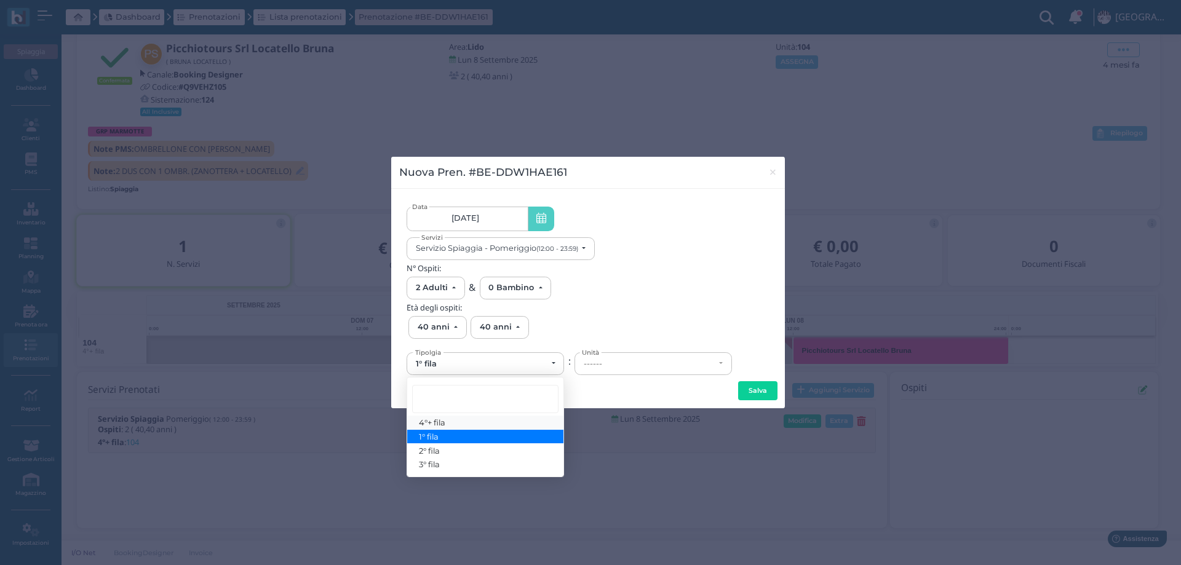
click at [436, 421] on span "4°+ fila" at bounding box center [433, 423] width 26 height 10
select select "434"
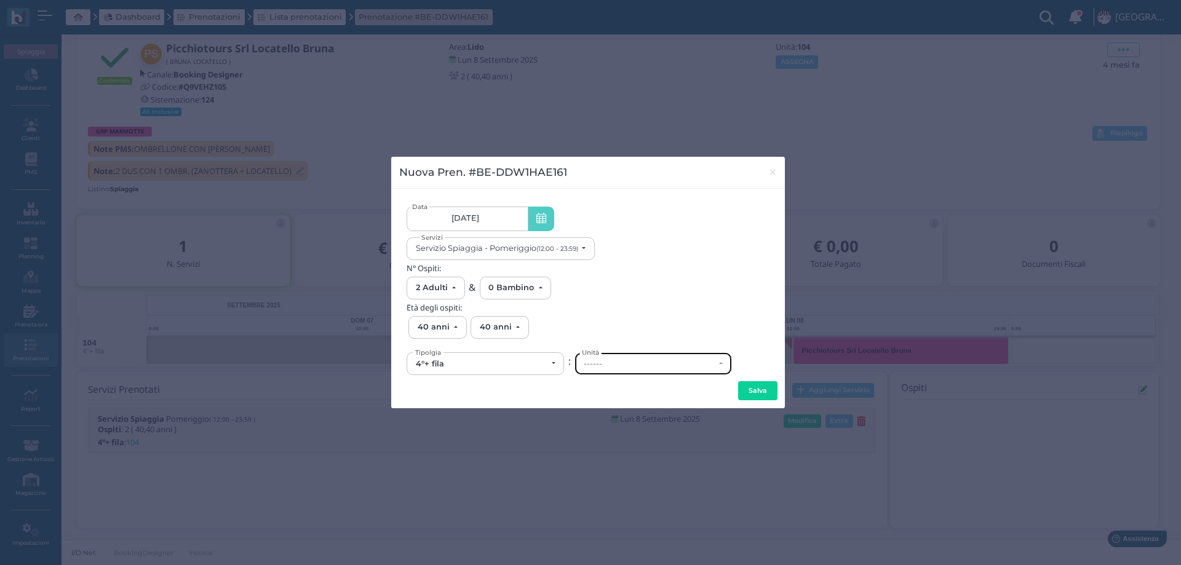
click at [656, 373] on div "------" at bounding box center [653, 364] width 156 height 22
click at [608, 290] on link "139" at bounding box center [653, 292] width 156 height 14
select select "6265"
click at [764, 389] on button "Salva" at bounding box center [757, 391] width 39 height 20
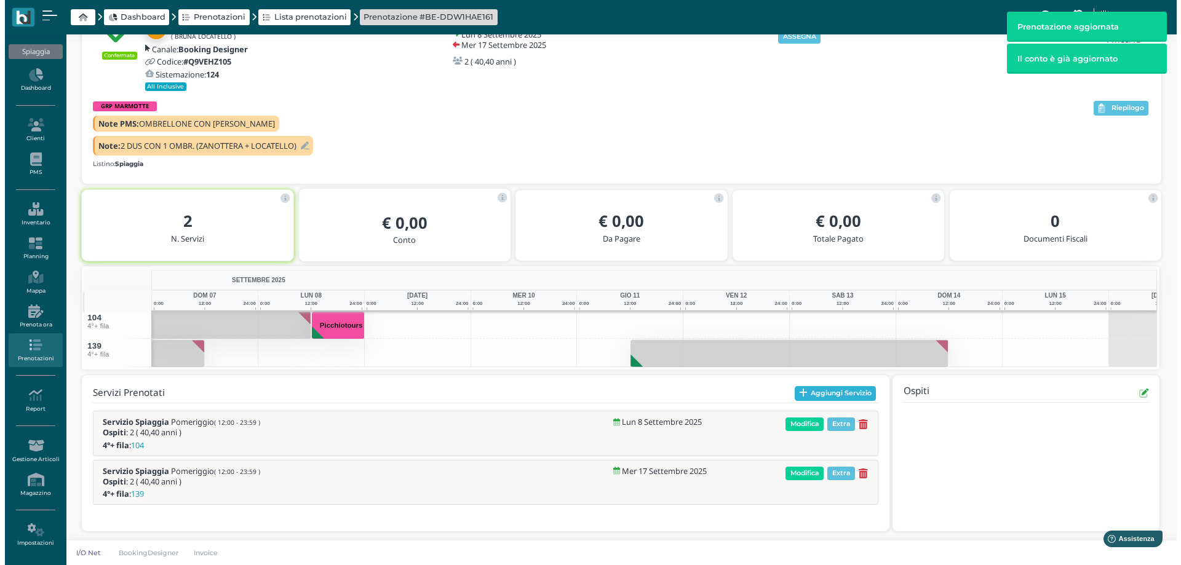
scroll to position [81, 0]
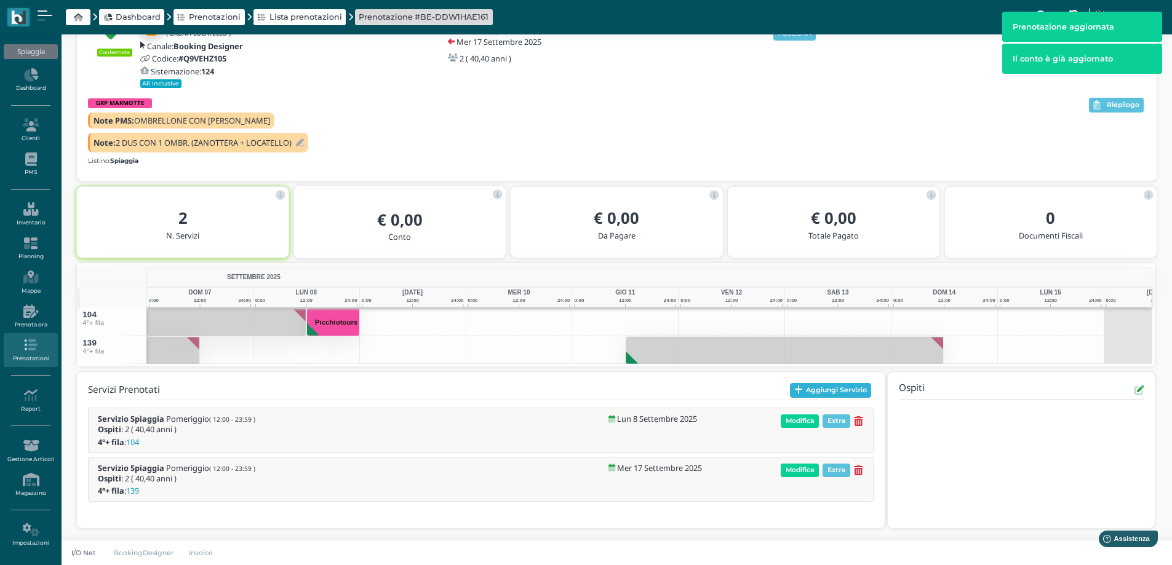
click at [795, 391] on icon "button" at bounding box center [798, 390] width 9 height 9
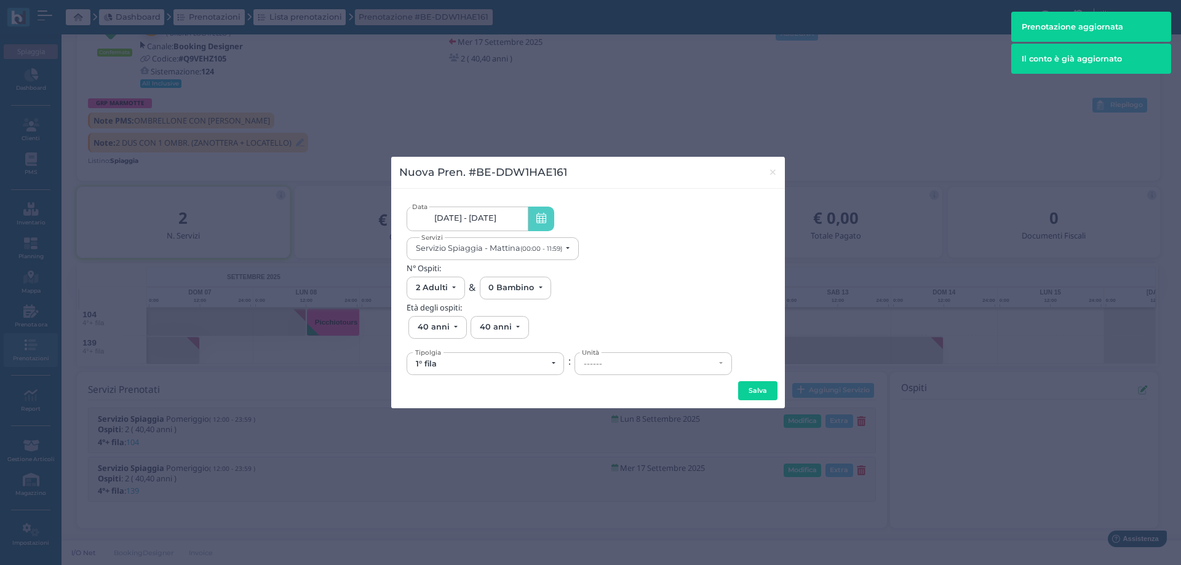
click at [496, 218] on span "08/09/25 - 17/09/25" at bounding box center [465, 218] width 62 height 10
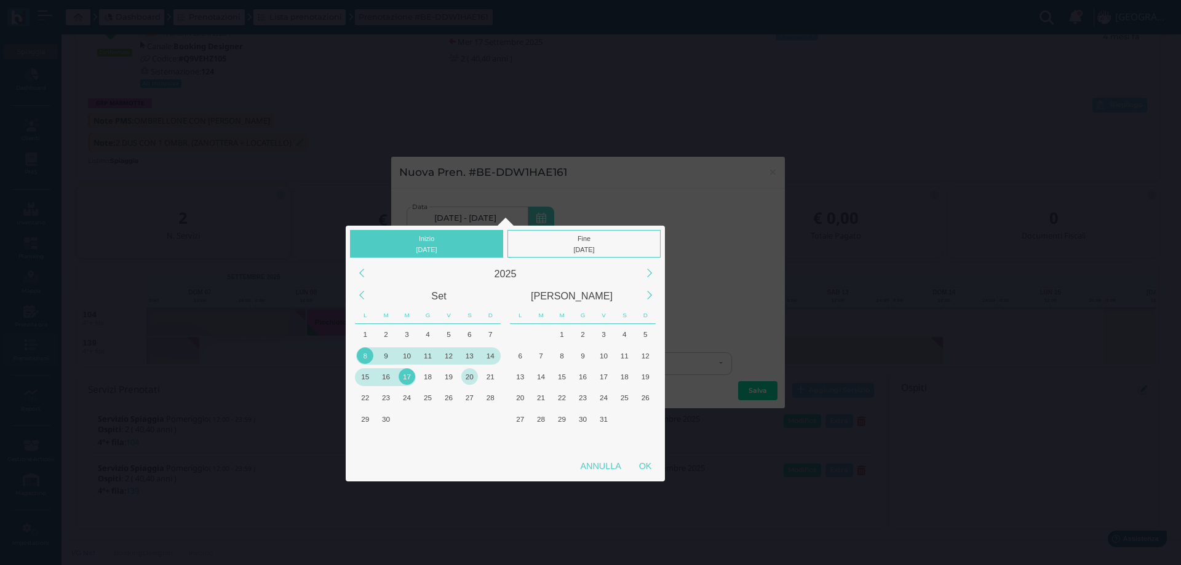
drag, startPoint x: 428, startPoint y: 378, endPoint x: 477, endPoint y: 375, distance: 49.3
click at [430, 377] on div "18" at bounding box center [428, 376] width 17 height 17
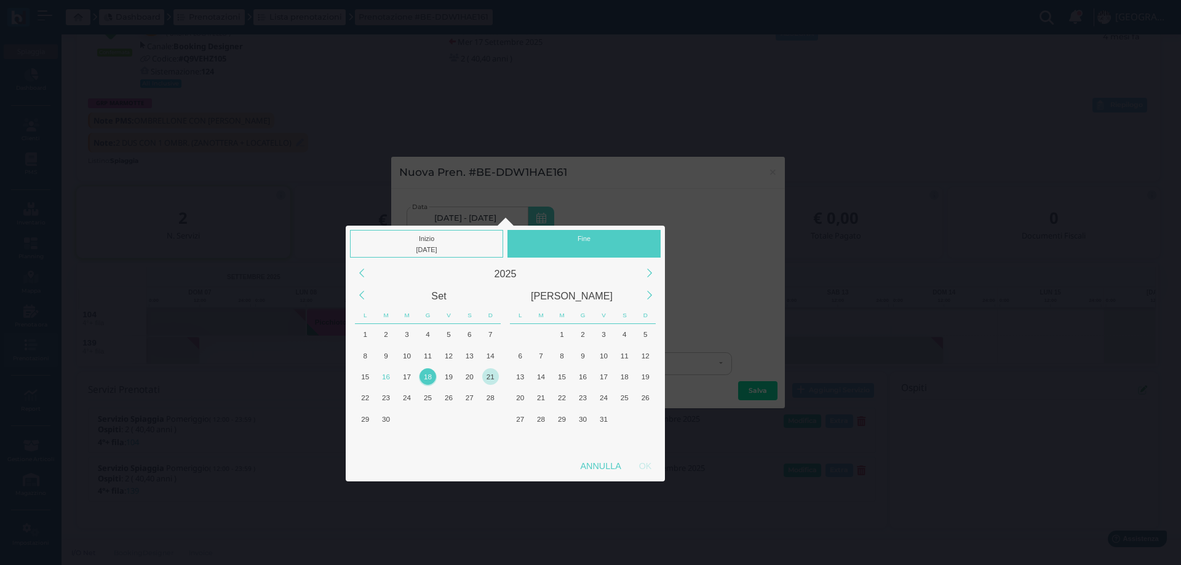
click at [495, 376] on div "21" at bounding box center [490, 376] width 17 height 17
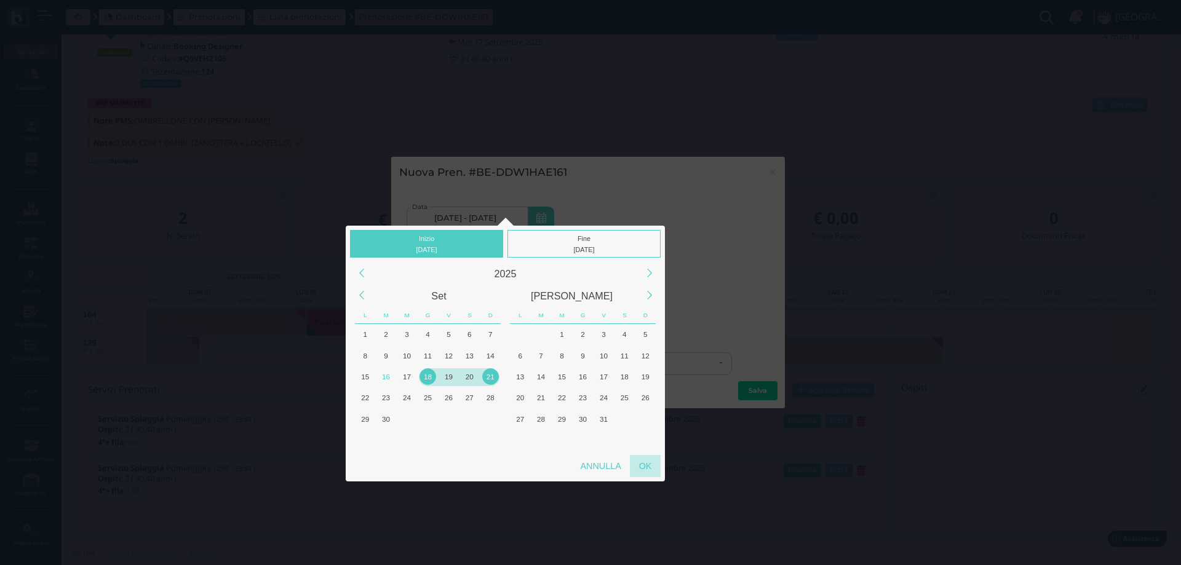
click at [653, 463] on div "OK" at bounding box center [645, 466] width 31 height 22
type input "18/09/2025 - 21/09/2025"
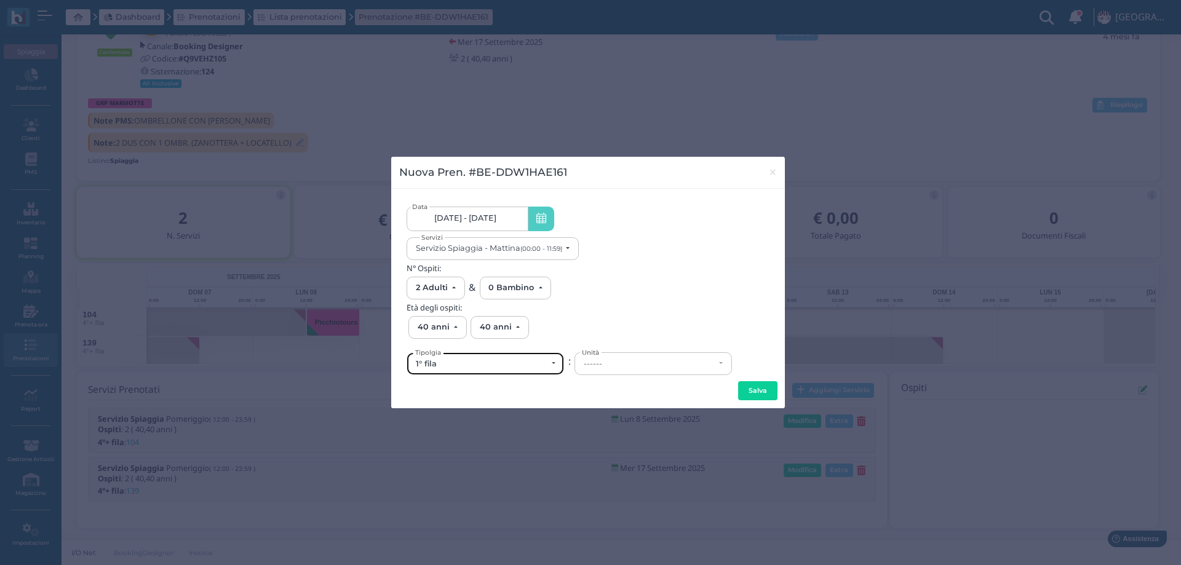
scroll to position [0, 0]
click at [511, 366] on div "1° fila" at bounding box center [481, 364] width 131 height 10
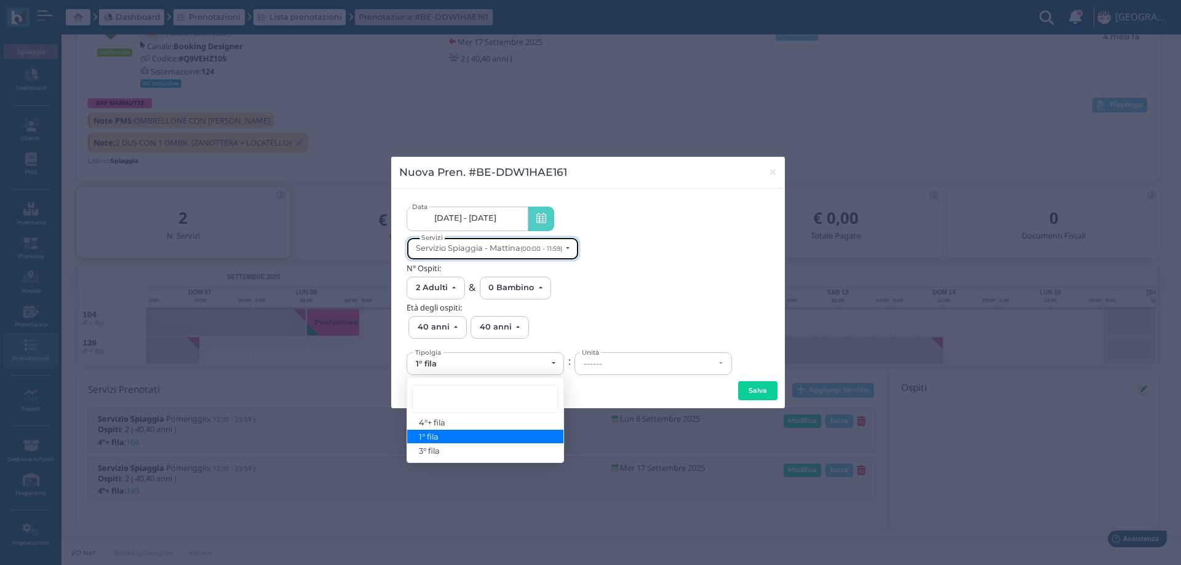
click at [503, 252] on div "Servizio Spiaggia - Mattina (00:00 - 11:59)" at bounding box center [489, 248] width 146 height 9
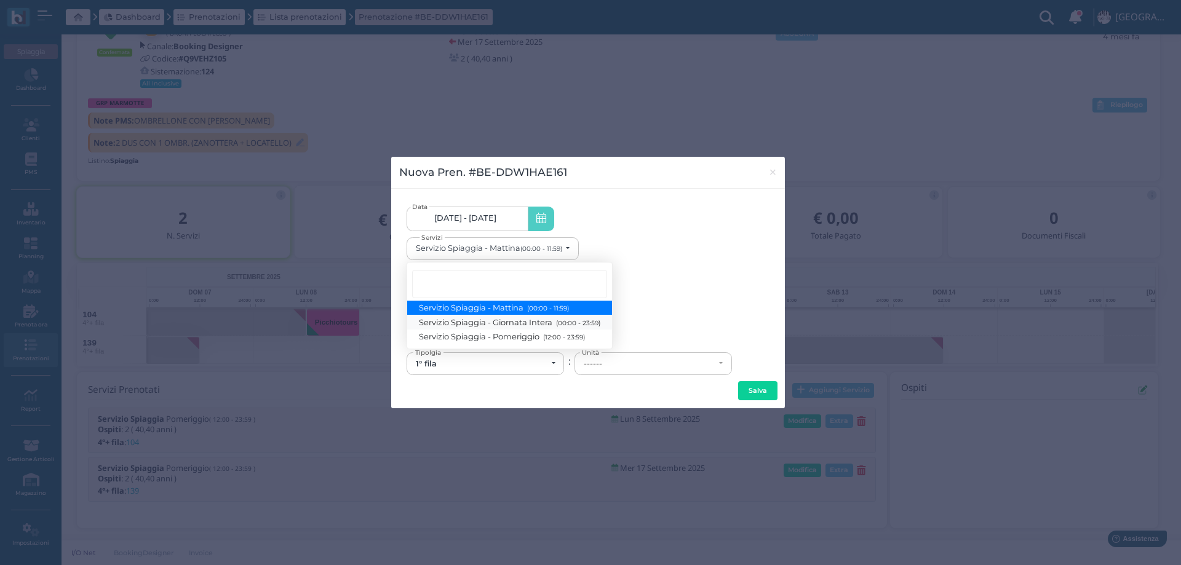
click at [504, 323] on span "Servizio Spiaggia - Giornata Intera (00:00 - 23:59)" at bounding box center [510, 322] width 181 height 10
select select "1368"
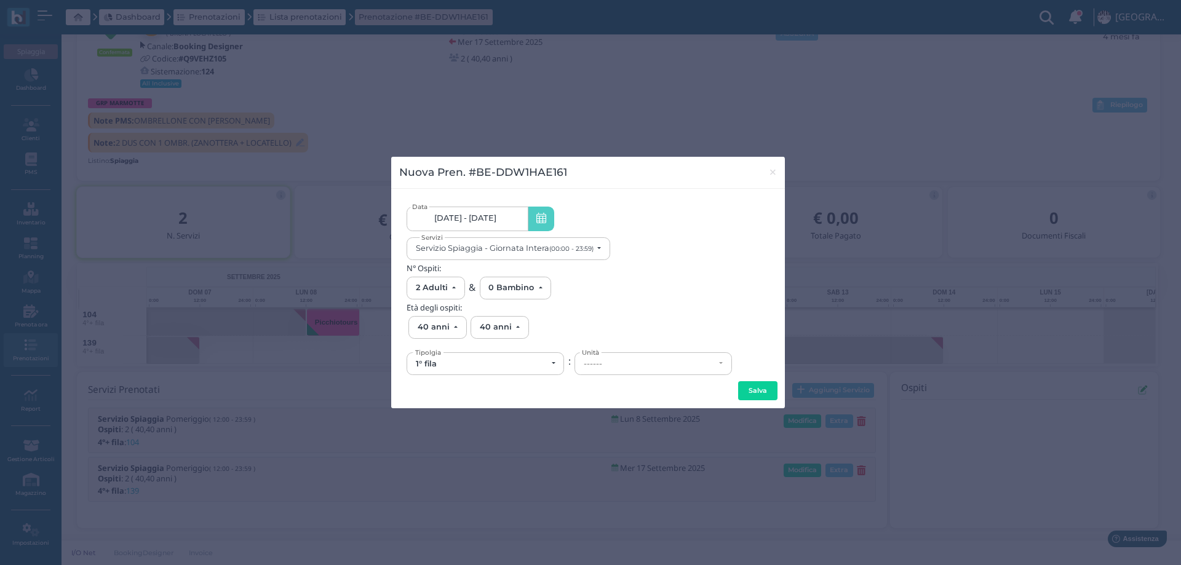
click at [499, 366] on div "1° fila" at bounding box center [481, 364] width 131 height 10
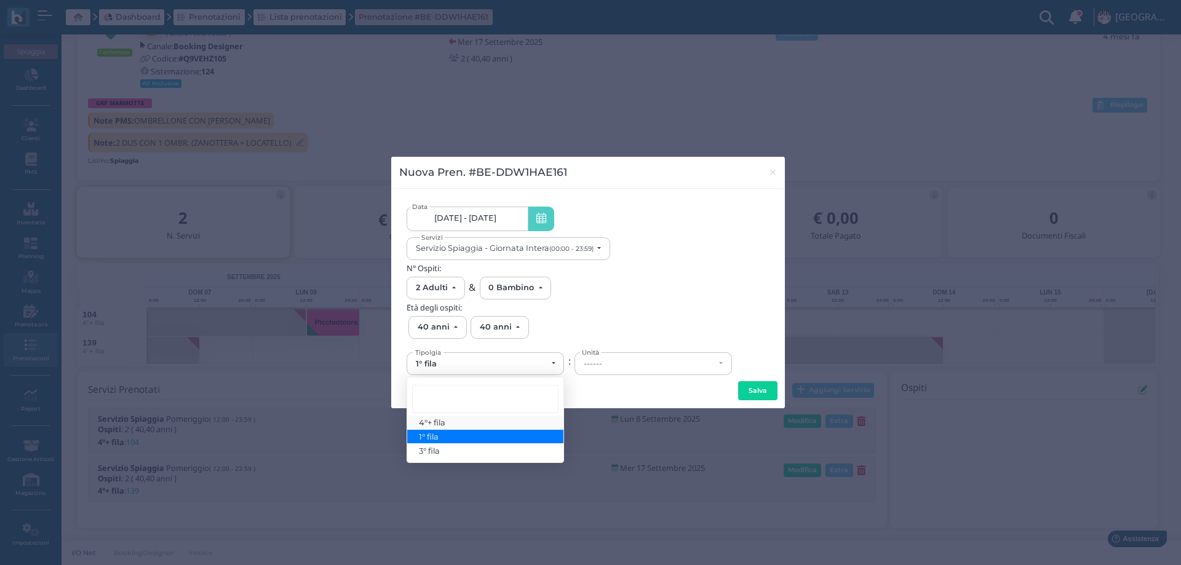
click at [430, 424] on span "4°+ fila" at bounding box center [433, 423] width 26 height 10
select select "434"
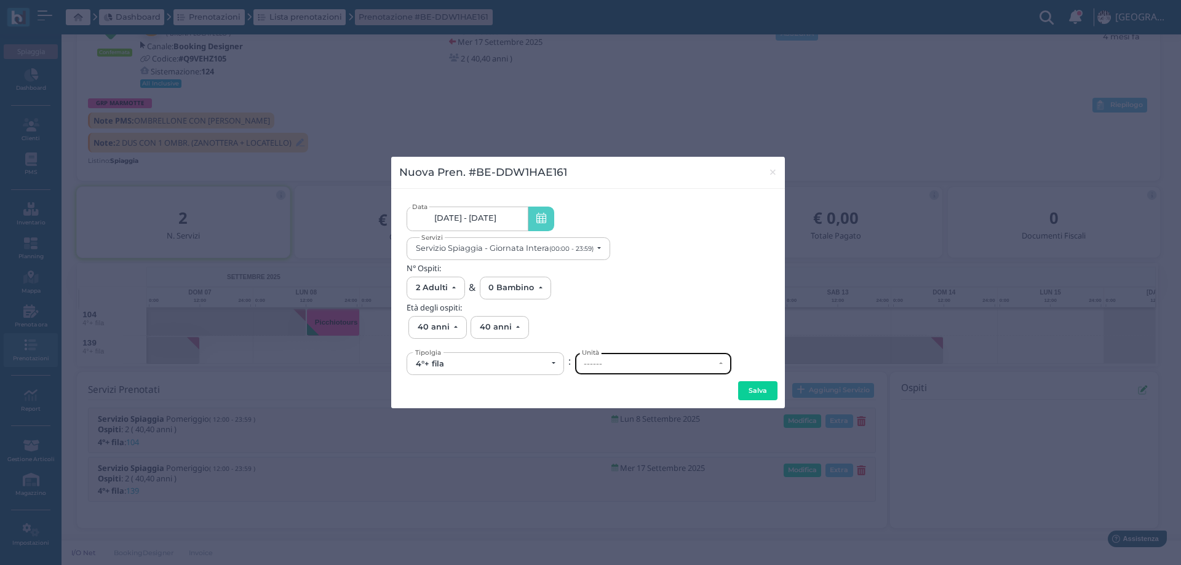
click at [600, 368] on div "------" at bounding box center [649, 364] width 131 height 10
click at [601, 292] on link "139" at bounding box center [653, 292] width 156 height 14
select select "6265"
click at [751, 389] on button "Salva" at bounding box center [757, 391] width 39 height 20
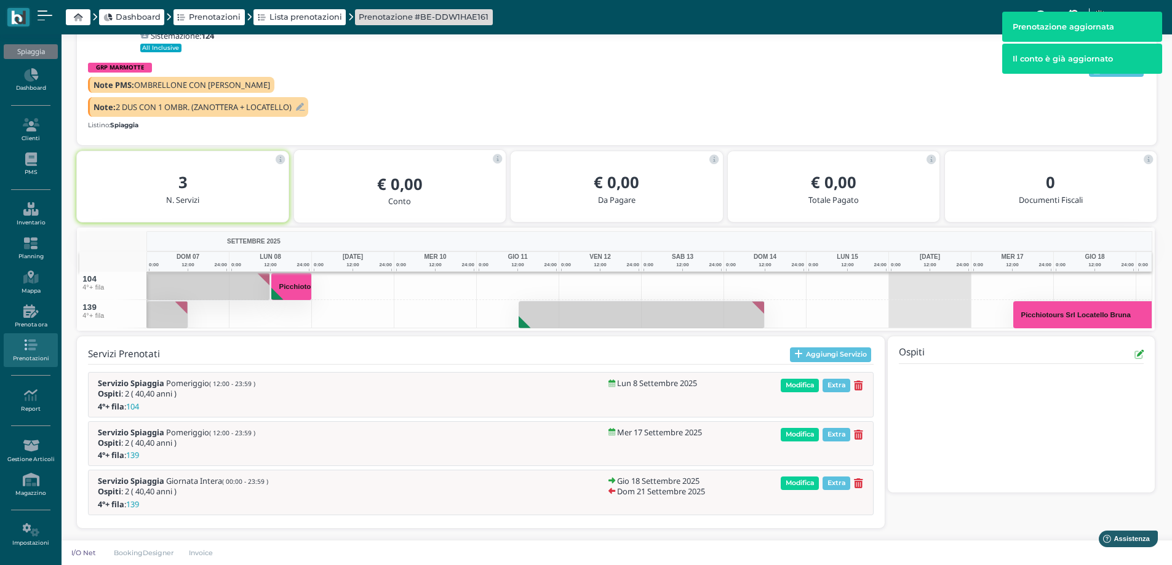
click at [829, 353] on button "Aggiungi Servizio" at bounding box center [831, 355] width 82 height 15
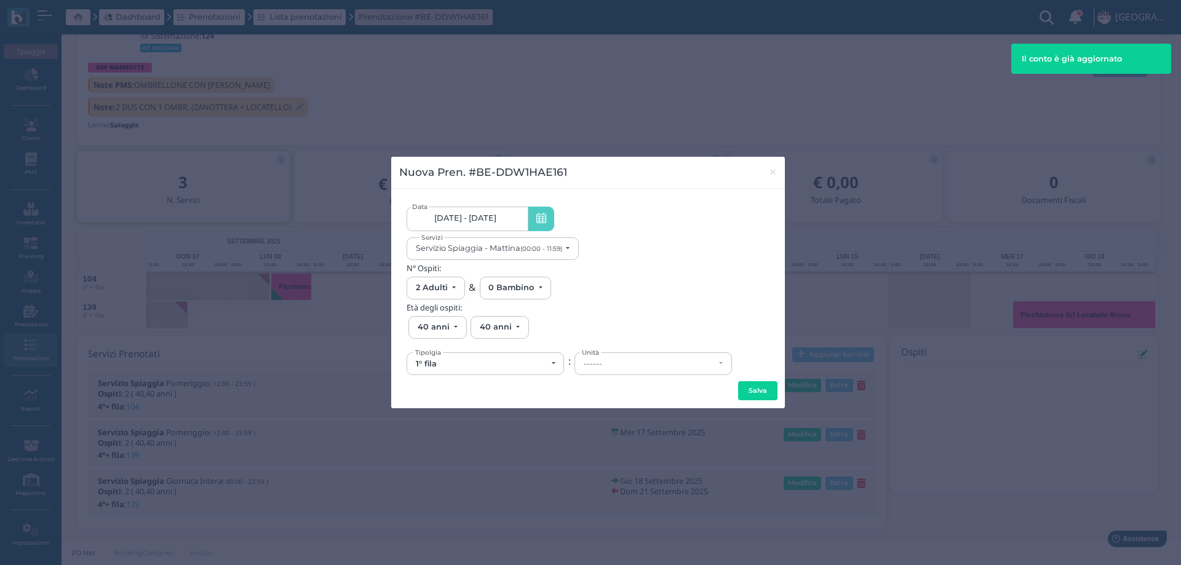
click at [492, 219] on span "08/09/25 - 21/09/25" at bounding box center [465, 218] width 62 height 10
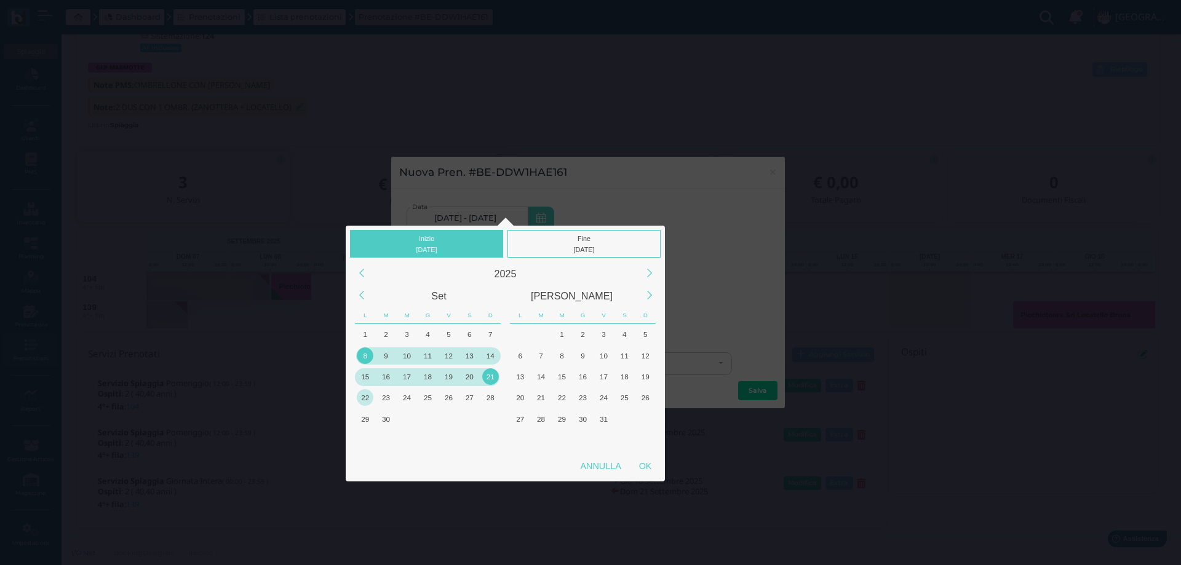
click at [365, 396] on div "22" at bounding box center [365, 397] width 17 height 17
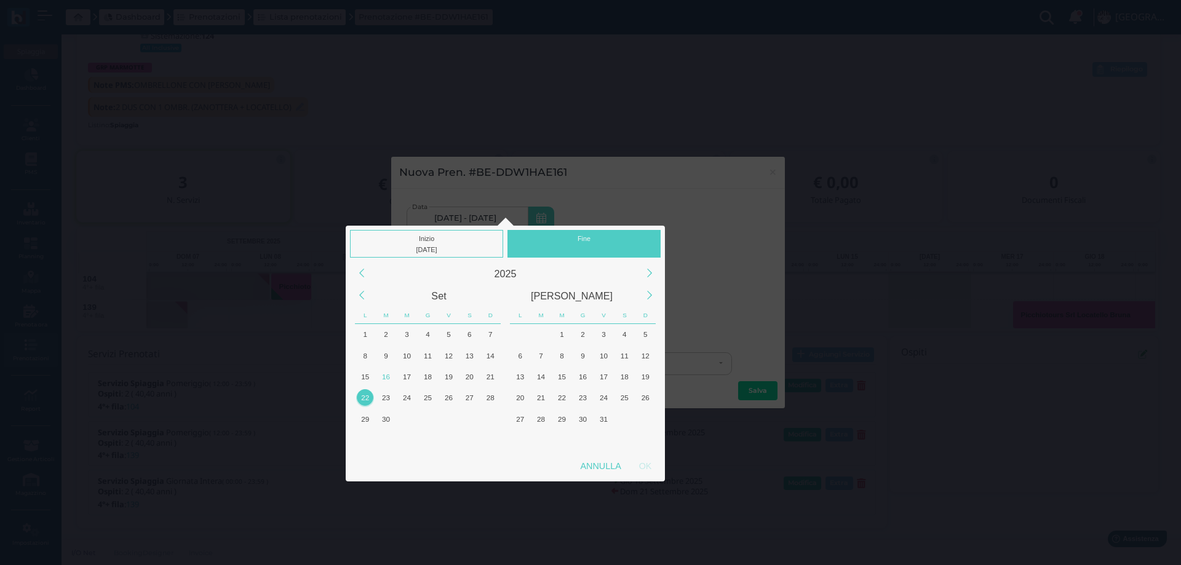
click at [365, 396] on div "22" at bounding box center [365, 397] width 17 height 17
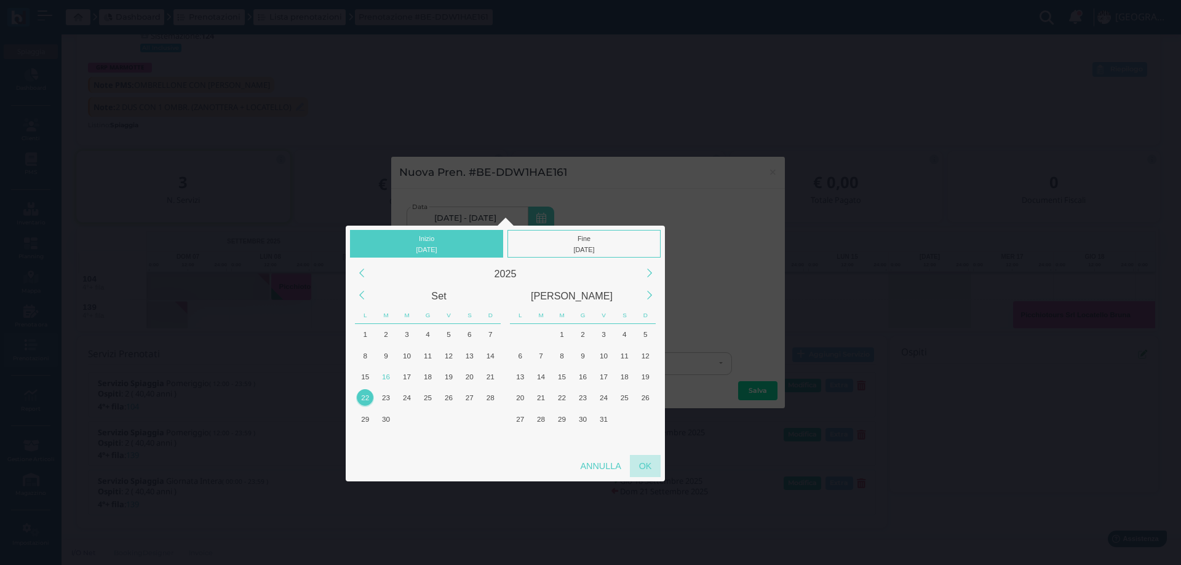
click at [654, 465] on div "OK" at bounding box center [645, 466] width 31 height 22
type input "22/09/2025 - 22/09/2025"
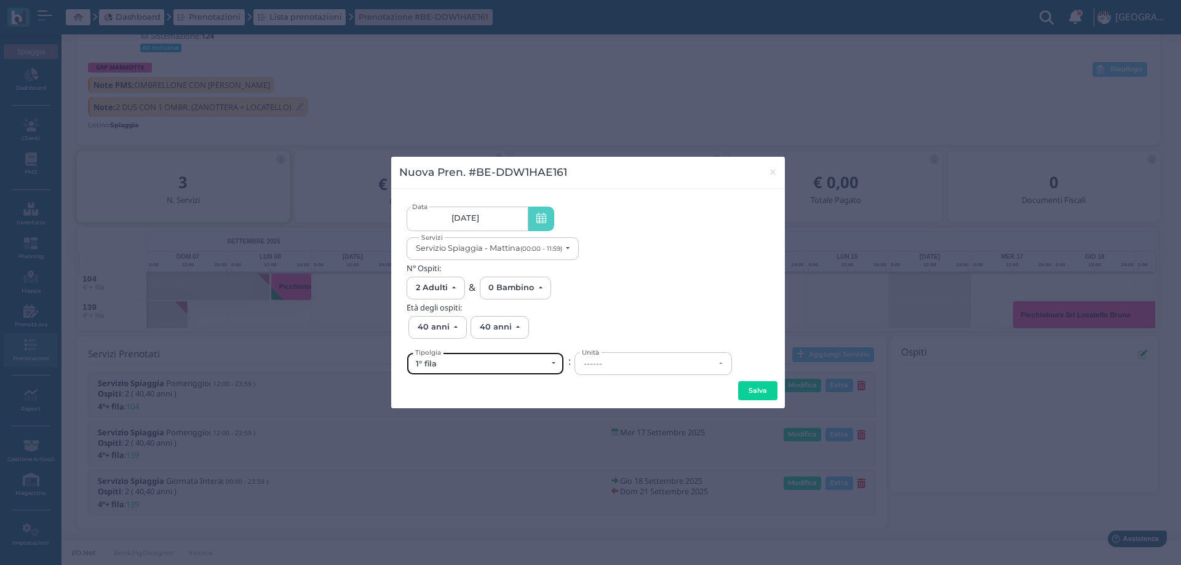
click at [479, 362] on div "1° fila" at bounding box center [481, 364] width 131 height 10
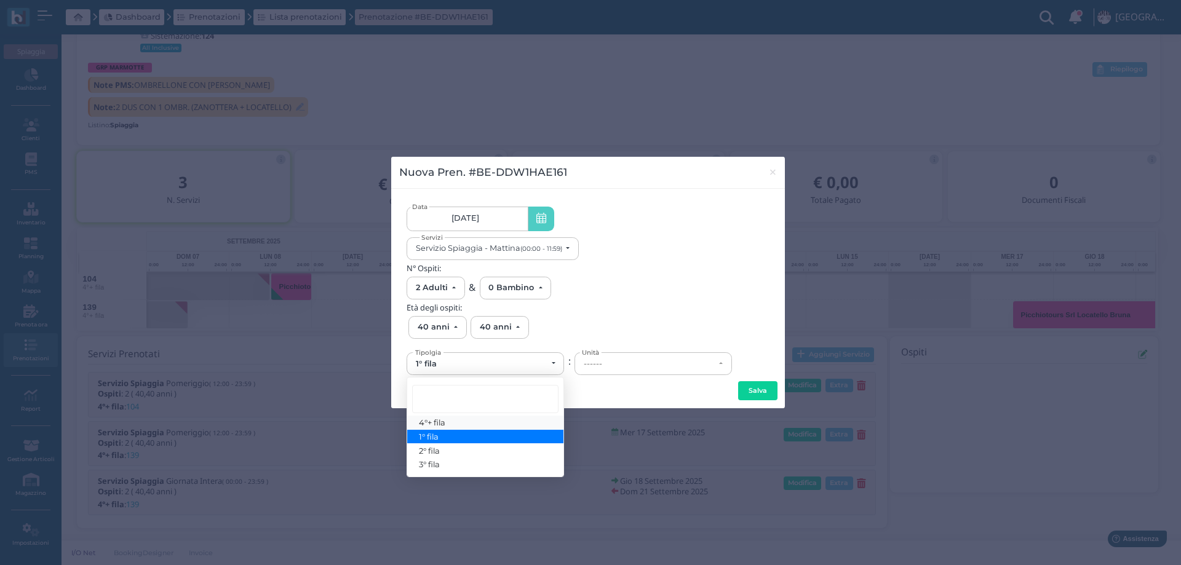
click at [447, 423] on link "4°+ fila" at bounding box center [485, 423] width 156 height 14
select select "434"
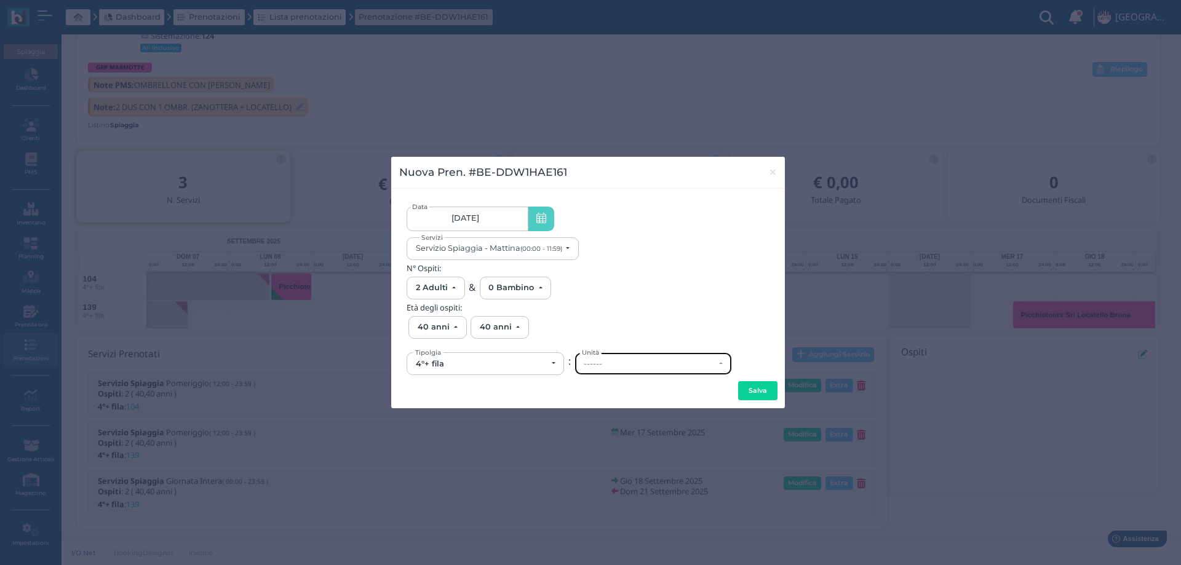
click at [637, 370] on div "------" at bounding box center [653, 364] width 156 height 22
click at [616, 338] on link "139" at bounding box center [653, 339] width 156 height 14
select select "6265"
click at [752, 383] on button "Salva" at bounding box center [757, 391] width 39 height 20
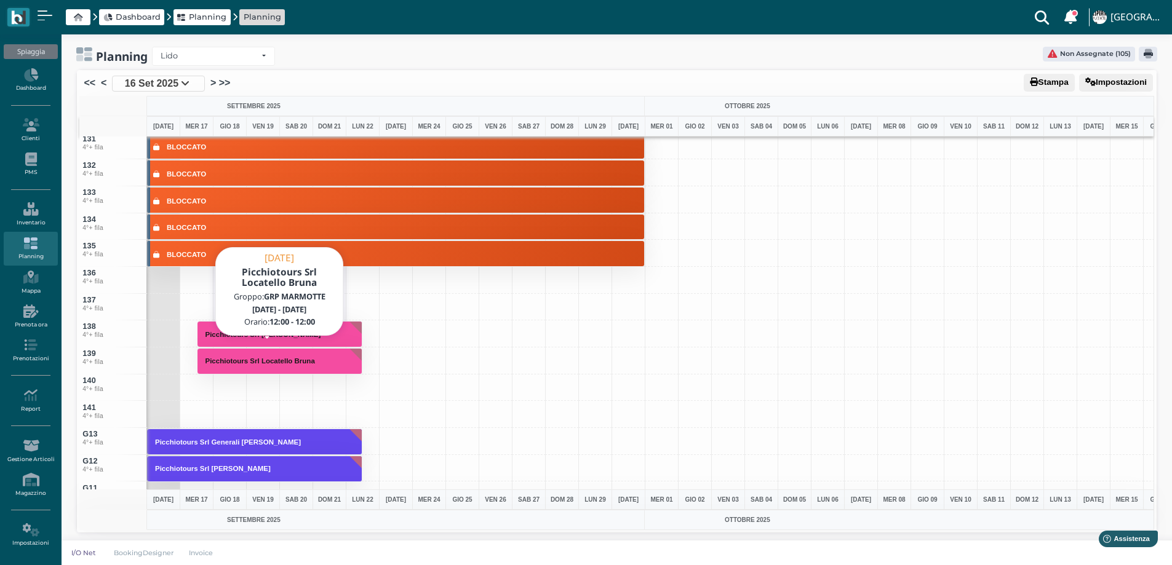
scroll to position [3506, 0]
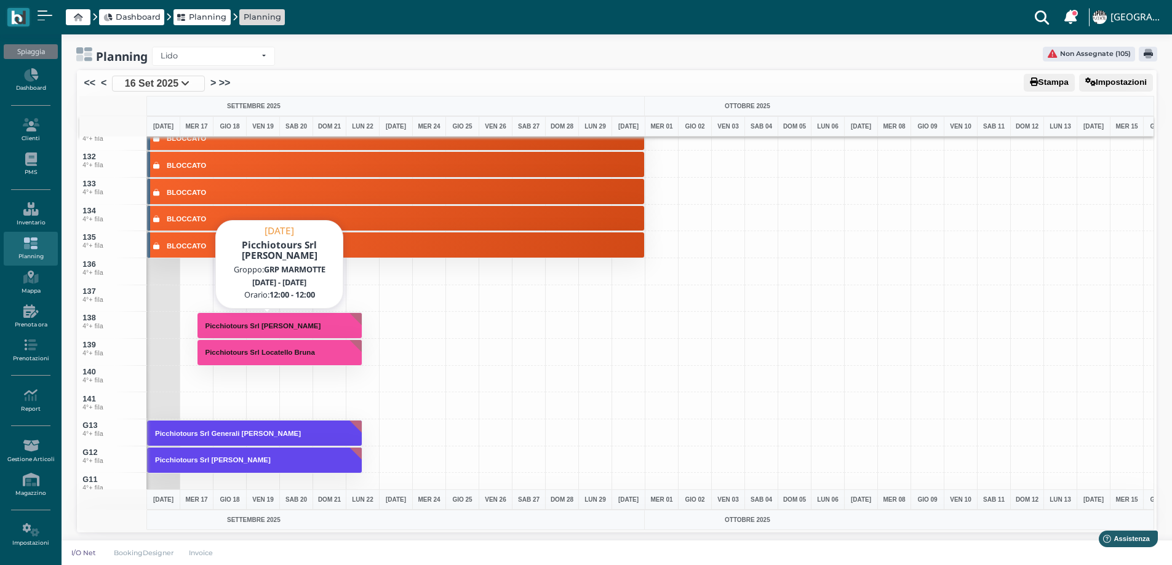
click at [213, 325] on h3 "Picchiotours Srl [PERSON_NAME]" at bounding box center [263, 325] width 125 height 7
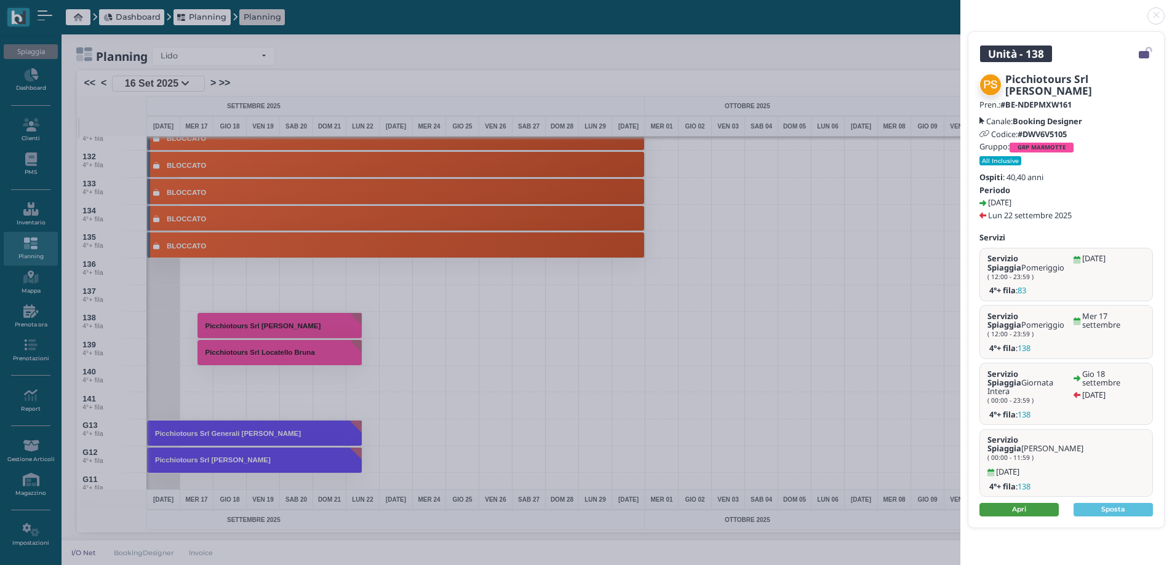
click at [1018, 503] on link "Apri" at bounding box center [1018, 510] width 79 height 14
click at [276, 347] on div "Unità - 138 Picchiotours Srl Mercante Angelo Pren.: #BE-NDEPMXW161 Canale: Book…" at bounding box center [586, 282] width 1172 height 565
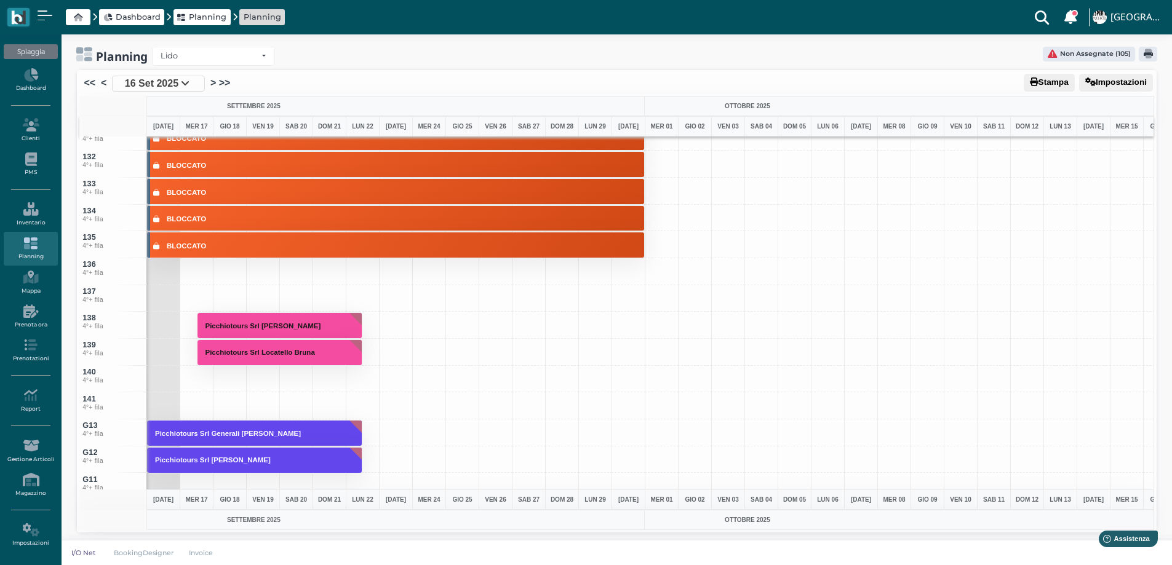
click at [282, 352] on div "Unità - 138 Picchiotours Srl Mercante Angelo Pren.: #BE-NDEPMXW161 Canale: Book…" at bounding box center [586, 282] width 1172 height 565
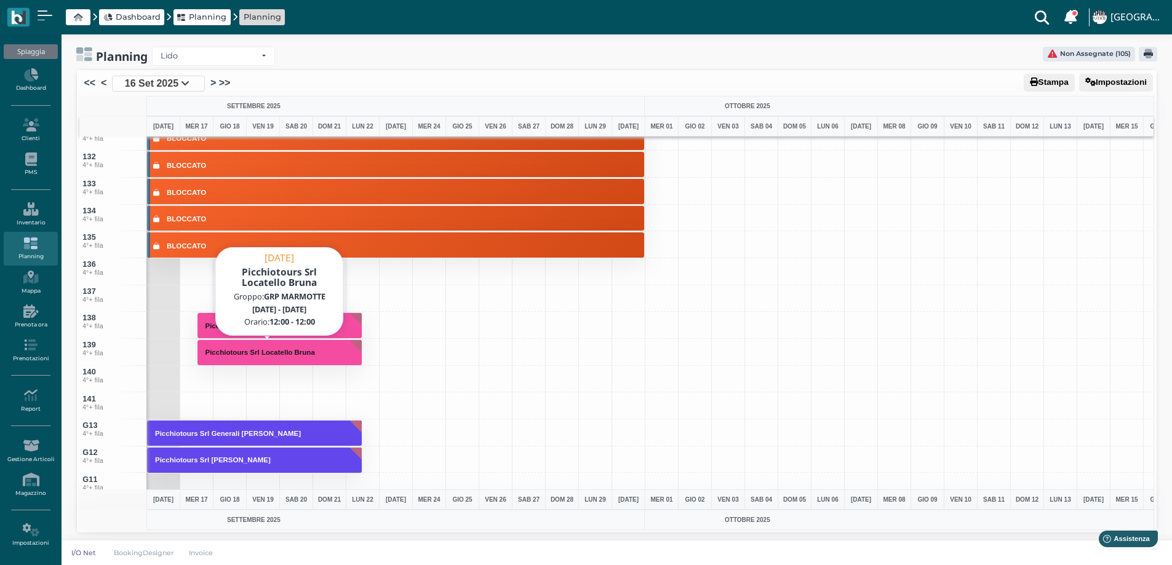
click at [340, 348] on button "Picchiotours Srl Locatello Bruna" at bounding box center [279, 353] width 165 height 26
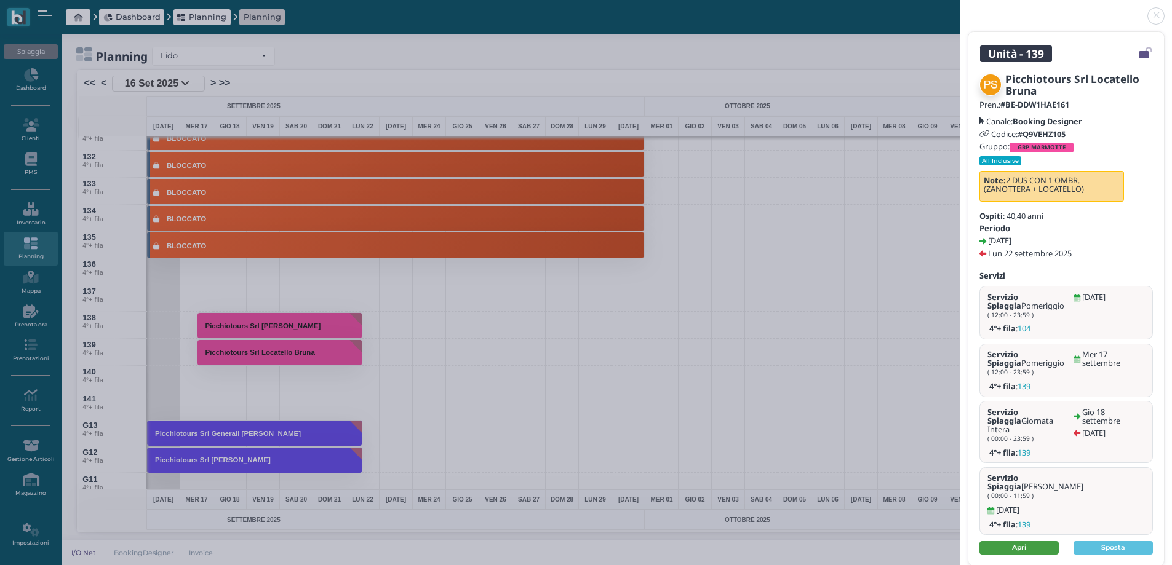
click at [996, 541] on link "Apri" at bounding box center [1018, 548] width 79 height 14
click at [960, 9] on link at bounding box center [960, 9] width 0 height 0
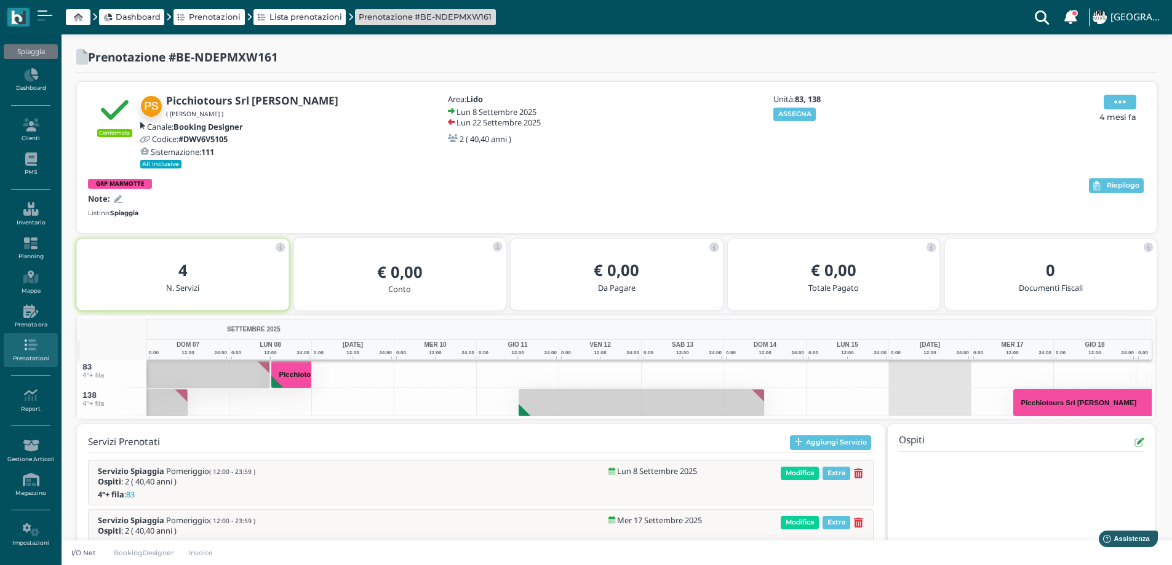
click at [1117, 105] on icon at bounding box center [1120, 102] width 12 height 14
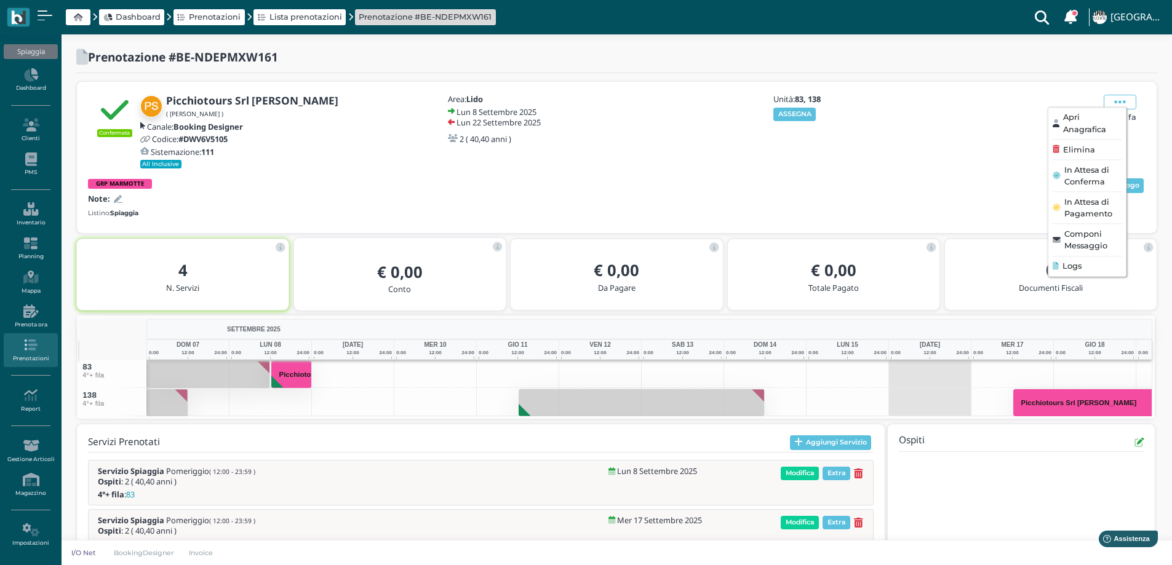
click at [1075, 269] on span "Logs" at bounding box center [1071, 266] width 19 height 12
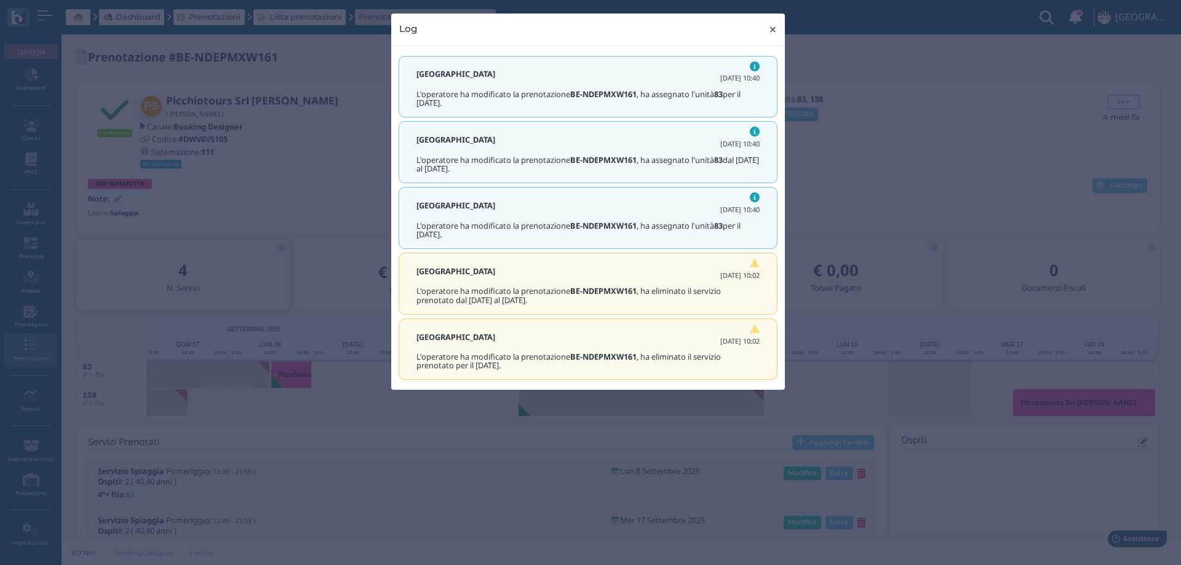
drag, startPoint x: 779, startPoint y: 21, endPoint x: 775, endPoint y: 33, distance: 12.8
click at [779, 22] on button "× close" at bounding box center [772, 29] width 25 height 31
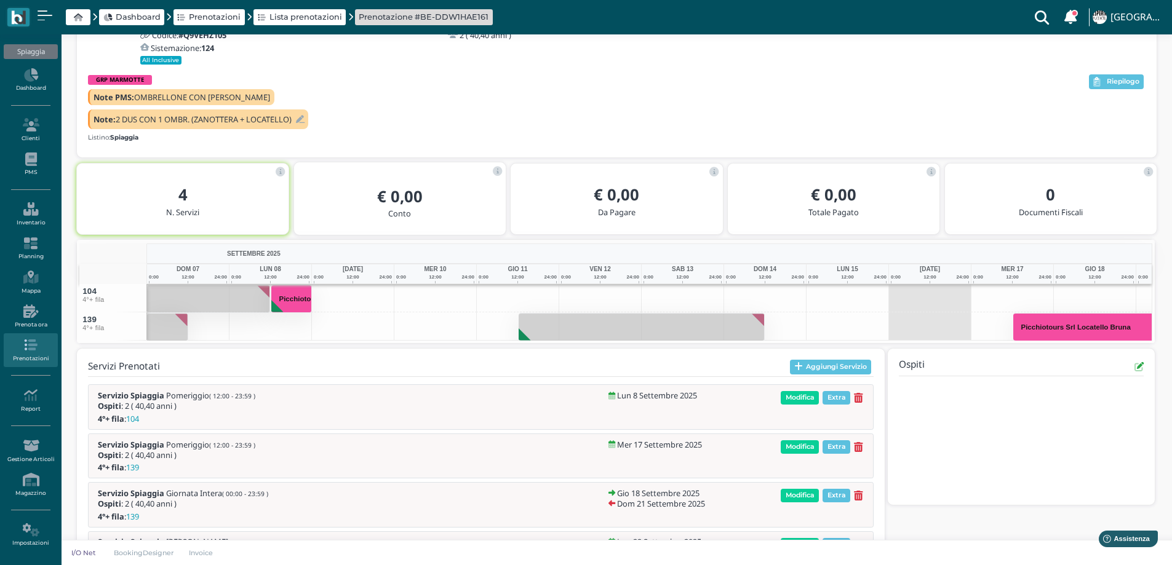
click at [1121, 103] on div "Confermata Picchiotours Srl Locatello Bruna ( BRUNA LOCATELLO ) Canale: Booking…" at bounding box center [617, 68] width 1080 height 180
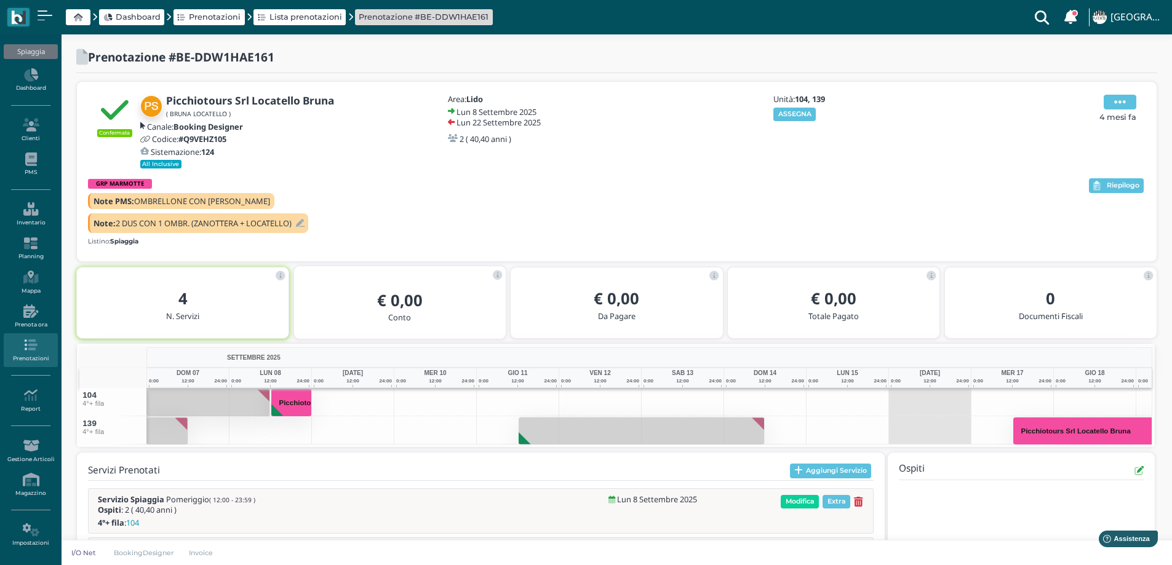
click at [1110, 101] on span at bounding box center [1120, 102] width 33 height 15
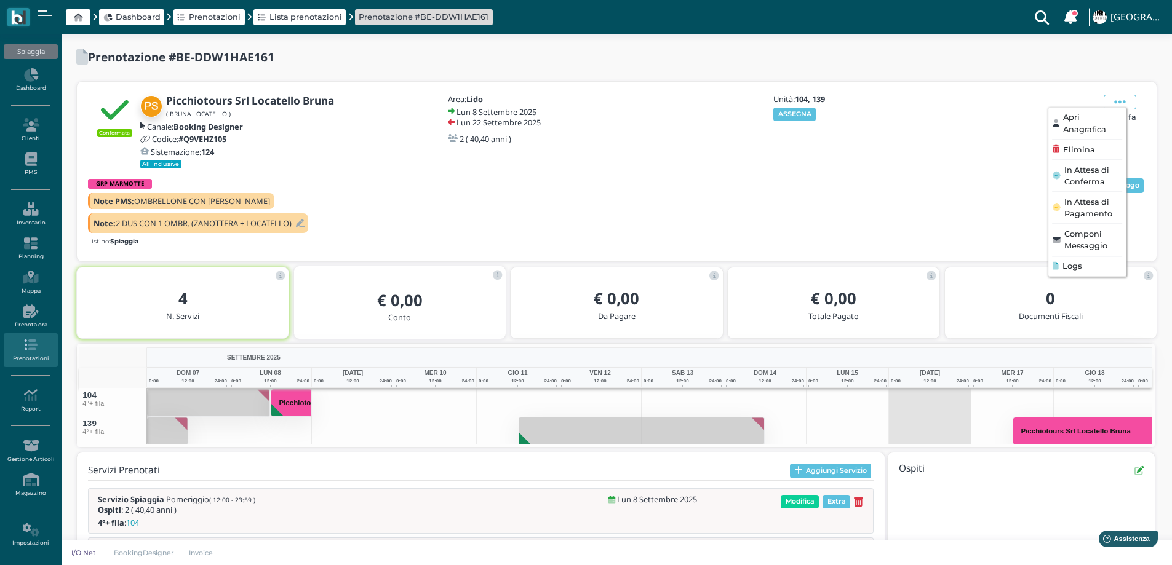
click at [1070, 264] on span "Logs" at bounding box center [1071, 266] width 19 height 12
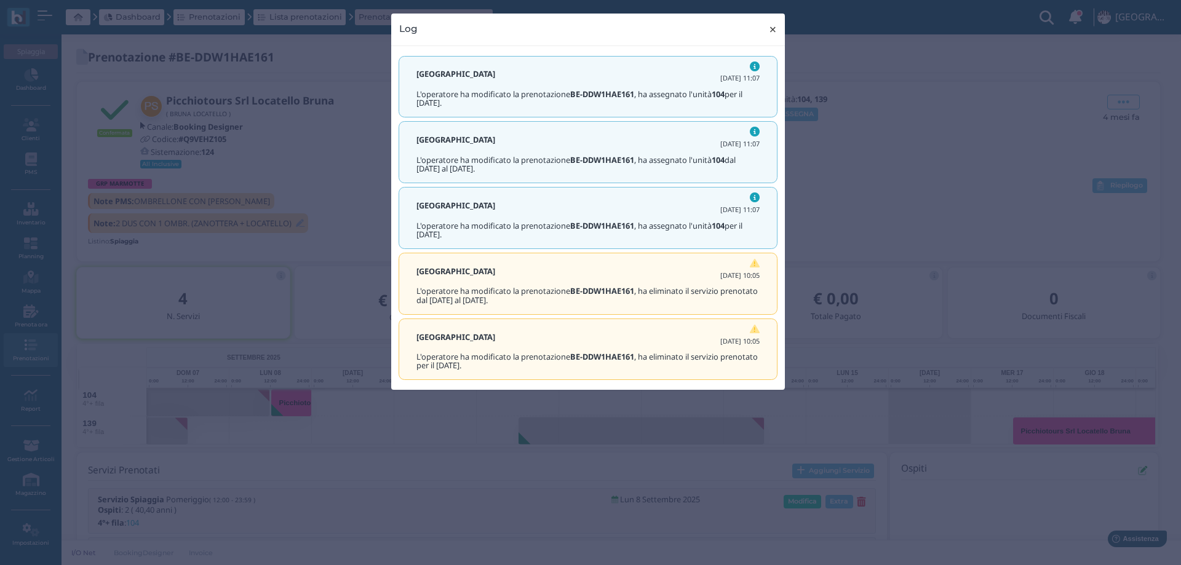
click at [775, 26] on span "×" at bounding box center [772, 30] width 9 height 16
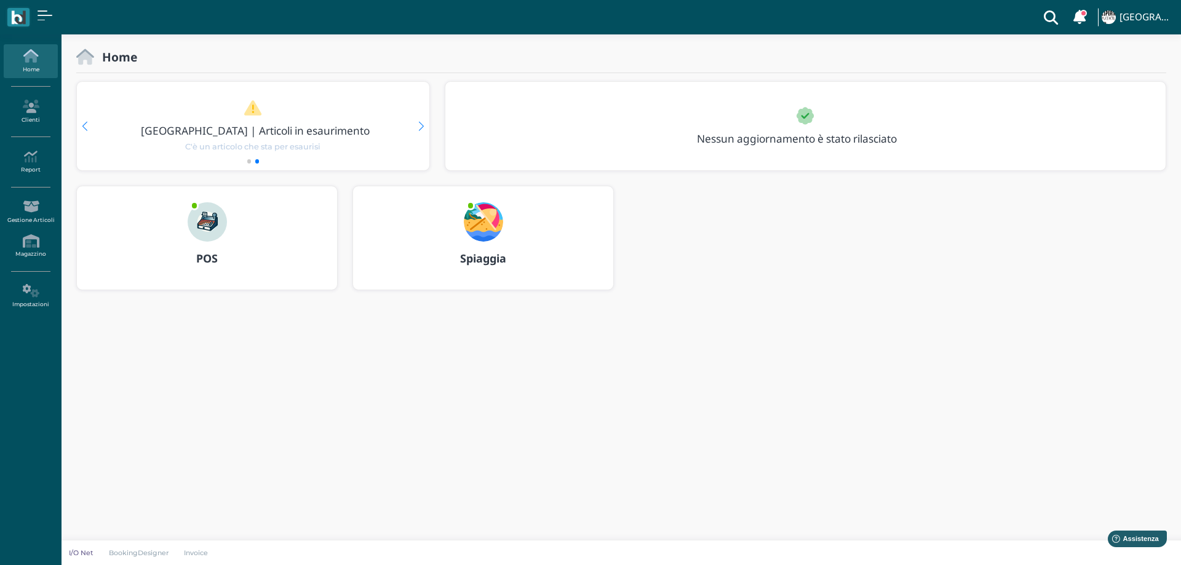
click at [480, 231] on img at bounding box center [483, 221] width 39 height 39
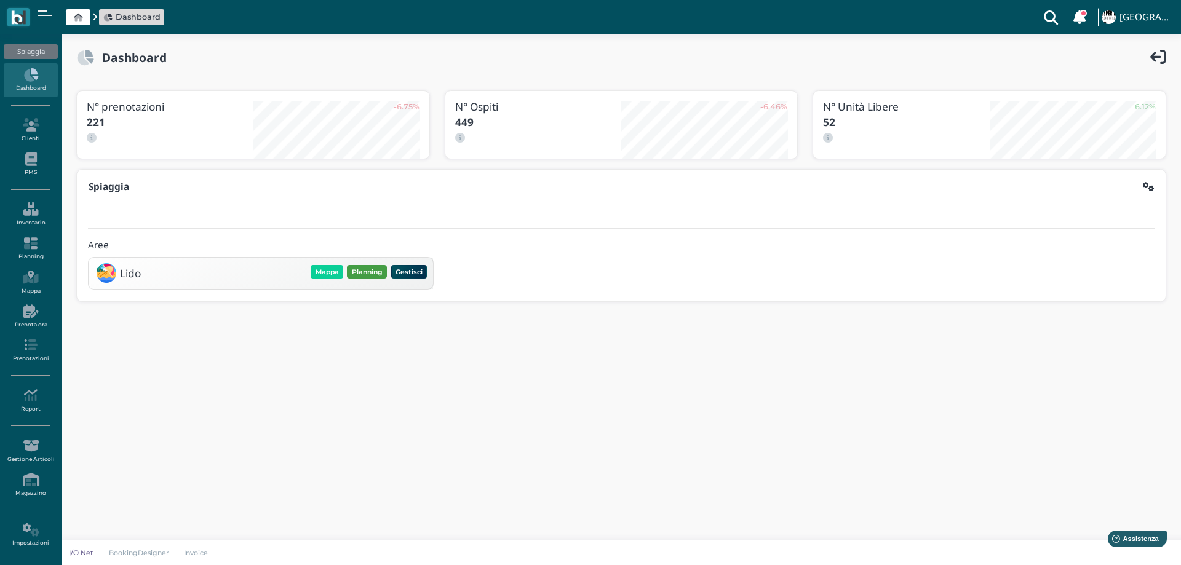
click at [372, 270] on button "Planning" at bounding box center [367, 272] width 40 height 14
